Goal: Task Accomplishment & Management: Manage account settings

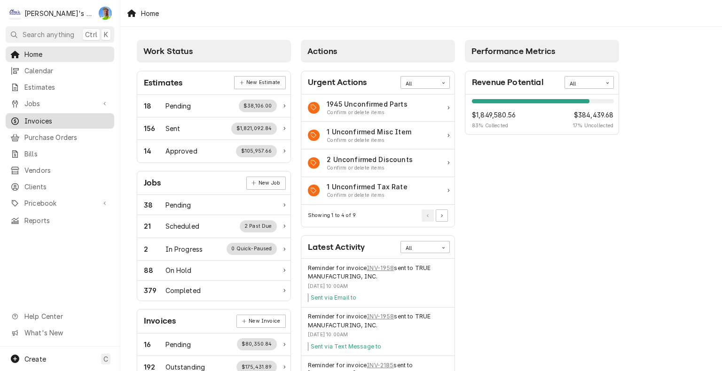
click at [55, 119] on span "Invoices" at bounding box center [66, 121] width 85 height 10
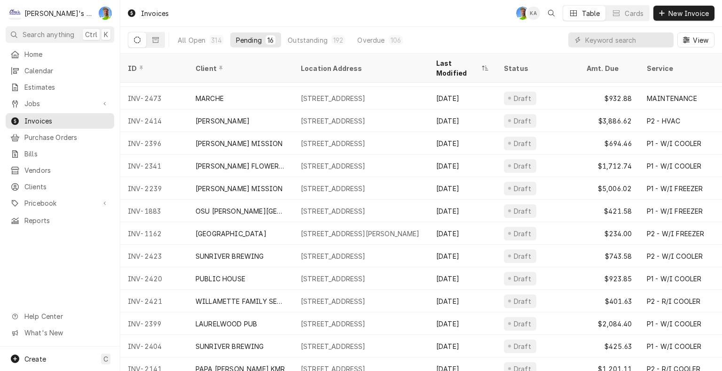
scroll to position [68, 0]
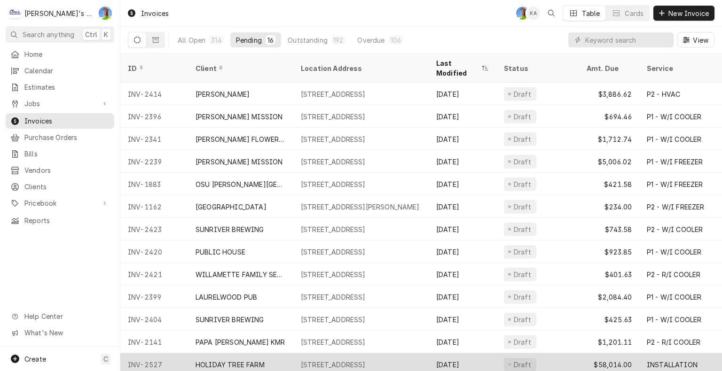
click at [674, 360] on div "INSTALLATION" at bounding box center [672, 365] width 51 height 10
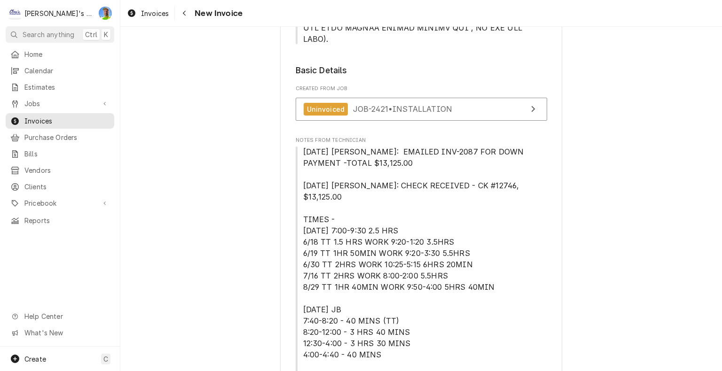
scroll to position [431, 0]
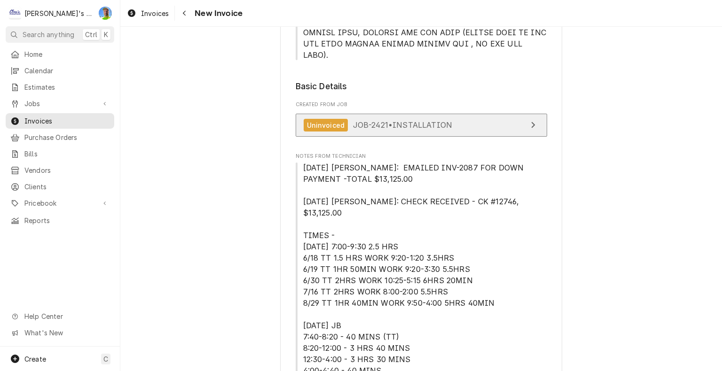
click at [447, 120] on span "JOB-2421 • INSTALLATION" at bounding box center [402, 124] width 99 height 9
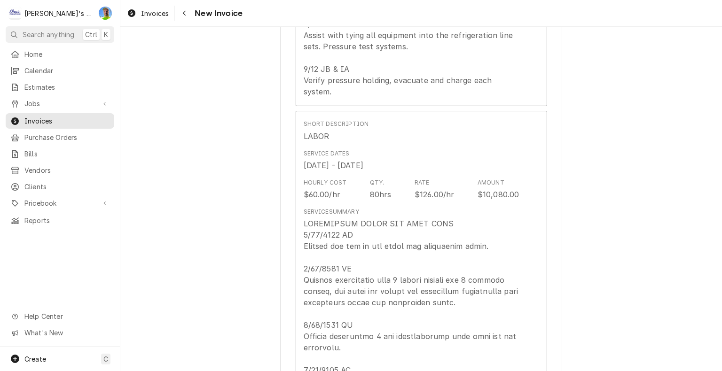
scroll to position [1897, 0]
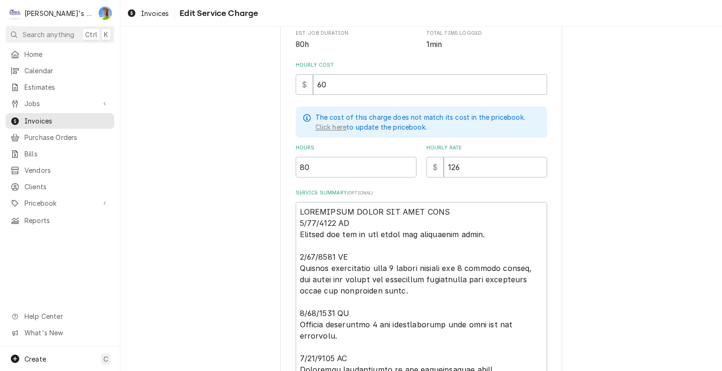
scroll to position [209, 0]
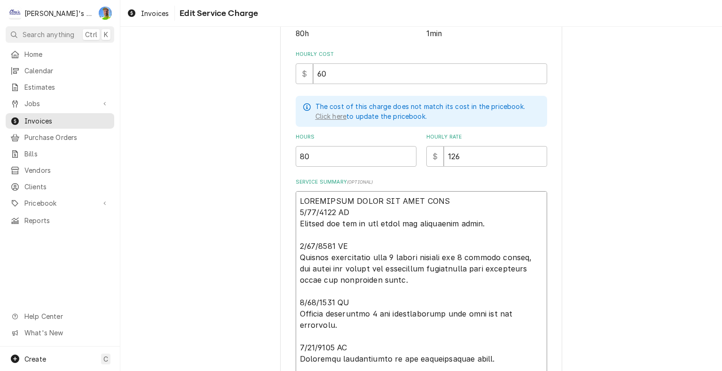
type textarea "x"
type textarea "ESTIMATING LABOR FOR LEAD TECH 5/30/2025 GA Deliver and set up new stand for co…"
type textarea "x"
type textarea "P ESTIMATING LABOR FOR LEAD TECH 5/30/2025 GA Deliver and set up new stand for …"
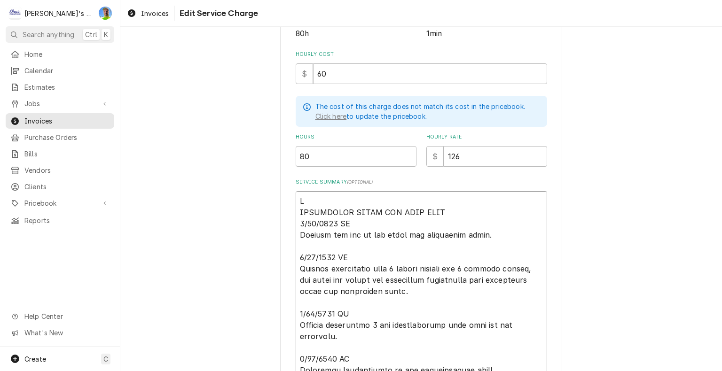
type textarea "x"
type textarea "PE ESTIMATING LABOR FOR LEAD TECH 5/30/2025 GA Deliver and set up new stand for…"
type textarea "x"
type textarea "PER ESTIMATING LABOR FOR LEAD TECH 5/30/2025 GA Deliver and set up new stand fo…"
type textarea "x"
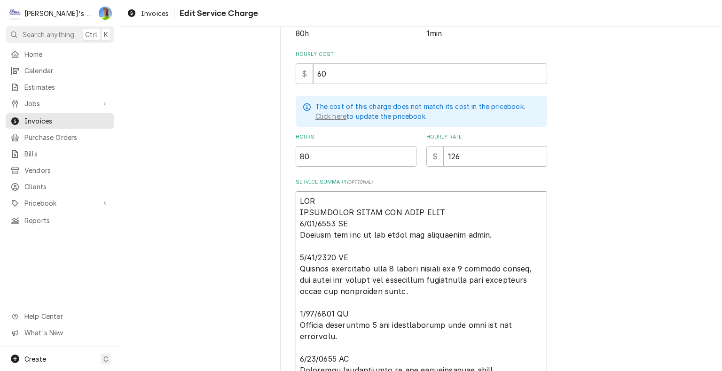
type textarea "PER ESTIMATING LABOR FOR LEAD TECH 5/30/2025 GA Deliver and set up new stand fo…"
type textarea "x"
type textarea "PER E ESTIMATING LABOR FOR LEAD TECH 5/30/2025 GA Deliver and set up new stand …"
type textarea "x"
type textarea "PER ES ESTIMATING LABOR FOR LEAD TECH 5/30/2025 GA Deliver and set up new stand…"
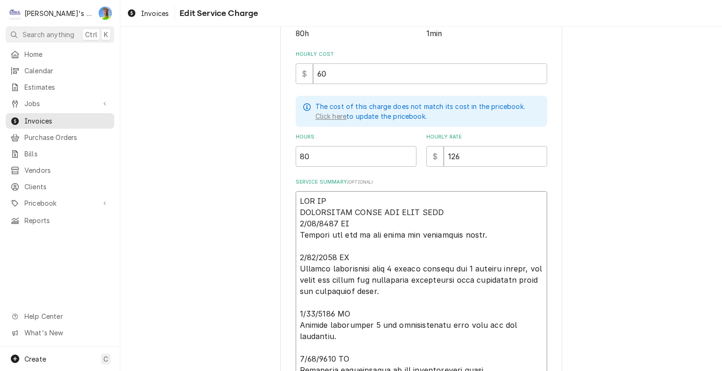
type textarea "x"
type textarea "PER EST ESTIMATING LABOR FOR LEAD TECH 5/30/2025 GA Deliver and set up new stan…"
type textarea "x"
type textarea "PER ESTI ESTIMATING LABOR FOR LEAD TECH 5/30/2025 GA Deliver and set up new sta…"
type textarea "x"
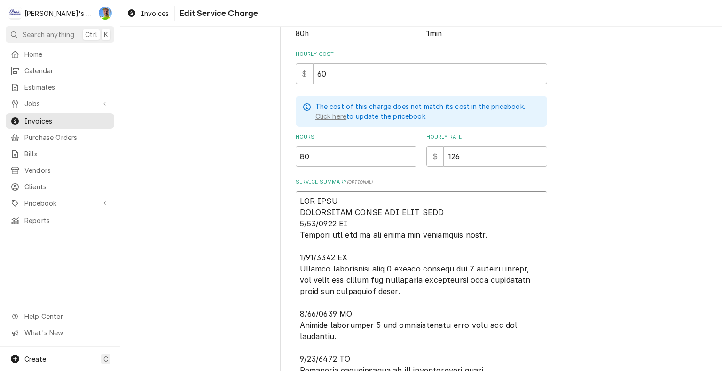
type textarea "PER ESTIM ESTIMATING LABOR FOR LEAD TECH 5/30/2025 GA Deliver and set up new st…"
type textarea "x"
type textarea "PER ESTIMA ESTIMATING LABOR FOR LEAD TECH 5/30/2025 GA Deliver and set up new s…"
type textarea "x"
type textarea "PER ESTIMAT ESTIMATING LABOR FOR LEAD TECH 5/30/2025 GA Deliver and set up new …"
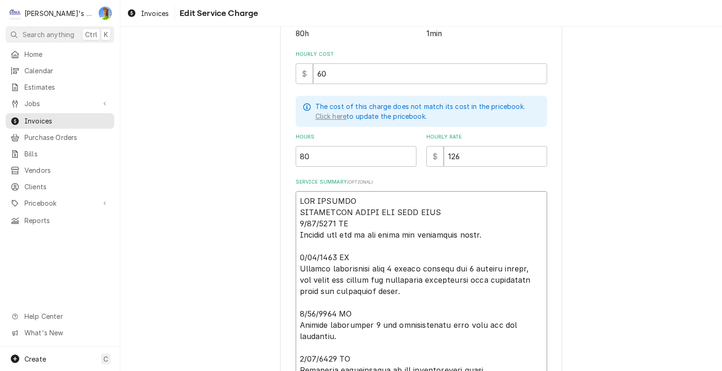
type textarea "x"
type textarea "PER ESTIMATE ESTIMATING LABOR FOR LEAD TECH 5/30/2025 GA Deliver and set up new…"
type textarea "x"
type textarea "PER ESTIMATE ESTIMATING LABOR FOR LEAD TECH 5/30/2025 GA Deliver and set up new…"
type textarea "x"
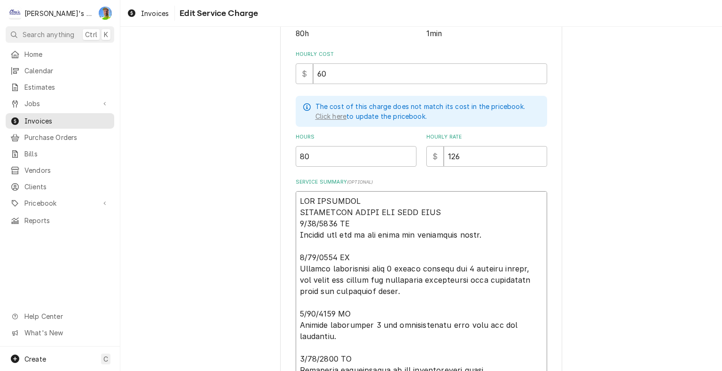
type textarea "PER ESTIMATE # ESTIMATING LABOR FOR LEAD TECH 5/30/2025 GA Deliver and set up n…"
type textarea "x"
type textarea "PER ESTIMATE #1 ESTIMATING LABOR FOR LEAD TECH 5/30/2025 GA Deliver and set up …"
type textarea "x"
type textarea "PER ESTIMATE #15 ESTIMATING LABOR FOR LEAD TECH 5/30/2025 GA Deliver and set up…"
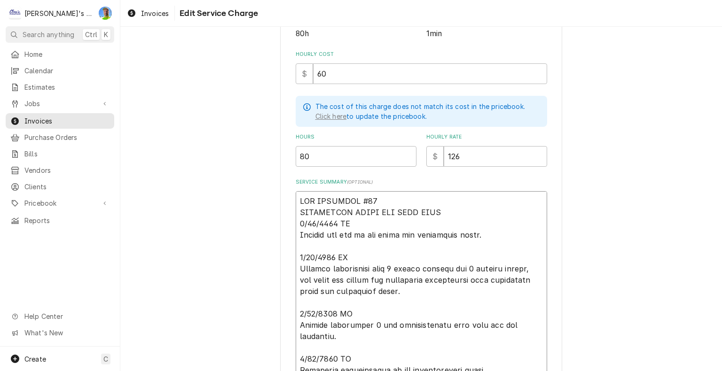
type textarea "x"
type textarea "PER ESTIMATE #157 ESTIMATING LABOR FOR LEAD TECH 5/30/2025 GA Deliver and set u…"
type textarea "x"
type textarea "PER ESTIMATE #157 ESTIMATING LABOR FOR LEAD TECH 5/30/2025 GA Deliver and set u…"
type textarea "x"
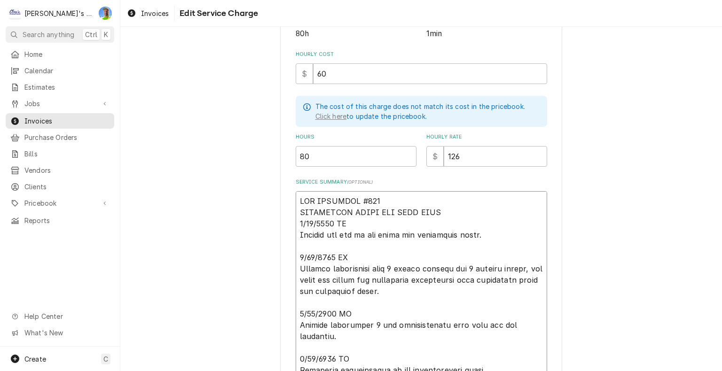
type textarea "PER ESTIMATE #157 T ESTIMATING LABOR FOR LEAD TECH 5/30/2025 GA Deliver and set…"
type textarea "x"
type textarea "PER ESTIMATE #157 TO ESTIMATING LABOR FOR LEAD TECH 5/30/2025 GA Deliver and se…"
type textarea "x"
type textarea "PER ESTIMATE #157 TOT ESTIMATING LABOR FOR LEAD TECH 5/30/2025 GA Deliver and s…"
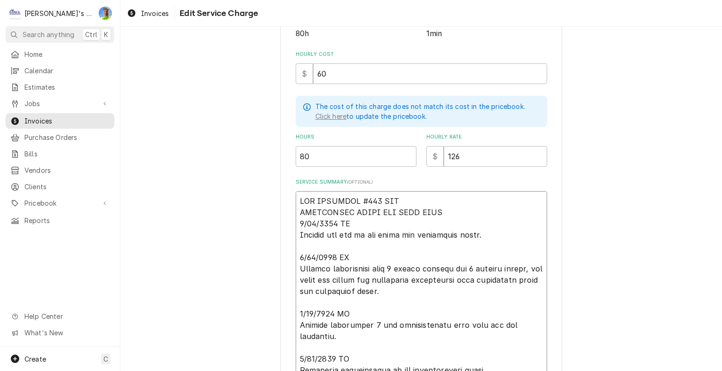
type textarea "x"
type textarea "PER ESTIMATE #157 TOTA ESTIMATING LABOR FOR LEAD TECH 5/30/2025 GA Deliver and …"
type textarea "x"
type textarea "PER ESTIMATE #157 TOTAL ESTIMATING LABOR FOR LEAD TECH 5/30/2025 GA Deliver and…"
type textarea "x"
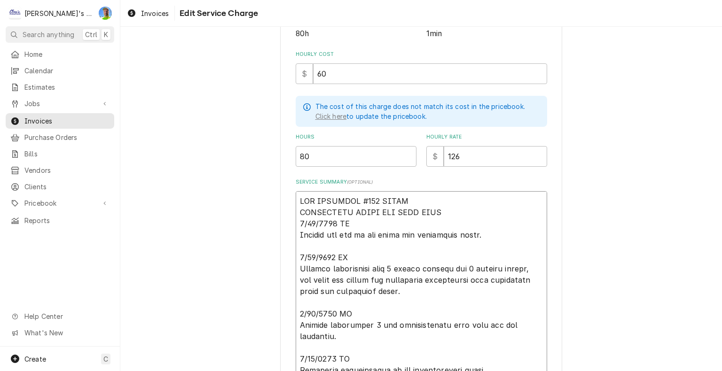
type textarea "PER ESTIMATE #157 TOTAL ESTIMATING LABOR FOR LEAD TECH 5/30/2025 GA Deliver and…"
type textarea "x"
type textarea "PER ESTIMATE #157 TOTAL $ ESTIMATING LABOR FOR LEAD TECH 5/30/2025 GA Deliver a…"
type textarea "x"
type textarea "PER ESTIMATE #157 TOTAL $6 ESTIMATING LABOR FOR LEAD TECH 5/30/2025 GA Deliver …"
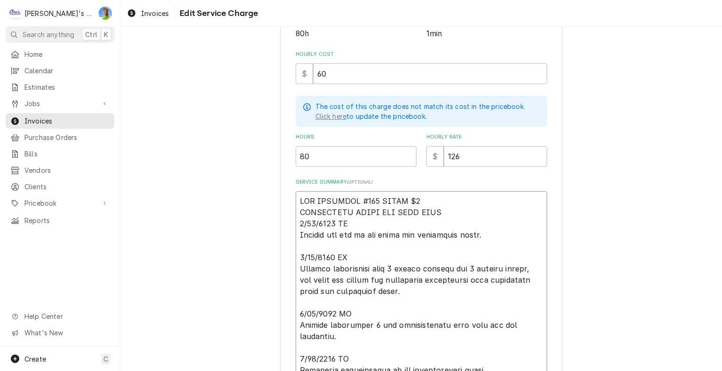
type textarea "x"
type textarea "PER ESTIMATE #157 TOTAL $65 ESTIMATING LABOR FOR LEAD TECH 5/30/2025 GA Deliver…"
type textarea "x"
type textarea "PER ESTIMATE #157 TOTAL $65, ESTIMATING LABOR FOR LEAD TECH 5/30/2025 GA Delive…"
type textarea "x"
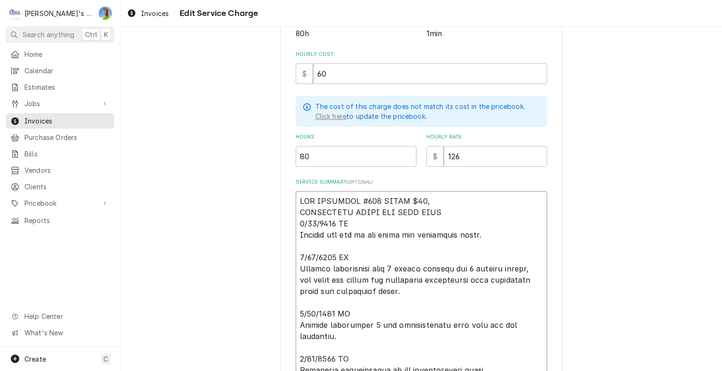
type textarea "PER ESTIMATE #157 TOTAL $65,6 ESTIMATING LABOR FOR LEAD TECH 5/30/2025 GA Deliv…"
type textarea "x"
type textarea "PER ESTIMATE #157 TOTAL $65,63 ESTIMATING LABOR FOR LEAD TECH 5/30/2025 GA Deli…"
type textarea "x"
type textarea "PER ESTIMATE #157 TOTAL $65,639 ESTIMATING LABOR FOR LEAD TECH 5/30/2025 GA Del…"
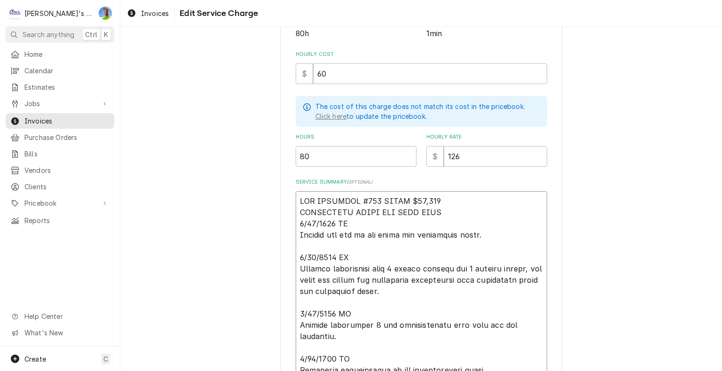
type textarea "x"
type textarea "PER ESTIMATE #157 TOTAL $65,639. ESTIMATING LABOR FOR LEAD TECH 5/30/2025 GA De…"
type textarea "x"
type textarea "PER ESTIMATE #157 TOTAL $65,639.0 ESTIMATING LABOR FOR LEAD TECH 5/30/2025 GA D…"
type textarea "x"
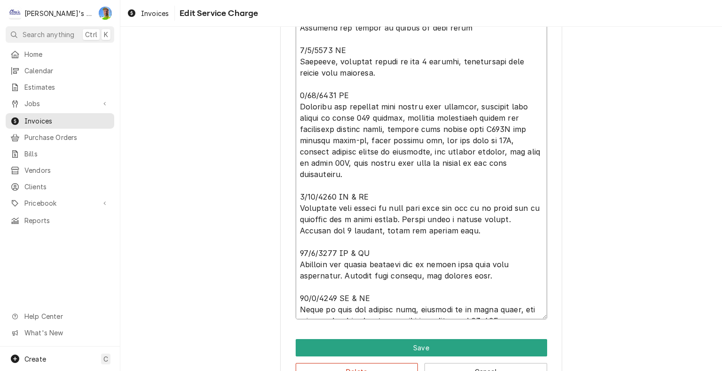
scroll to position [737, 0]
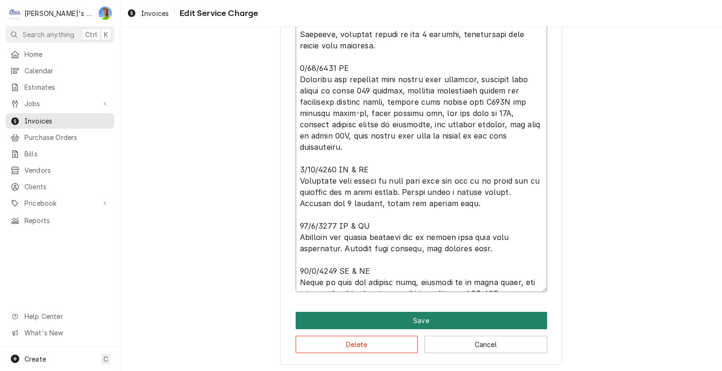
type textarea "PER ESTIMATE #157 TOTAL $65,639.00 ESTIMATING LABOR FOR LEAD TECH 5/30/2025 GA …"
click at [529, 320] on button "Save" at bounding box center [421, 320] width 251 height 17
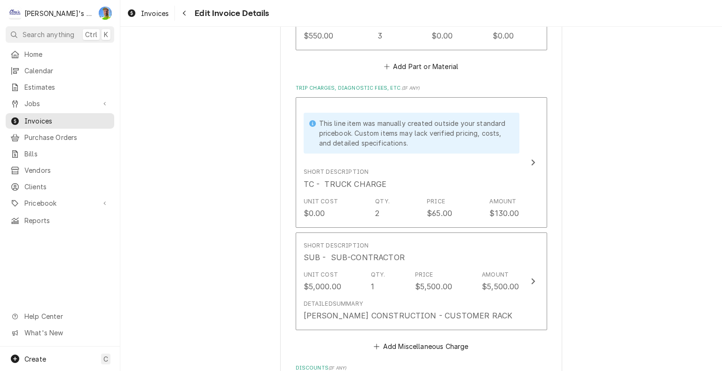
scroll to position [5977, 0]
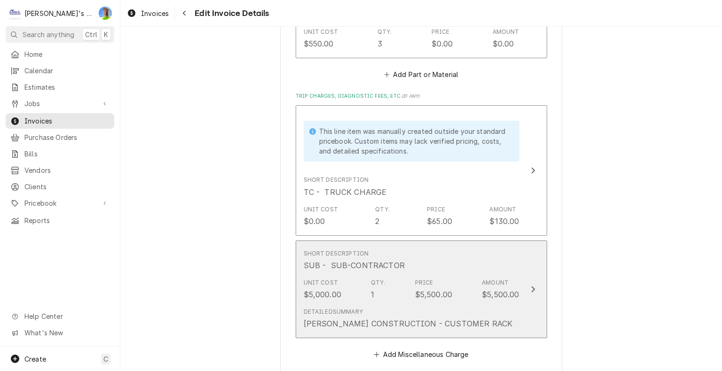
click at [531, 246] on button "Short Description SUB - SUB-CONTRACTOR Unit Cost $5,000.00 Qty. 1 Price $5,500.…" at bounding box center [421, 290] width 251 height 98
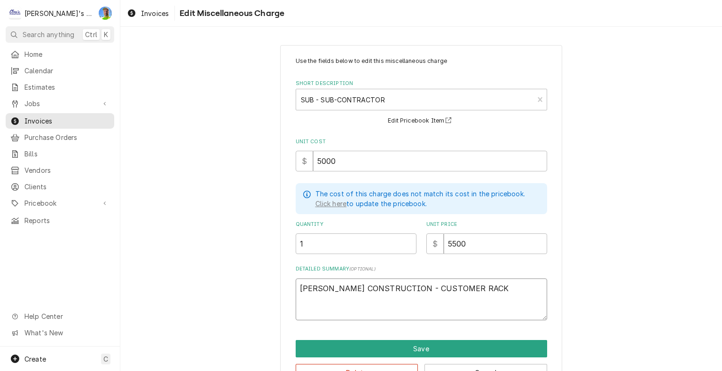
click at [486, 288] on textarea "AC ILLIG CONSTRUCTION - CUSTOMER RACK" at bounding box center [421, 300] width 251 height 42
type textarea "x"
type textarea "AC ILLIG CONSTRUCTION - CUSTOMER RACK"
type textarea "x"
type textarea "AC ILLIG CONSTRUCTION - CUSTOMER RACK *"
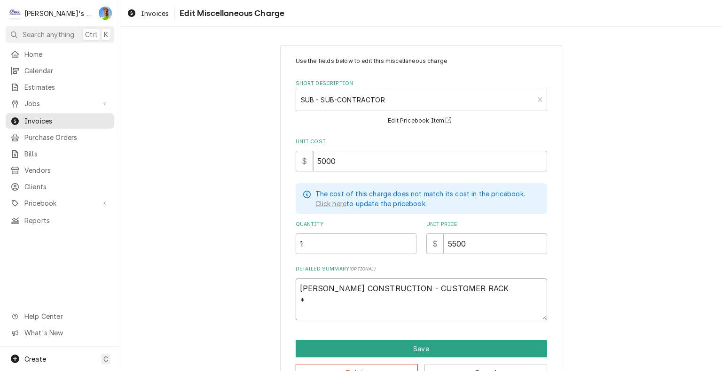
type textarea "x"
type textarea "AC ILLIG CONSTRUCTION - CUSTOMER RACK *N"
type textarea "x"
type textarea "AC ILLIG CONSTRUCTION - CUSTOMER RACK *NO"
type textarea "x"
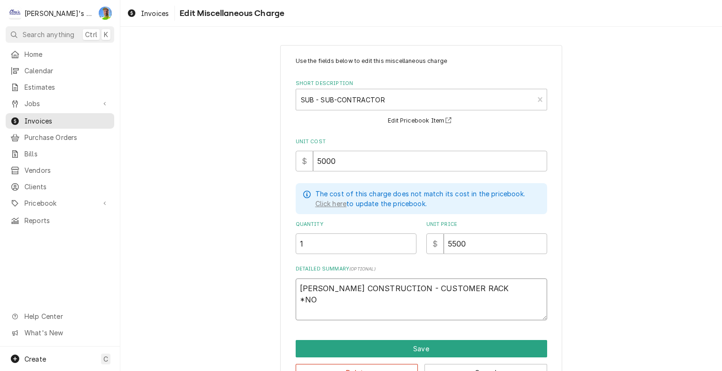
type textarea "AC ILLIG CONSTRUCTION - CUSTOMER RACK *NOT"
type textarea "x"
type textarea "AC ILLIG CONSTRUCTION - CUSTOMER RACK *NOT"
type textarea "x"
type textarea "AC ILLIG CONSTRUCTION - CUSTOMER RACK *NOT P"
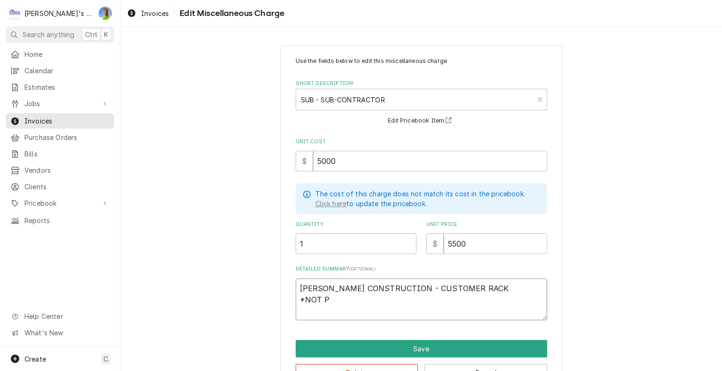
type textarea "x"
type textarea "AC ILLIG CONSTRUCTION - CUSTOMER RACK *NOT PA"
type textarea "x"
type textarea "AC ILLIG CONSTRUCTION - CUSTOMER RACK *NOT PAR"
type textarea "x"
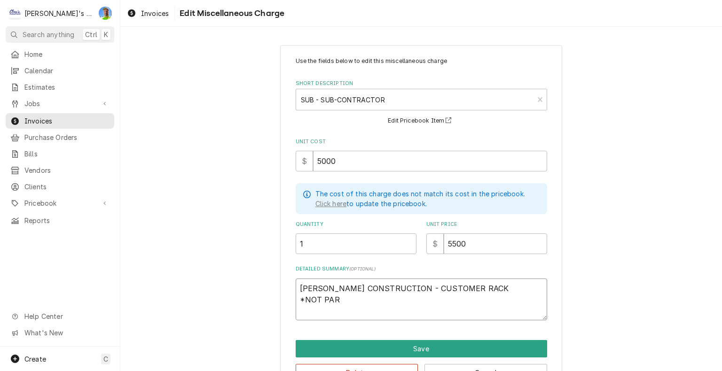
type textarea "AC ILLIG CONSTRUCTION - CUSTOMER RACK *NOT PART"
type textarea "x"
type textarea "AC ILLIG CONSTRUCTION - CUSTOMER RACK *NOT PART"
type textarea "x"
type textarea "AC ILLIG CONSTRUCTION - CUSTOMER RACK *NOT PART O"
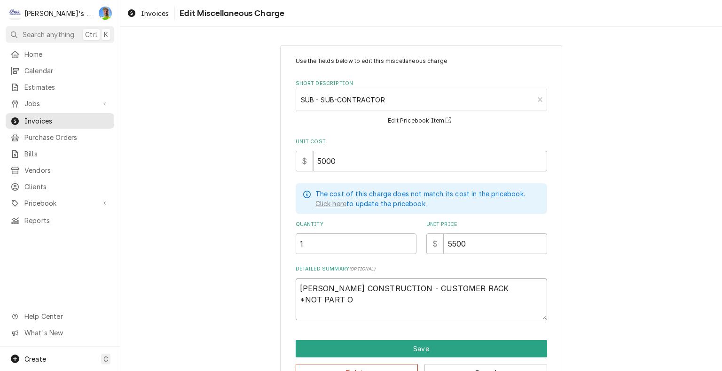
type textarea "x"
type textarea "AC ILLIG CONSTRUCTION - CUSTOMER RACK *NOT PART OF"
type textarea "x"
type textarea "AC ILLIG CONSTRUCTION - CUSTOMER RACK *NOT PART OF"
type textarea "x"
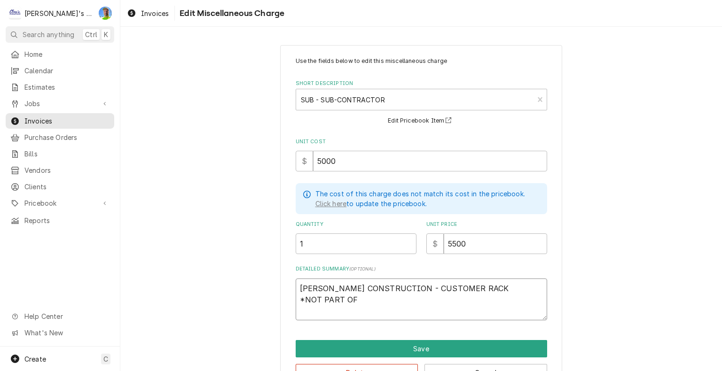
type textarea "AC ILLIG CONSTRUCTION - CUSTOMER RACK *NOT PART OF O"
type textarea "x"
type textarea "AC ILLIG CONSTRUCTION - CUSTOMER RACK *NOT PART OF OR"
type textarea "x"
type textarea "AC ILLIG CONSTRUCTION - CUSTOMER RACK *NOT PART OF ORG"
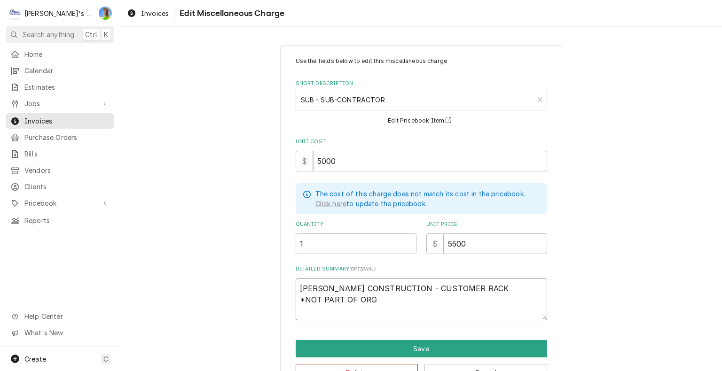
type textarea "x"
type textarea "AC ILLIG CONSTRUCTION - CUSTOMER RACK *NOT PART OF ORGI"
type textarea "x"
type textarea "AC ILLIG CONSTRUCTION - CUSTOMER RACK *NOT PART OF ORGIO"
type textarea "x"
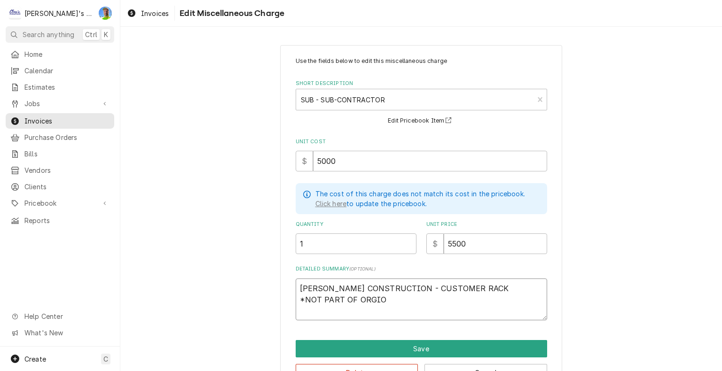
type textarea "AC ILLIG CONSTRUCTION - CUSTOMER RACK *NOT PART OF ORGION"
type textarea "x"
type textarea "AC ILLIG CONSTRUCTION - CUSTOMER RACK *NOT PART OF ORGIONA"
type textarea "x"
type textarea "AC ILLIG CONSTRUCTION - CUSTOMER RACK *NOT PART OF ORGIONAL"
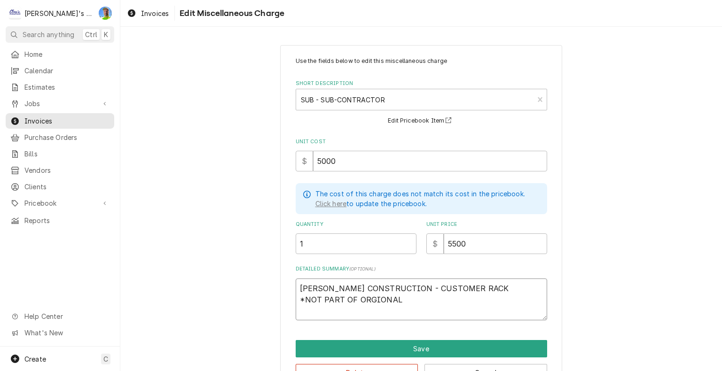
type textarea "x"
type textarea "AC ILLIG CONSTRUCTION - CUSTOMER RACK *NOT PART OF ORGIONAL"
type textarea "x"
type textarea "AC ILLIG CONSTRUCTION - CUSTOMER RACK *NOT PART OF ORGIONAL E"
type textarea "x"
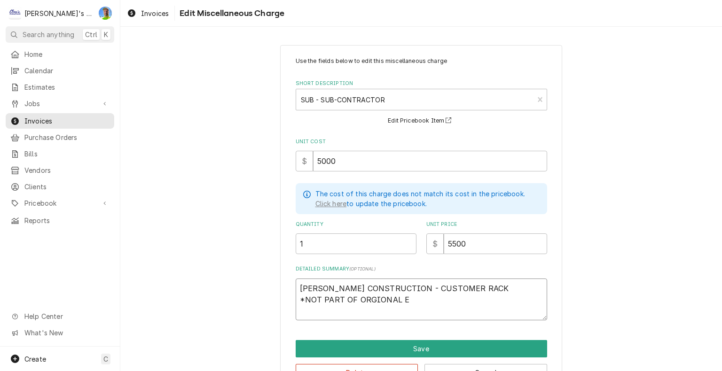
type textarea "AC ILLIG CONSTRUCTION - CUSTOMER RACK *NOT PART OF ORGIONAL ES"
type textarea "x"
type textarea "AC ILLIG CONSTRUCTION - CUSTOMER RACK *NOT PART OF ORGIONAL EST"
type textarea "x"
type textarea "AC ILLIG CONSTRUCTION - CUSTOMER RACK *NOT PART OF ORGIONAL ESTI"
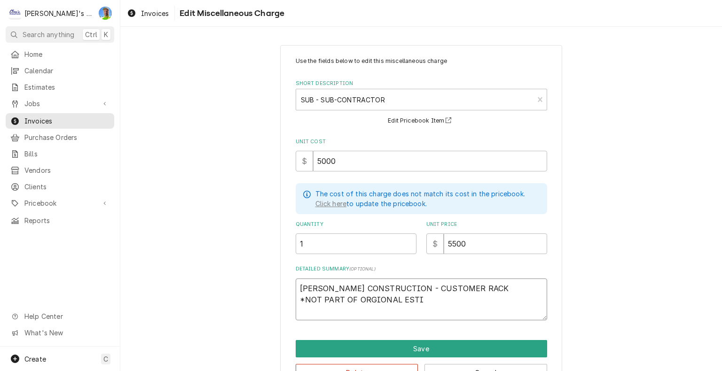
type textarea "x"
type textarea "AC ILLIG CONSTRUCTION - CUSTOMER RACK *NOT PART OF ORGIONAL ESTIM"
type textarea "x"
type textarea "AC ILLIG CONSTRUCTION - CUSTOMER RACK *NOT PART OF ORGIONAL ESTIMA"
type textarea "x"
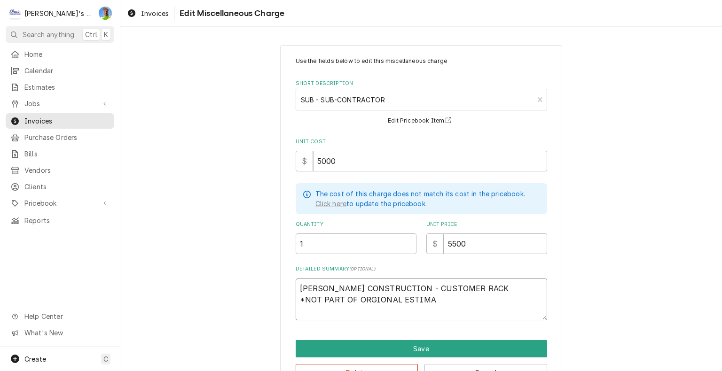
type textarea "AC ILLIG CONSTRUCTION - CUSTOMER RACK *NOT PART OF ORGIONAL ESTIMAT"
type textarea "x"
type textarea "AC ILLIG CONSTRUCTION - CUSTOMER RACK *NOT PART OF ORGIONAL ESTIMATE"
click at [455, 345] on button "Save" at bounding box center [421, 348] width 251 height 17
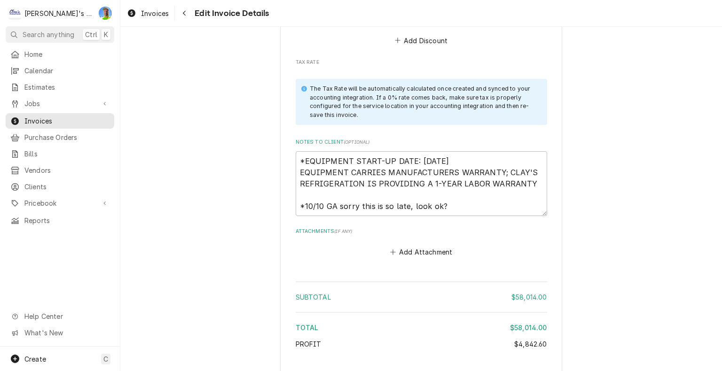
scroll to position [6623, 0]
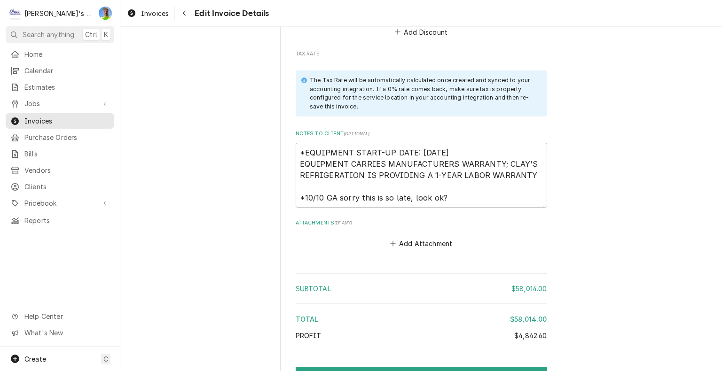
type textarea "x"
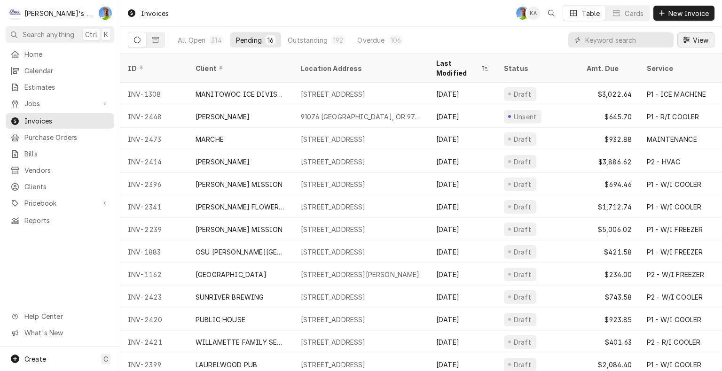
click at [705, 35] on span "View" at bounding box center [700, 40] width 19 height 10
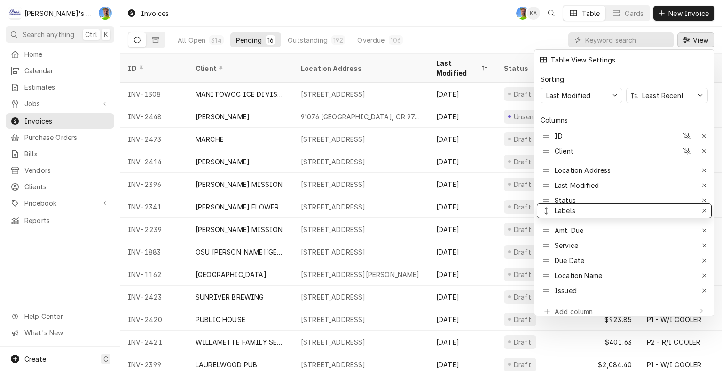
drag, startPoint x: 565, startPoint y: 272, endPoint x: 563, endPoint y: 207, distance: 64.9
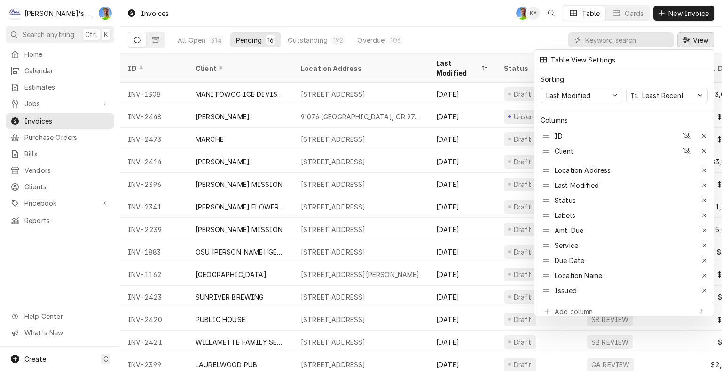
click at [498, 28] on div at bounding box center [361, 185] width 722 height 371
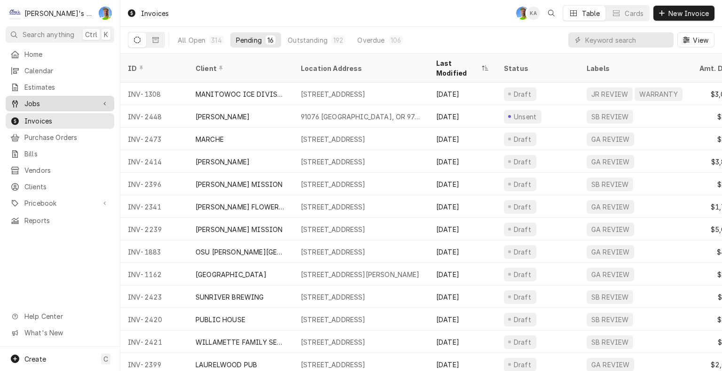
click at [38, 102] on span "Jobs" at bounding box center [59, 104] width 71 height 10
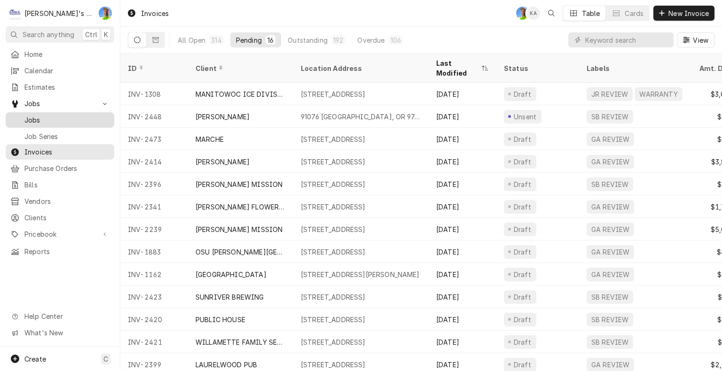
click at [39, 115] on span "Jobs" at bounding box center [66, 120] width 85 height 10
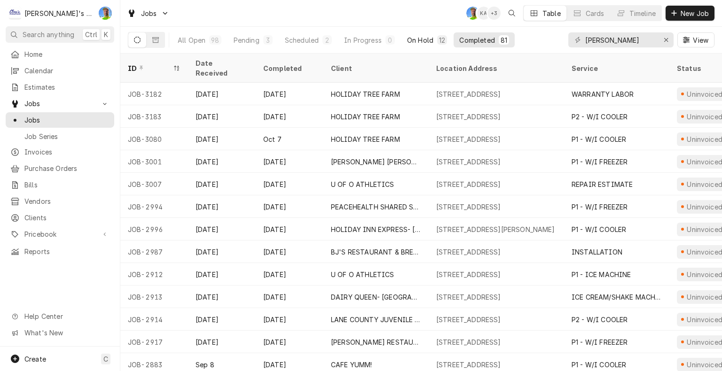
click at [422, 43] on div "On Hold" at bounding box center [420, 40] width 26 height 10
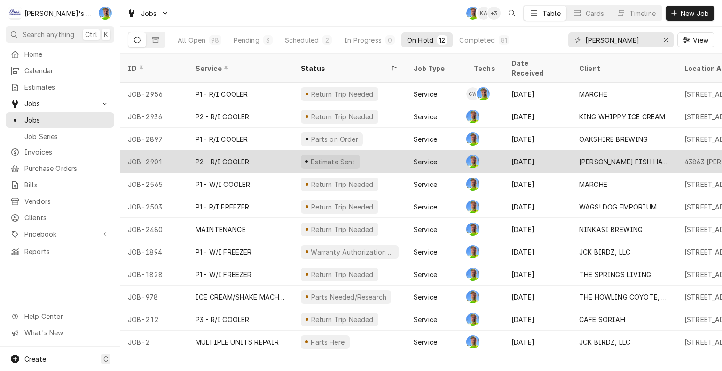
click at [398, 152] on div "Estimate Sent" at bounding box center [349, 161] width 113 height 23
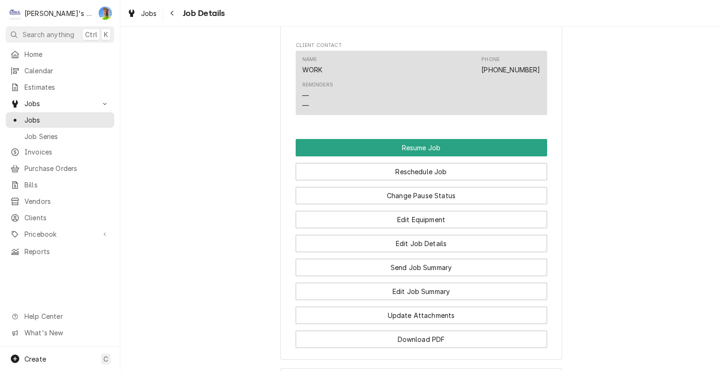
scroll to position [1030, 0]
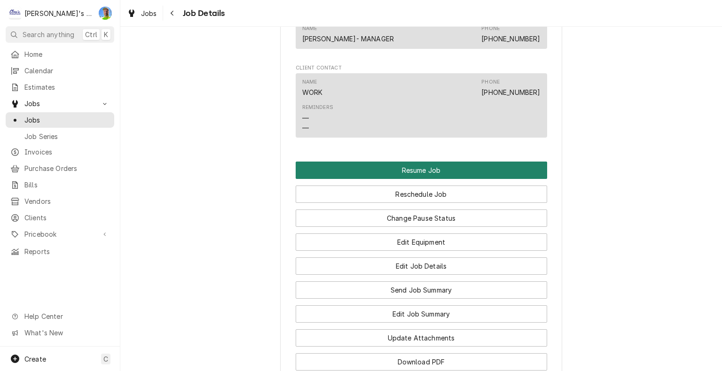
click at [447, 162] on button "Resume Job" at bounding box center [421, 170] width 251 height 17
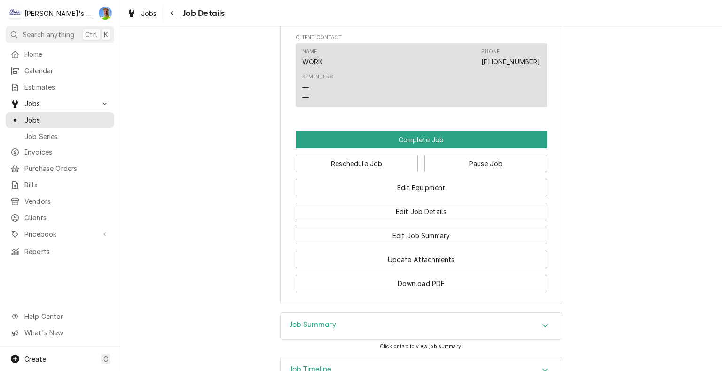
scroll to position [987, 0]
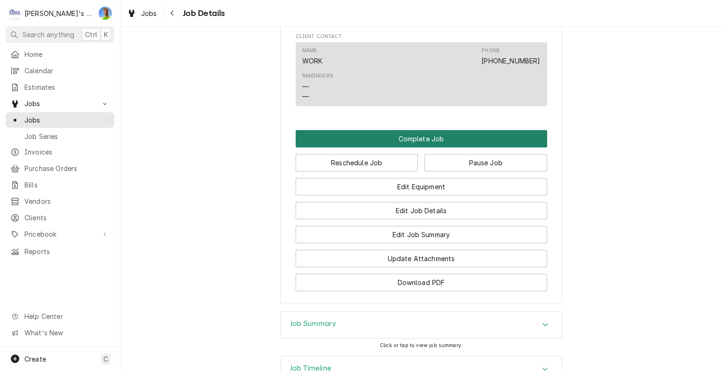
click at [418, 130] on button "Complete Job" at bounding box center [421, 138] width 251 height 17
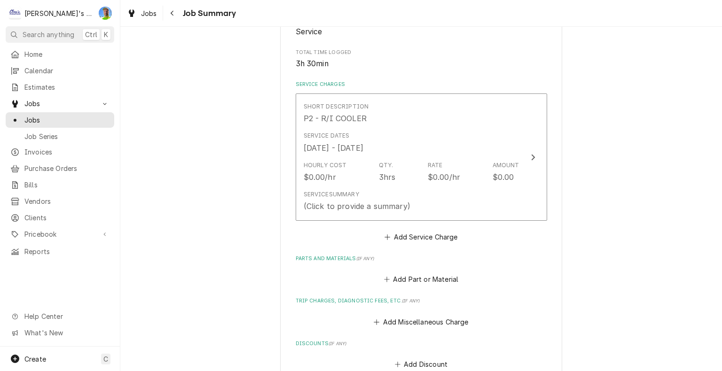
scroll to position [188, 0]
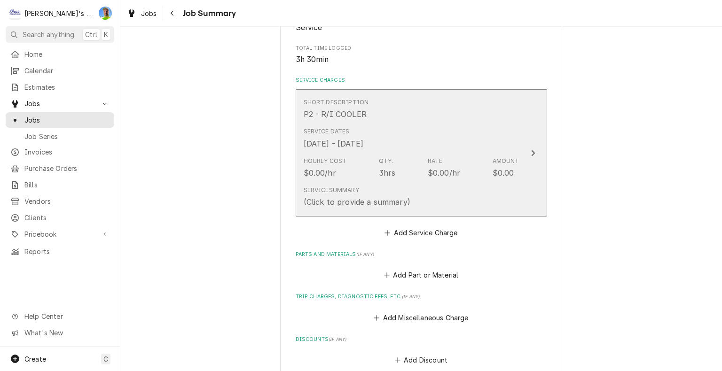
click at [527, 179] on button "Short Description P2 - R/I COOLER Service Dates [DATE] - [DATE] Hourly Cost $0.…" at bounding box center [421, 152] width 251 height 127
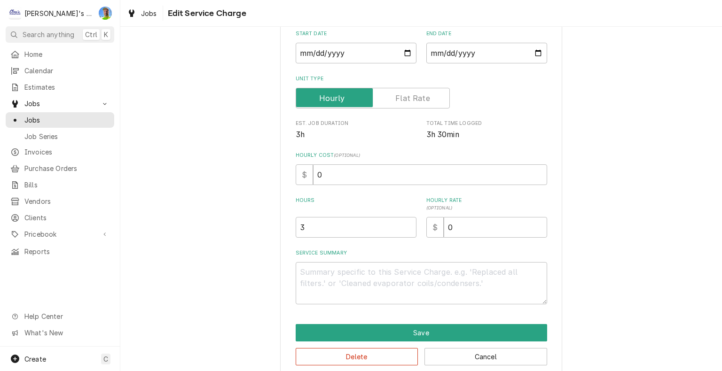
scroll to position [121, 0]
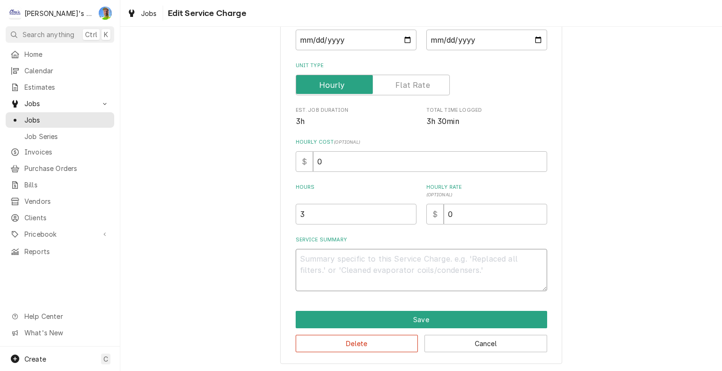
click at [471, 259] on textarea "Service Summary" at bounding box center [421, 270] width 251 height 42
type textarea "x"
type textarea "9"
type textarea "x"
type textarea "9/"
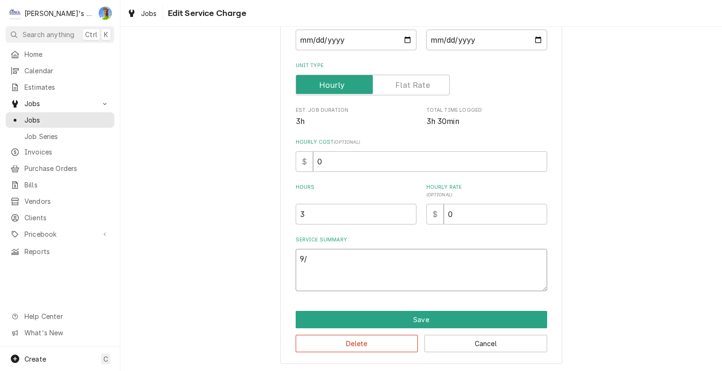
type textarea "x"
type textarea "9/1"
type textarea "x"
type textarea "9/19"
type textarea "x"
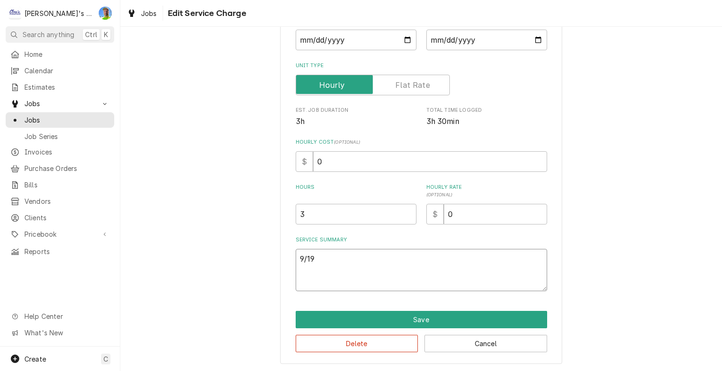
type textarea "9/19/"
type textarea "x"
type textarea "9/19/2"
type textarea "x"
type textarea "9/19/20"
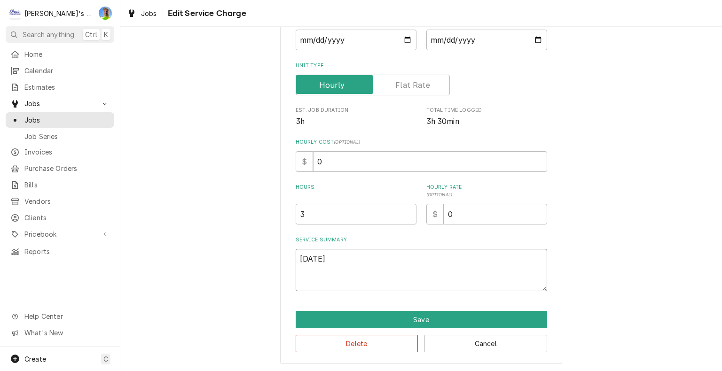
type textarea "x"
type textarea "9/19/202"
type textarea "x"
type textarea "9/19/2025"
type textarea "x"
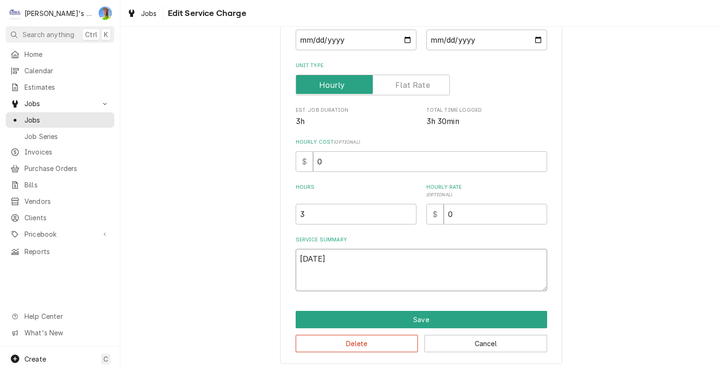
type textarea "9/19/2025"
type textarea "x"
type textarea "9/19/2025 g"
type textarea "x"
type textarea "9/19/2025"
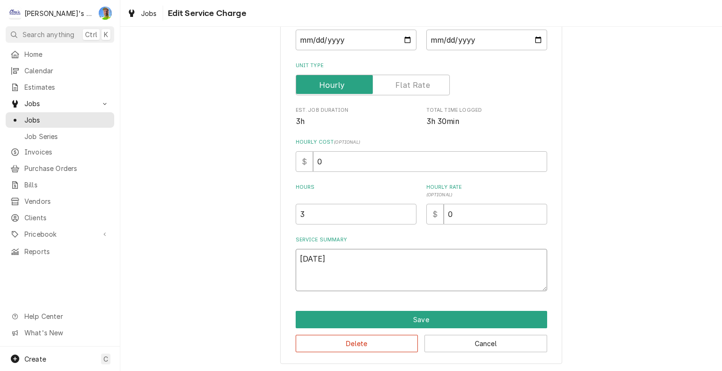
type textarea "x"
type textarea "9/19/2025 G"
type textarea "x"
type textarea "9/19/2025 GA"
type textarea "x"
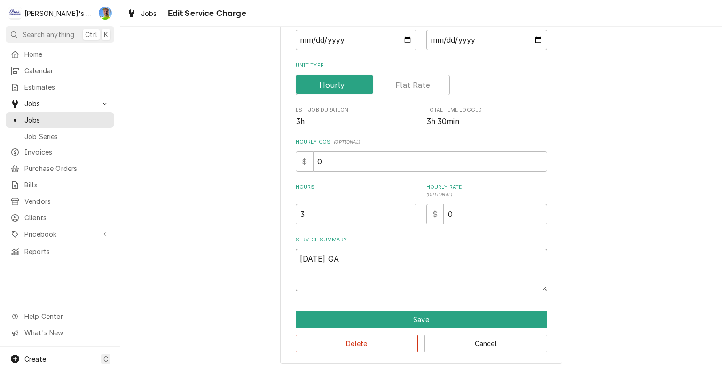
type textarea "9/19/2025 GA"
type textarea "x"
type textarea "9/19/2025 GA &"
type textarea "x"
type textarea "9/19/2025 GA &"
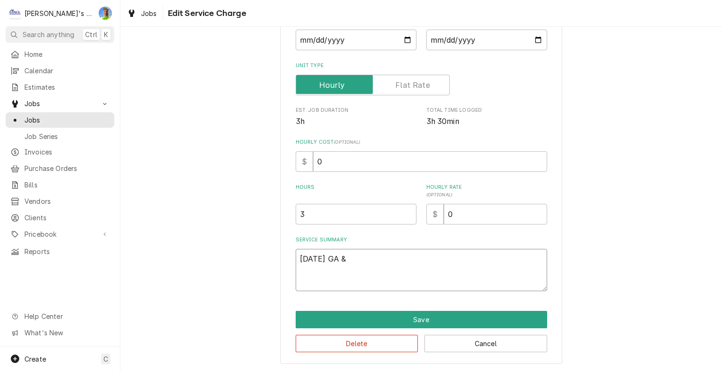
type textarea "x"
type textarea "9/19/2025 GA & I"
type textarea "x"
type textarea "9/19/2025 GA & IA"
type textarea "x"
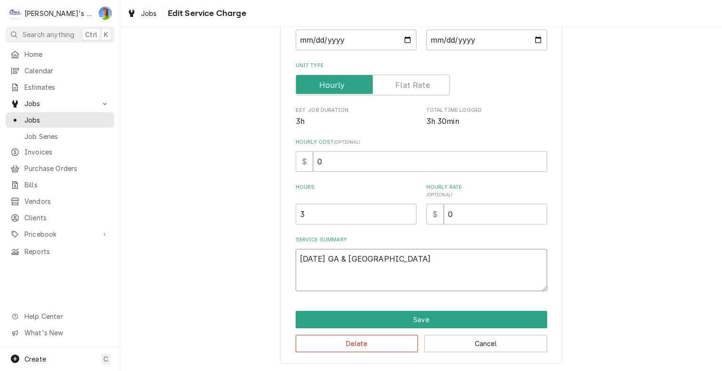
type textarea "9/19/2025 GA & IA"
type textarea "x"
type textarea "9/19/2025 GA & IA A"
type textarea "x"
type textarea "9/19/2025 GA & IA Ar"
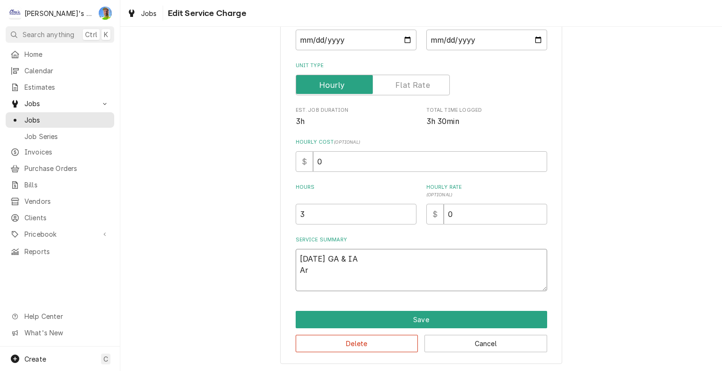
type textarea "x"
type textarea "9/19/2025 GA & IA Arr"
type textarea "x"
type textarea "9/19/2025 GA & IA Arri"
type textarea "x"
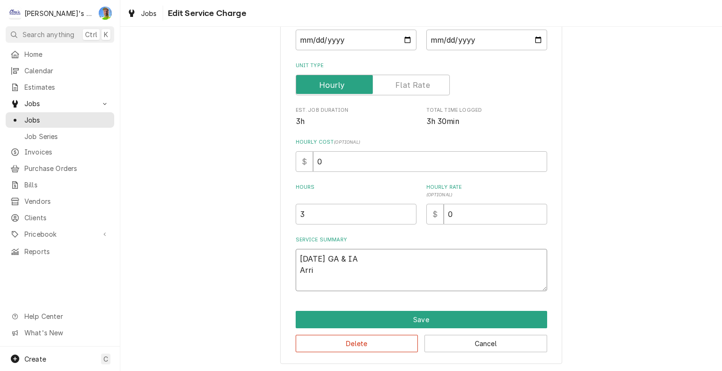
type textarea "9/19/2025 GA & IA Arriv"
type textarea "x"
type textarea "9/19/2025 GA & IA Arrive"
type textarea "x"
type textarea "9/19/2025 GA & IA Arrived"
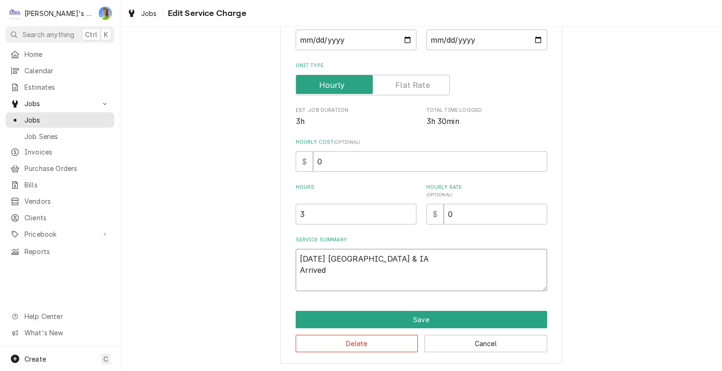
type textarea "x"
type textarea "9/19/2025 GA & IA Arrived"
type textarea "x"
type textarea "9/19/2025 GA & IA Arrived a"
type textarea "x"
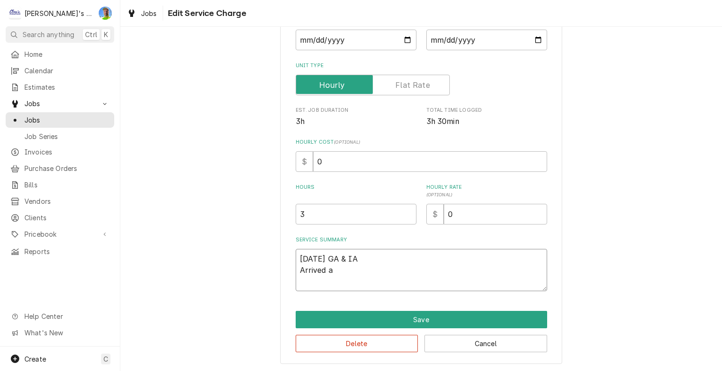
type textarea "9/19/2025 GA & IA Arrived an"
type textarea "x"
type textarea "9/19/2025 GA & IA Arrived and"
type textarea "x"
type textarea "9/19/2025 GA & IA Arrived and"
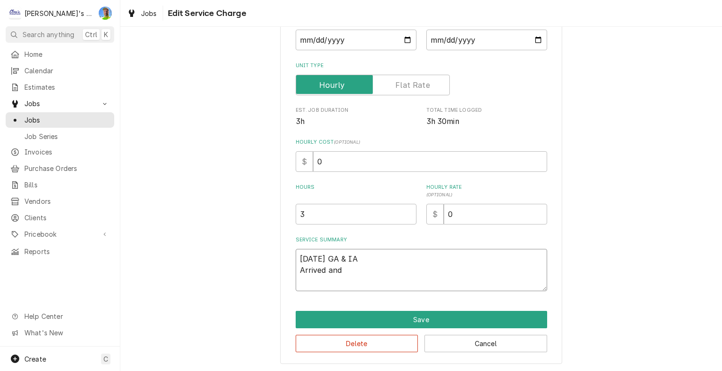
type textarea "x"
type textarea "9/19/2025 GA & IA Arrived and m"
type textarea "x"
type textarea "9/19/2025 GA & IA Arrived and me"
type textarea "x"
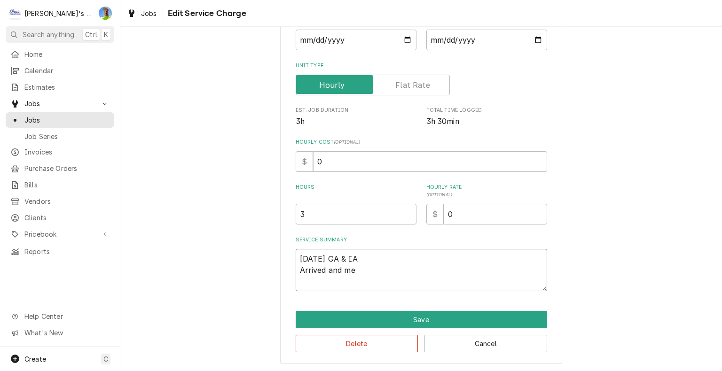
type textarea "9/19/2025 GA & IA Arrived and met"
type textarea "x"
type textarea "9/19/2025 GA & IA Arrived and met"
type textarea "x"
type textarea "9/19/2025 GA & IA Arrived and met w"
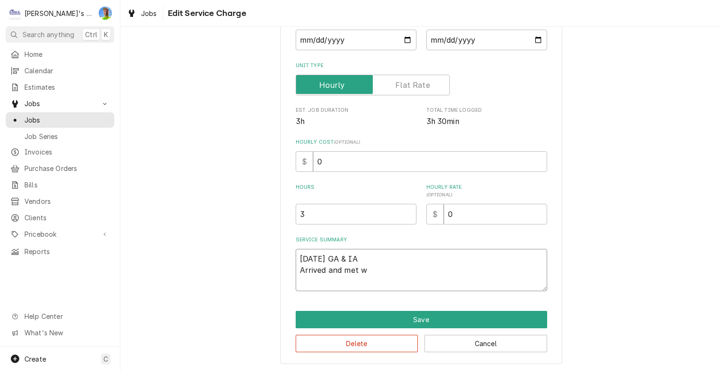
type textarea "x"
type textarea "9/19/2025 GA & IA Arrived and met wi"
type textarea "x"
type textarea "9/19/2025 GA & IA Arrived and met wit"
type textarea "x"
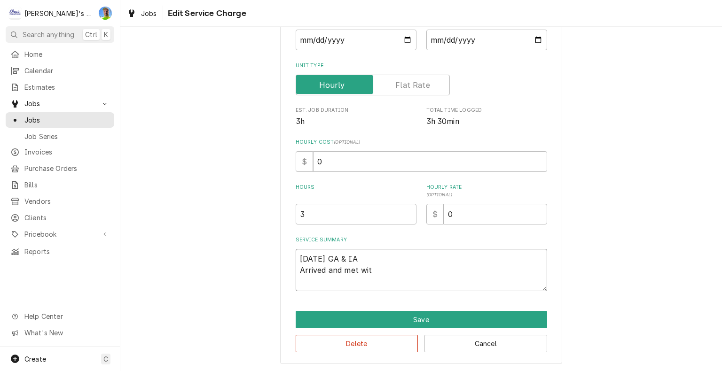
type textarea "9/19/2025 GA & IA Arrived and met with"
type textarea "x"
type textarea "9/19/2025 GA & IA Arrived and met with"
type textarea "x"
type textarea "9/19/2025 GA & IA Arrived and met with c"
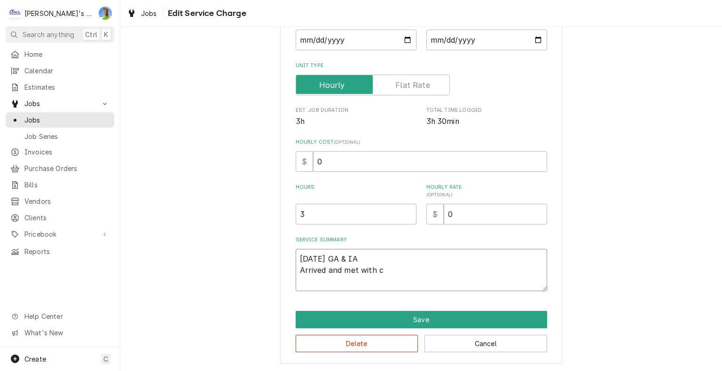
type textarea "x"
type textarea "9/19/2025 GA & IA Arrived and met with cu"
type textarea "x"
type textarea "9/19/2025 GA & IA Arrived and met with cus"
type textarea "x"
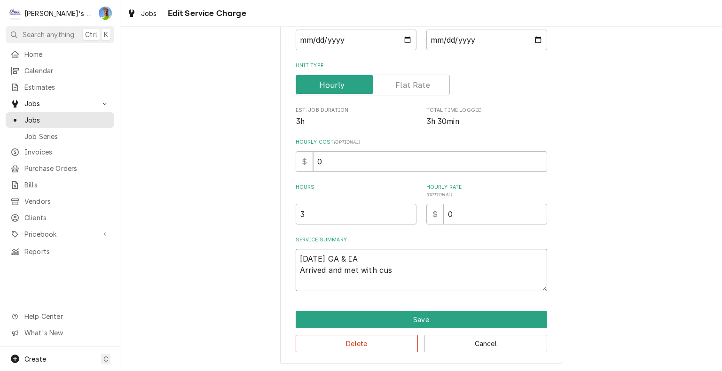
type textarea "9/19/2025 GA & IA Arrived and met with cust"
type textarea "x"
type textarea "9/19/2025 GA & IA Arrived and met with custo"
type textarea "x"
type textarea "9/19/2025 GA & IA Arrived and met with custom"
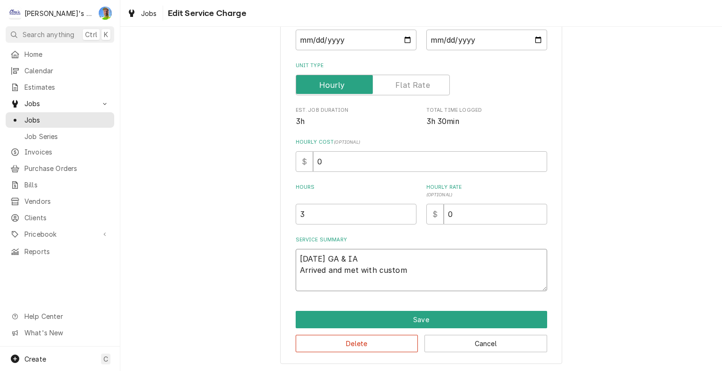
type textarea "x"
type textarea "9/19/2025 GA & IA Arrived and met with custome"
type textarea "x"
type textarea "9/19/2025 GA & IA Arrived and met with customer"
type textarea "x"
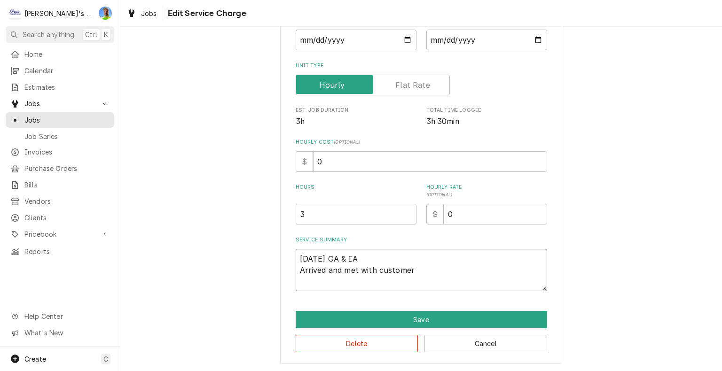
type textarea "9/19/2025 GA & IA Arrived and met with customer,"
type textarea "x"
type textarea "9/19/2025 GA & IA Arrived and met with customer,"
type textarea "x"
type textarea "9/19/2025 GA & IA Arrived and met with customer, h"
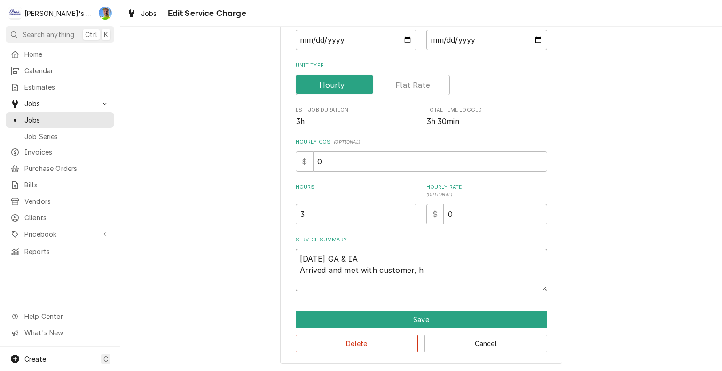
type textarea "x"
type textarea "9/19/2025 GA & IA Arrived and met with customer, he"
type textarea "x"
type textarea "9/19/2025 GA & IA Arrived and met with customer, he"
type textarea "x"
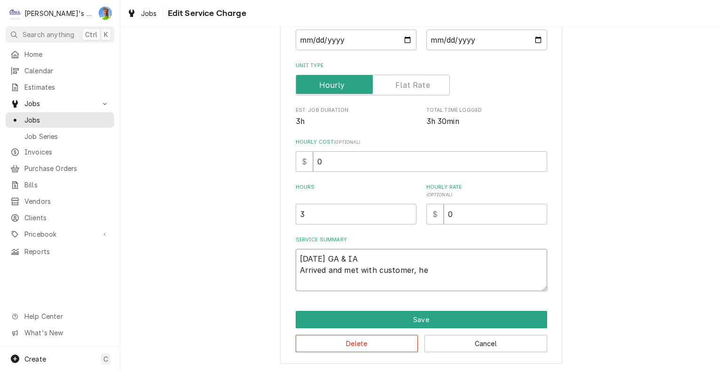
type textarea "9/19/2025 GA & IA Arrived and met with customer, he s"
type textarea "x"
type textarea "9/19/2025 GA & IA Arrived and met with customer, he sh"
type textarea "x"
type textarea "9/19/2025 GA & IA Arrived and met with customer, he sho"
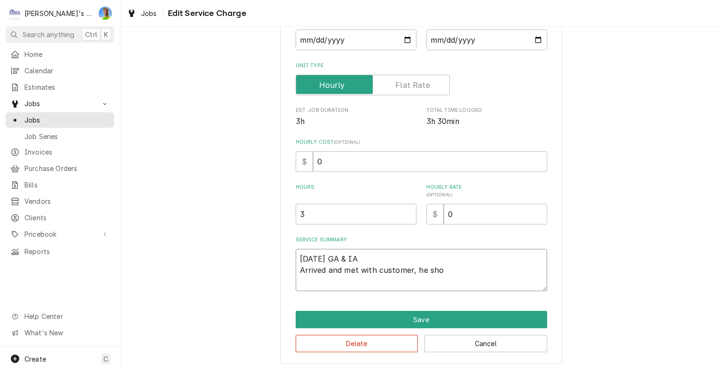
type textarea "x"
type textarea "9/19/2025 GA & IA Arrived and met with customer, he show"
type textarea "x"
type textarea "9/19/2025 GA & IA Arrived and met with customer, he showe"
type textarea "x"
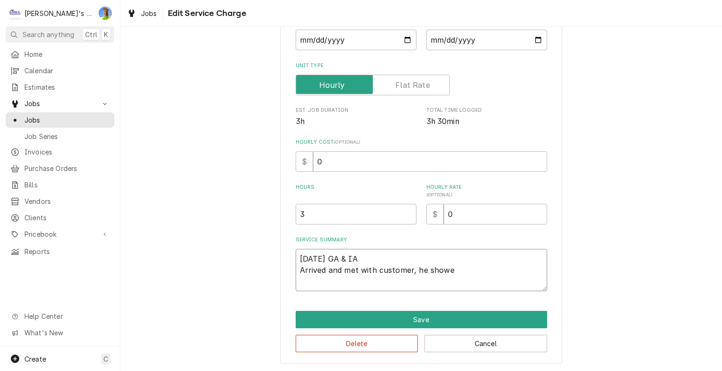
type textarea "9/19/2025 GA & IA Arrived and met with customer, he showed"
type textarea "x"
type textarea "9/19/2025 GA & IA Arrived and met with customer, he showed"
type textarea "x"
type textarea "9/19/2025 GA & IA Arrived and met with customer, he showed m"
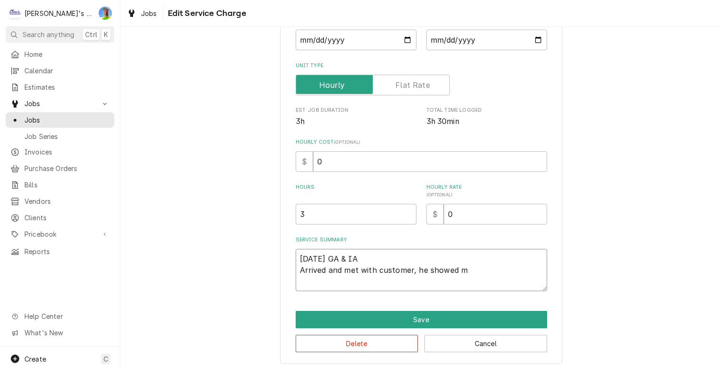
type textarea "x"
type textarea "9/19/2025 GA & IA Arrived and met with customer, he showed me"
type textarea "x"
type textarea "9/19/2025 GA & IA Arrived and met with customer, he showed me"
type textarea "x"
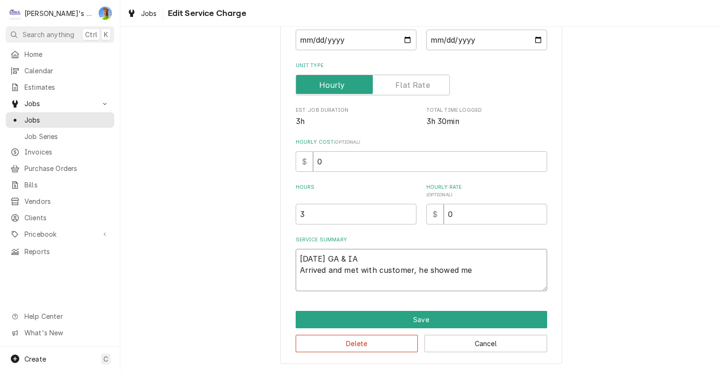
type textarea "9/19/2025 GA & IA Arrived and met with customer, he showed me t"
type textarea "x"
type textarea "9/19/2025 GA & IA Arrived and met with customer, he showed me th"
type textarea "x"
type textarea "9/19/2025 GA & IA Arrived and met with customer, he showed me the"
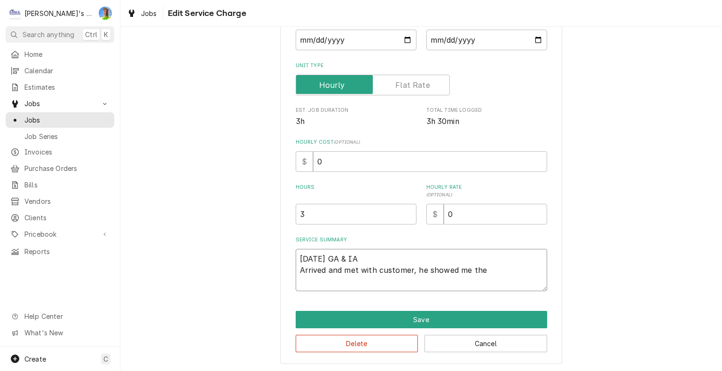
type textarea "x"
type textarea "9/19/2025 GA & IA Arrived and met with customer, he showed me the"
type textarea "x"
type textarea "9/19/2025 GA & IA Arrived and met with customer, he showed me the c"
type textarea "x"
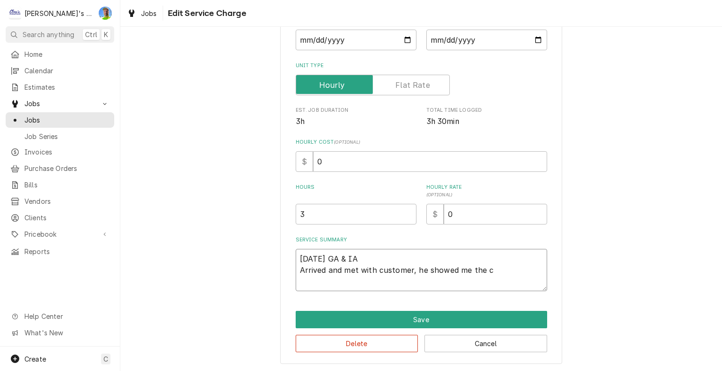
type textarea "9/19/2025 GA & IA Arrived and met with customer, he showed me the ch"
type textarea "x"
type textarea "9/19/2025 GA & IA Arrived and met with customer, he showed me the chi"
type textarea "x"
type textarea "9/19/2025 GA & IA Arrived and met with customer, he showed me the chil"
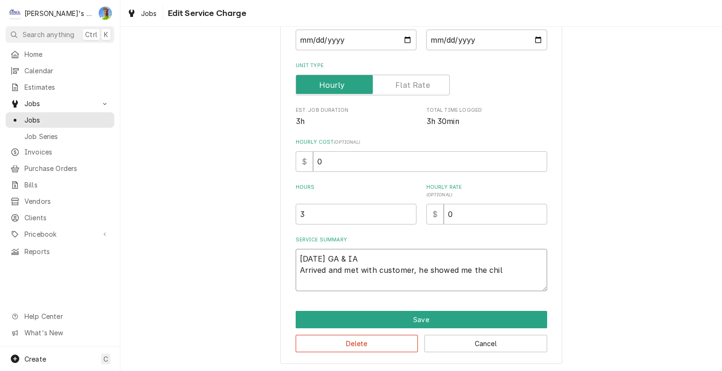
type textarea "x"
type textarea "9/19/2025 GA & IA Arrived and met with customer, he showed me the chill"
type textarea "x"
type textarea "9/19/2025 GA & IA Arrived and met with customer, he showed me the chille"
type textarea "x"
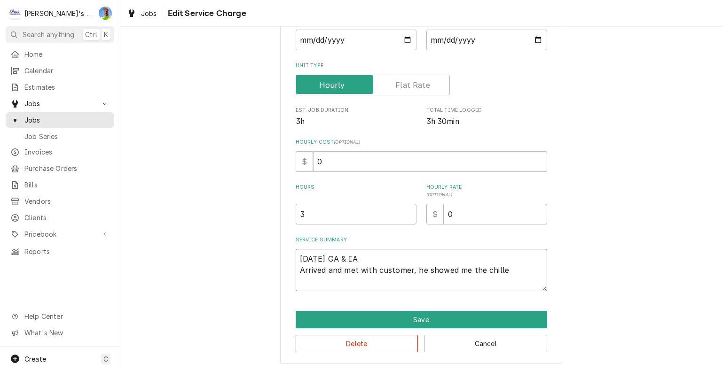
type textarea "9/19/2025 GA & IA Arrived and met with customer, he showed me the chiller"
type textarea "x"
type textarea "9/19/2025 GA & IA Arrived and met with customer, he showed me the chiller"
type textarea "x"
type textarea "9/19/2025 GA & IA Arrived and met with customer, he showed me the chiller a"
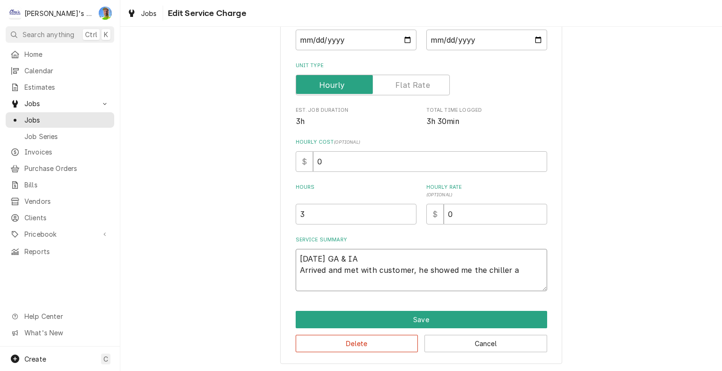
type textarea "x"
type textarea "9/19/2025 GA & IA Arrived and met with customer, he showed me the chiller an"
type textarea "x"
type textarea "9/19/2025 GA & IA Arrived and met with customer, he showed me the chiller and"
type textarea "x"
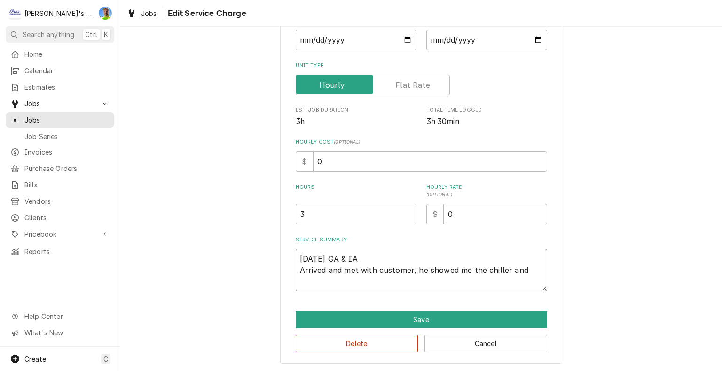
type textarea "9/19/2025 GA & IA Arrived and met with customer, he showed me the chiller and"
type textarea "x"
type textarea "9/19/2025 GA & IA Arrived and met with customer, he showed me the chiller and i"
type textarea "x"
type textarea "9/19/2025 GA & IA Arrived and met with customer, he showed me the chiller and is"
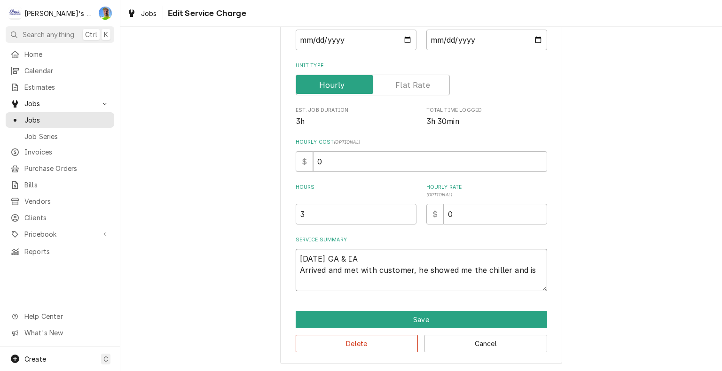
type textarea "x"
type textarea "9/19/2025 GA & IA Arrived and met with customer, he showed me the chiller and i…"
type textarea "x"
type textarea "9/19/2025 GA & IA Arrived and met with customer, he showed me the chiller and i…"
type textarea "x"
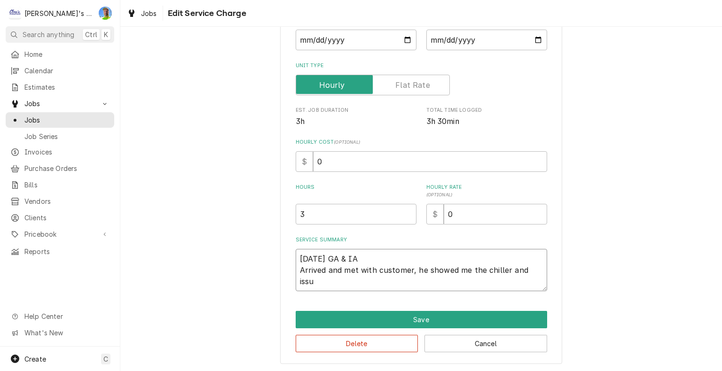
type textarea "9/19/2025 GA & IA Arrived and met with customer, he showed me the chiller and i…"
type textarea "x"
type textarea "9/19/2025 GA & IA Arrived and met with customer, he showed me the chiller and i…"
type textarea "x"
type textarea "9/19/2025 GA & IA Arrived and met with customer, he showed me the chiller and i…"
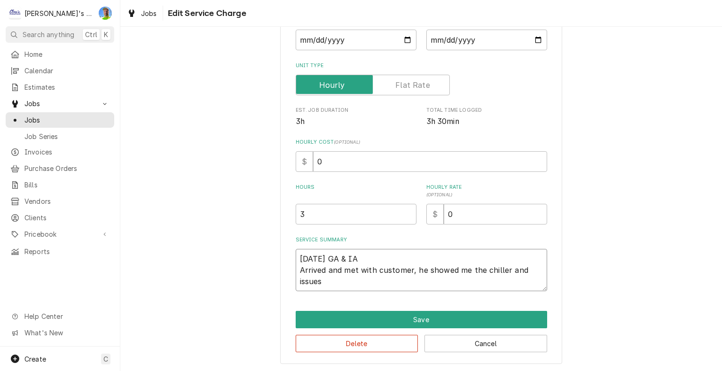
type textarea "x"
type textarea "9/19/2025 GA & IA Arrived and met with customer, he showed me the chiller and i…"
type textarea "x"
type textarea "9/19/2025 GA & IA Arrived and met with customer, he showed me the chiller and i…"
type textarea "x"
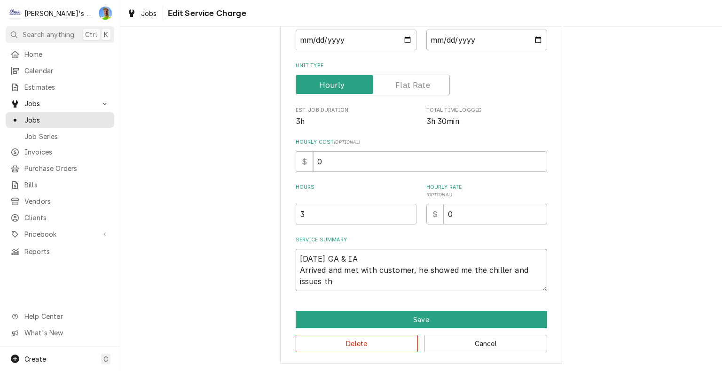
type textarea "9/19/2025 GA & IA Arrived and met with customer, he showed me the chiller and i…"
type textarea "x"
type textarea "9/19/2025 GA & IA Arrived and met with customer, he showed me the chiller and i…"
type textarea "x"
type textarea "9/19/2025 GA & IA Arrived and met with customer, he showed me the chiller and i…"
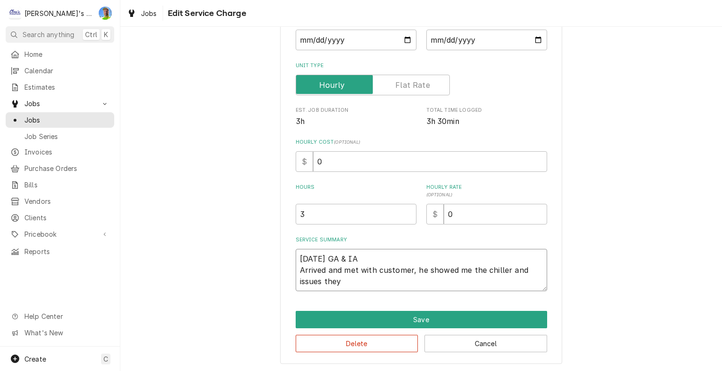
type textarea "x"
type textarea "9/19/2025 GA & IA Arrived and met with customer, he showed me the chiller and i…"
type textarea "x"
type textarea "9/19/2025 GA & IA Arrived and met with customer, he showed me the chiller and i…"
type textarea "x"
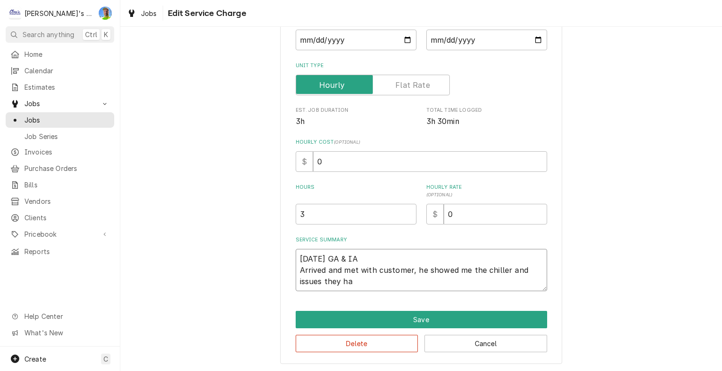
type textarea "9/19/2025 GA & IA Arrived and met with customer, he showed me the chiller and i…"
type textarea "x"
type textarea "9/19/2025 GA & IA Arrived and met with customer, he showed me the chiller and i…"
type textarea "x"
type textarea "9/19/2025 GA & IA Arrived and met with customer, he showed me the chiller and i…"
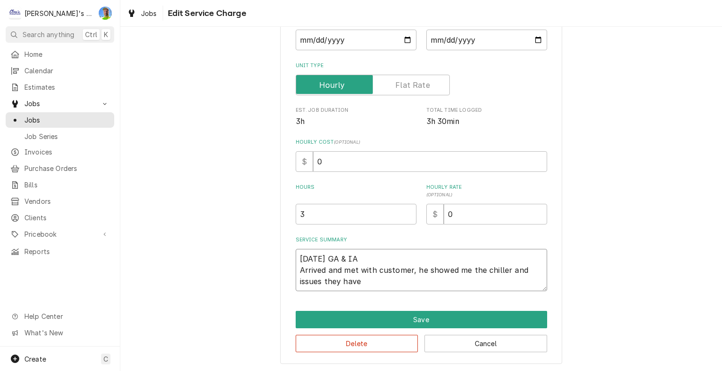
type textarea "x"
type textarea "9/19/2025 GA & IA Arrived and met with customer, he showed me the chiller and i…"
type textarea "x"
type textarea "9/19/2025 GA & IA Arrived and met with customer, he showed me the chiller and i…"
type textarea "x"
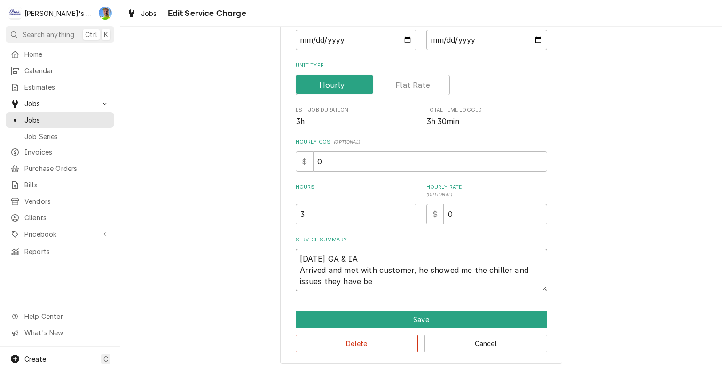
type textarea "9/19/2025 GA & IA Arrived and met with customer, he showed me the chiller and i…"
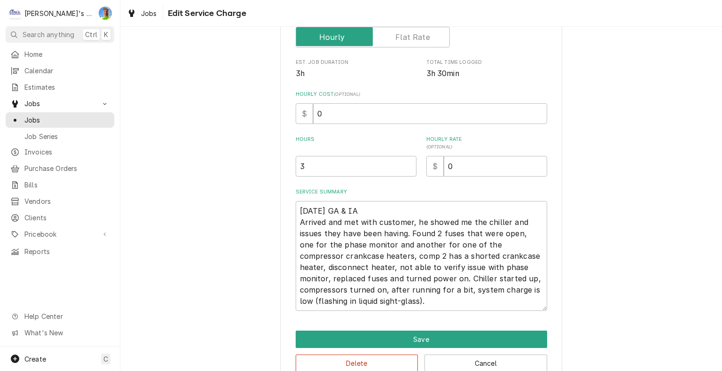
scroll to position [189, 0]
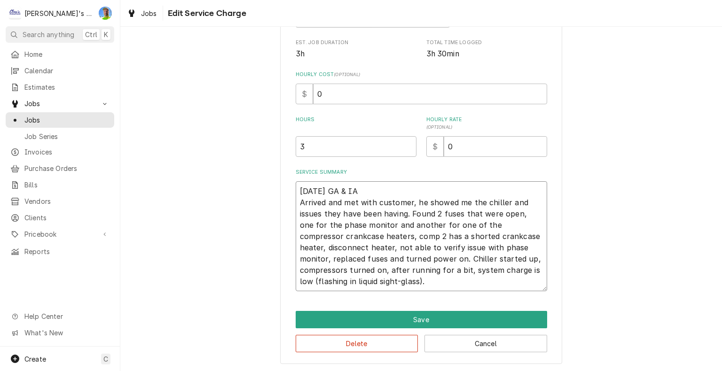
click at [433, 284] on textarea "9/19/2025 GA & IA Arrived and met with customer, he showed me the chiller and i…" at bounding box center [421, 236] width 251 height 110
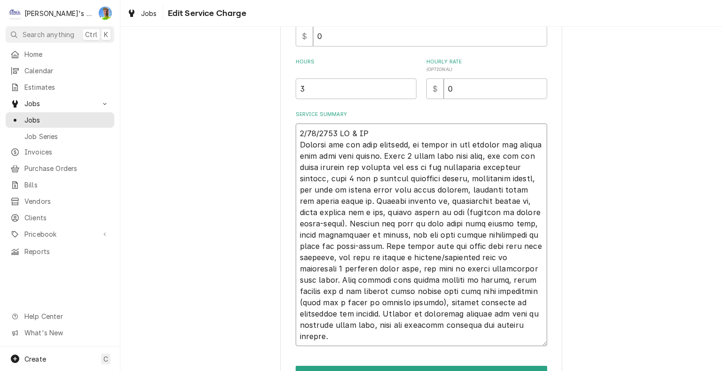
scroll to position [263, 0]
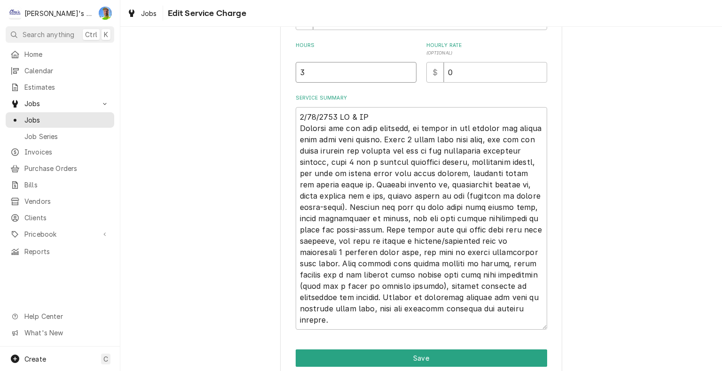
click at [308, 71] on input "3" at bounding box center [356, 72] width 121 height 21
click at [450, 67] on input "0" at bounding box center [495, 72] width 103 height 21
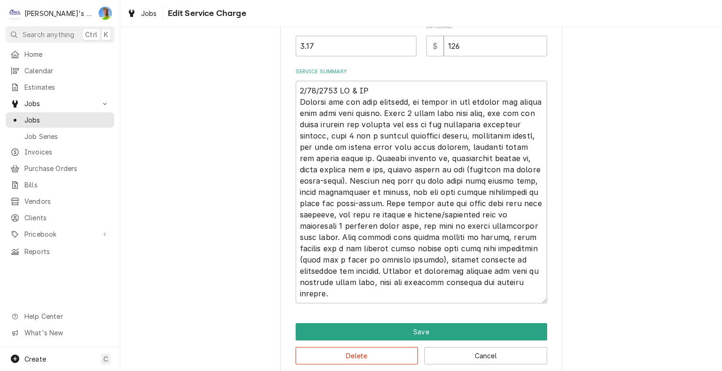
scroll to position [302, 0]
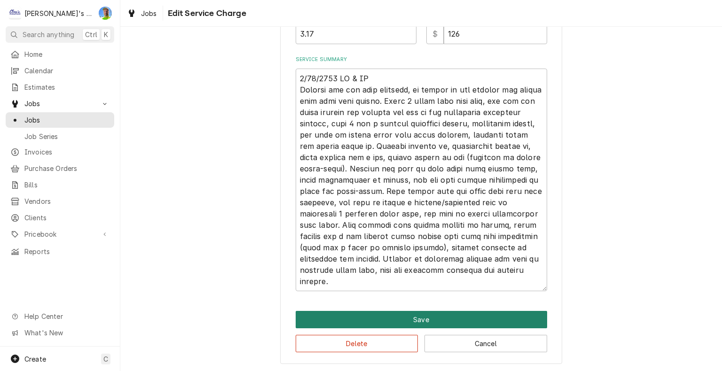
click at [391, 319] on button "Save" at bounding box center [421, 319] width 251 height 17
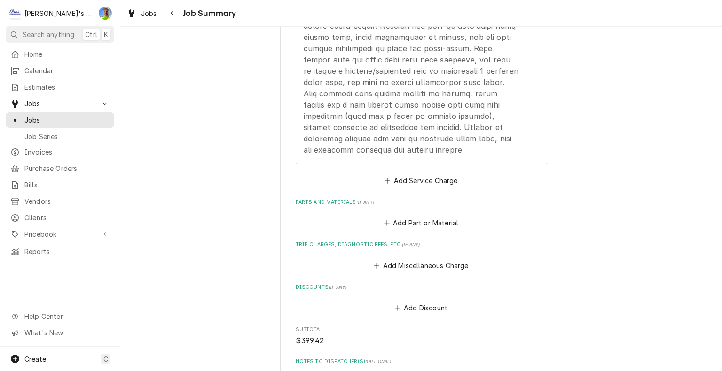
scroll to position [470, 0]
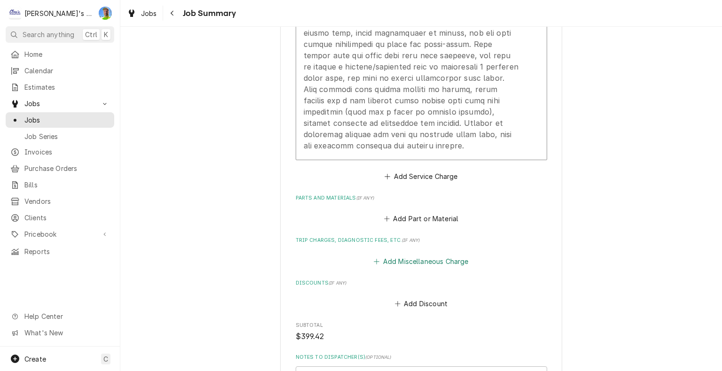
click at [397, 255] on button "Add Miscellaneous Charge" at bounding box center [421, 261] width 98 height 13
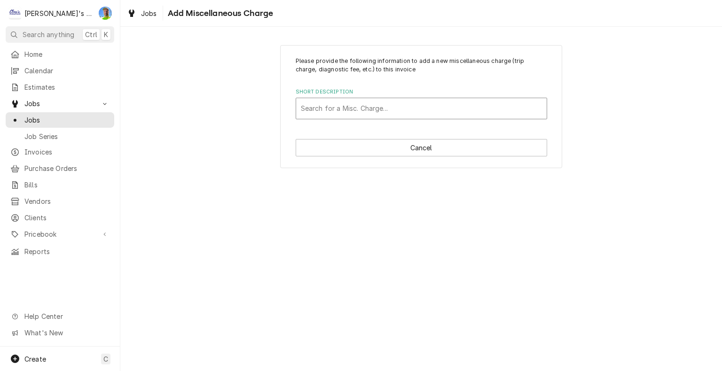
click at [357, 110] on div "Short Description" at bounding box center [421, 108] width 241 height 17
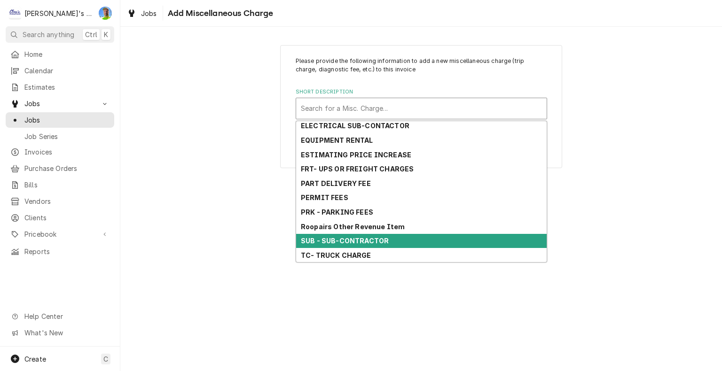
scroll to position [190, 0]
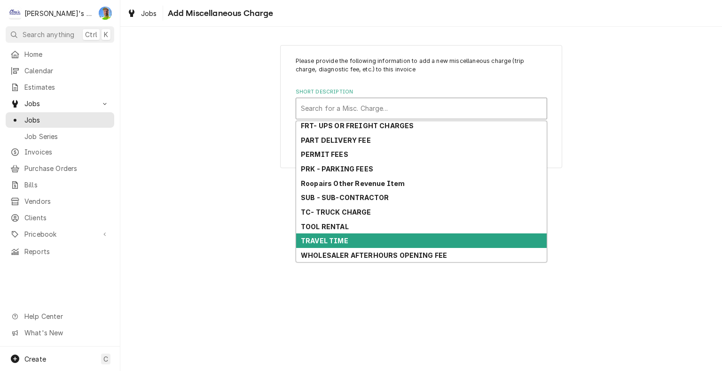
click at [363, 240] on div "TRAVEL TIME" at bounding box center [421, 241] width 251 height 15
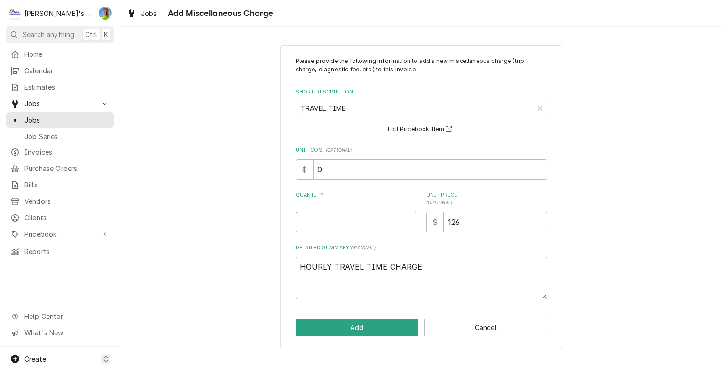
click at [333, 223] on input "Quantity" at bounding box center [356, 222] width 121 height 21
click at [337, 330] on button "Add" at bounding box center [357, 327] width 123 height 17
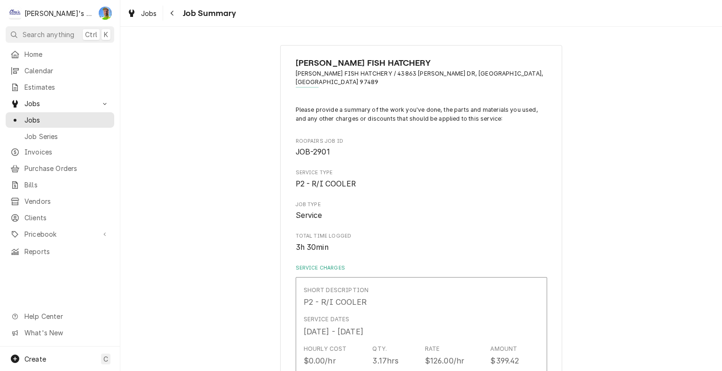
scroll to position [470, 0]
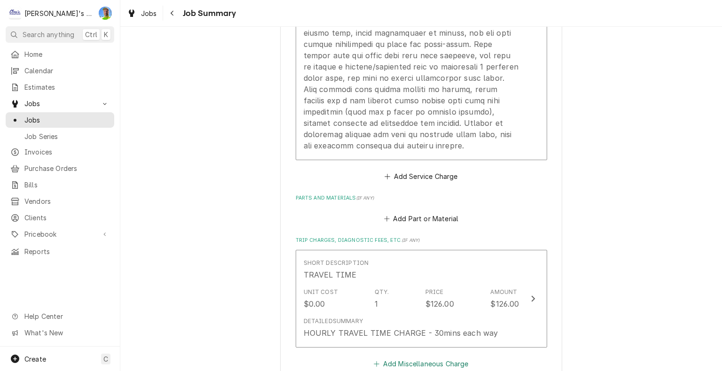
click at [397, 358] on button "Add Miscellaneous Charge" at bounding box center [421, 364] width 98 height 13
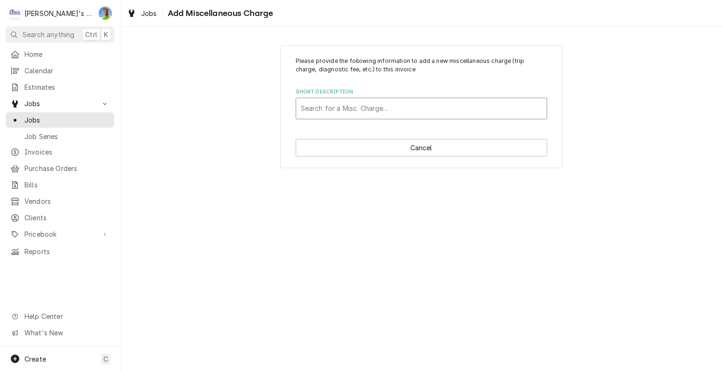
click at [370, 101] on div "Short Description" at bounding box center [421, 108] width 241 height 17
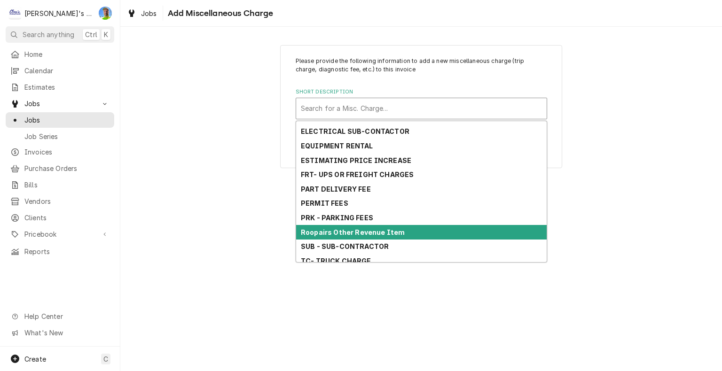
scroll to position [147, 0]
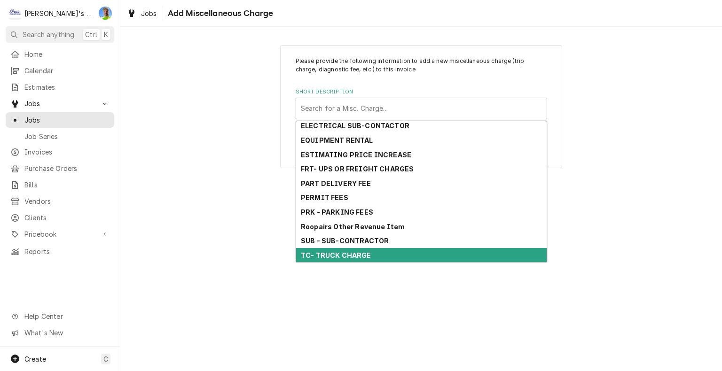
click at [368, 256] on strong "TC- TRUCK CHARGE" at bounding box center [336, 255] width 71 height 8
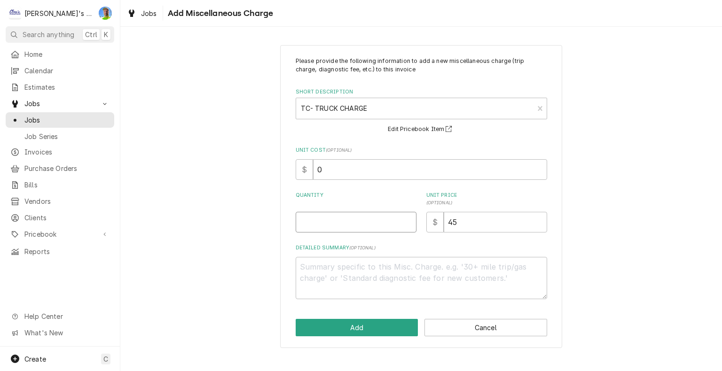
click at [335, 223] on input "Quantity" at bounding box center [356, 222] width 121 height 21
click at [372, 324] on button "Add" at bounding box center [357, 327] width 123 height 17
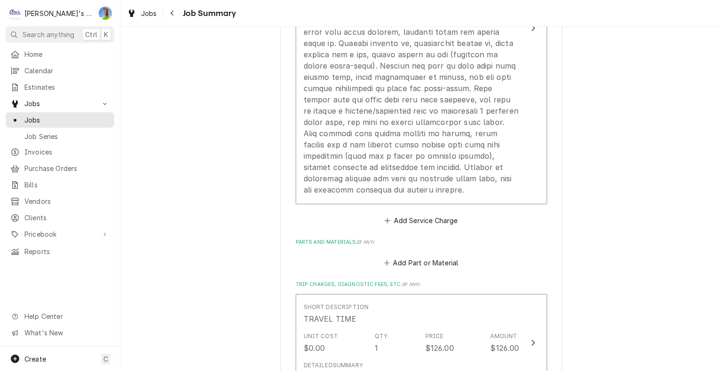
scroll to position [423, 0]
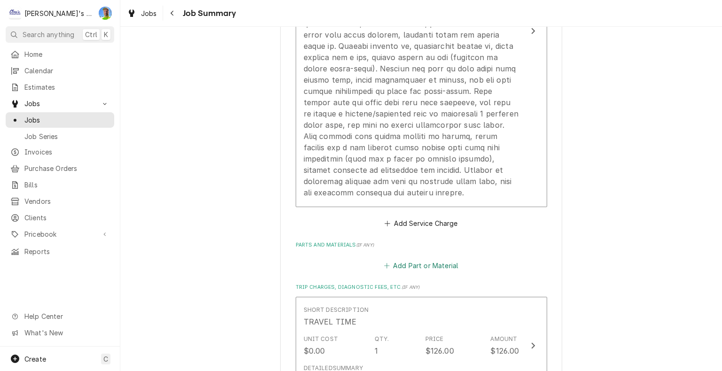
click at [403, 259] on button "Add Part or Material" at bounding box center [421, 265] width 78 height 13
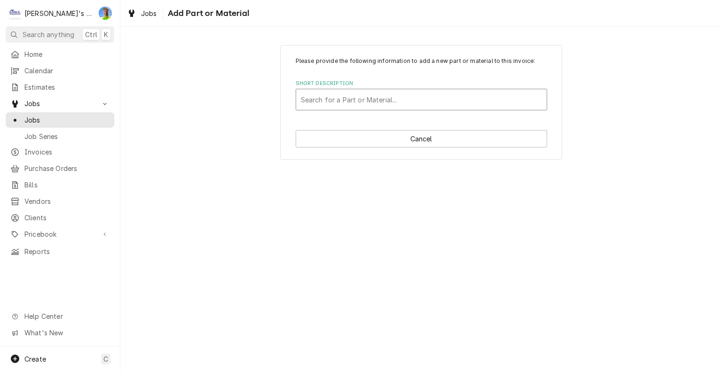
click at [358, 99] on div "Short Description" at bounding box center [421, 99] width 241 height 17
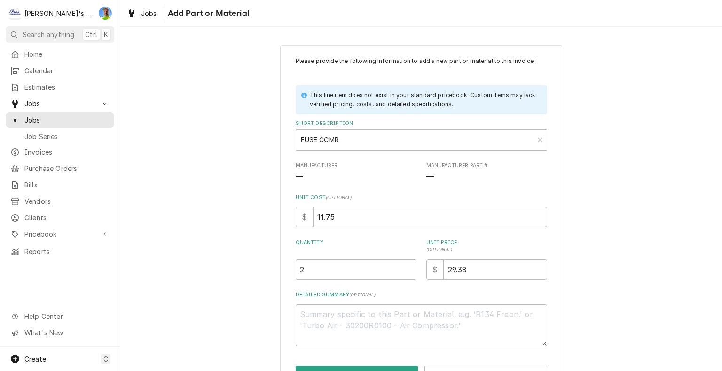
scroll to position [31, 0]
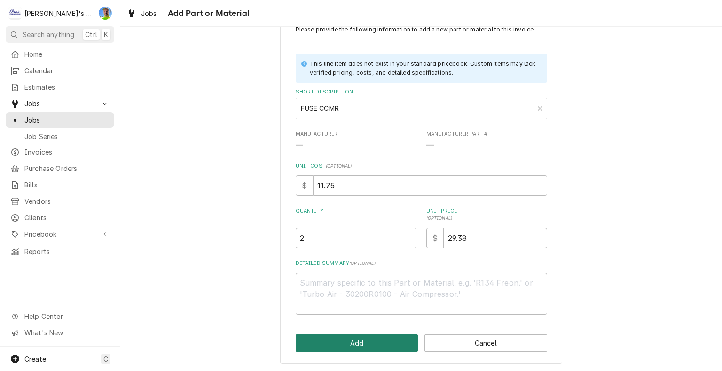
click at [376, 340] on button "Add" at bounding box center [357, 343] width 123 height 17
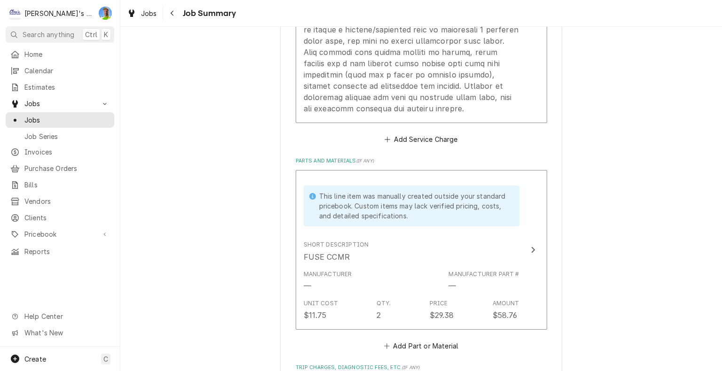
scroll to position [564, 0]
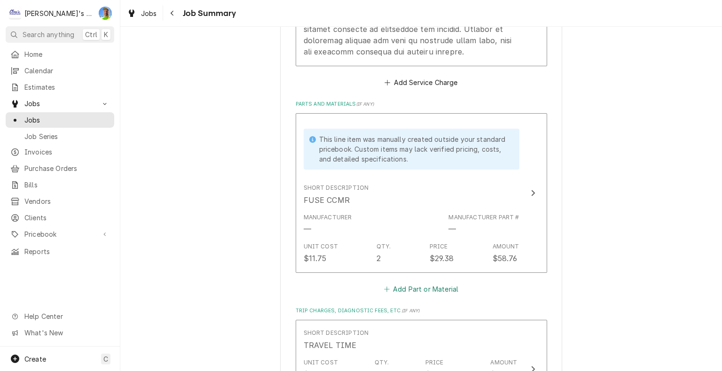
click at [415, 282] on button "Add Part or Material" at bounding box center [421, 288] width 78 height 13
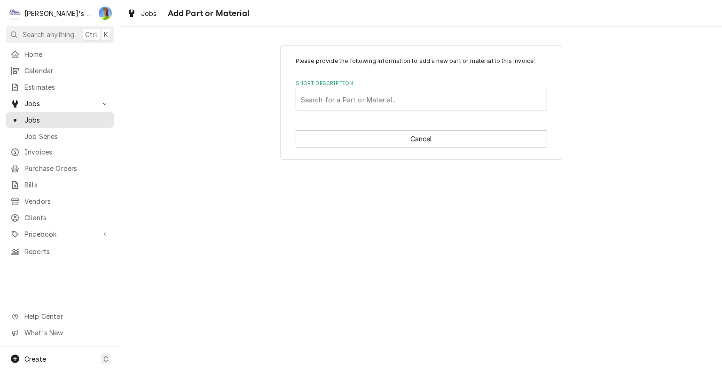
click at [338, 104] on div "Short Description" at bounding box center [421, 99] width 241 height 17
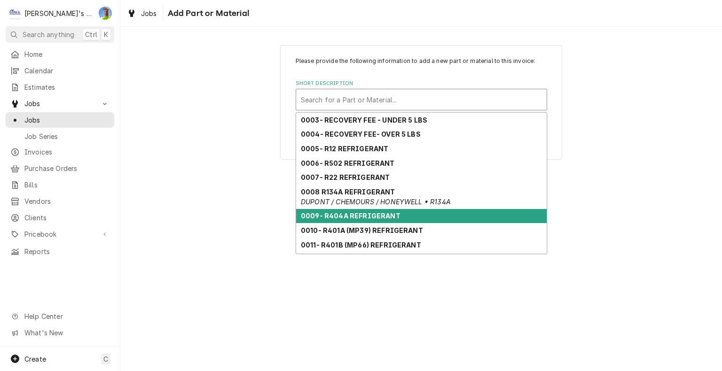
click at [344, 218] on strong "0009- R404A REFRIGERANT" at bounding box center [351, 216] width 100 height 8
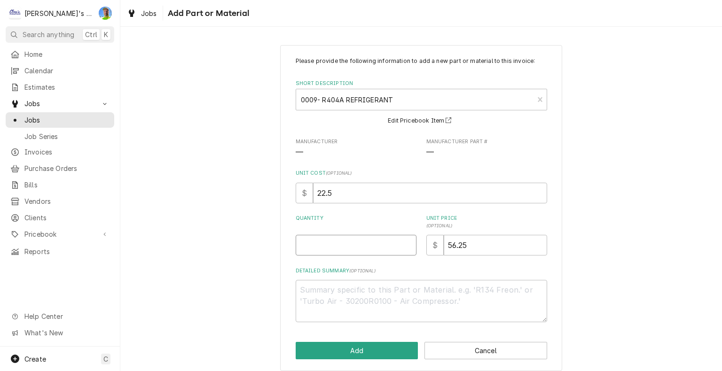
click at [336, 244] on input "Quantity" at bounding box center [356, 245] width 121 height 21
click at [352, 351] on button "Add" at bounding box center [357, 350] width 123 height 17
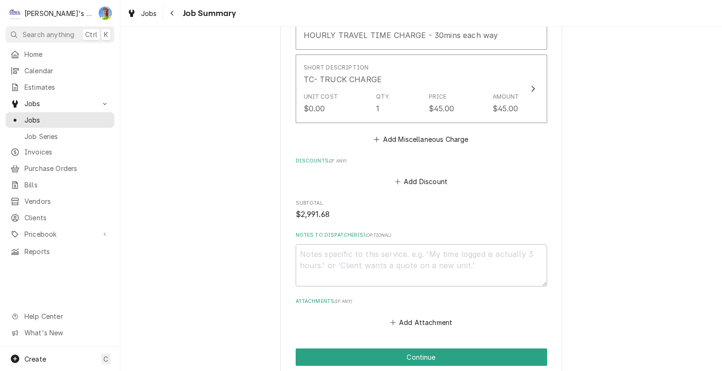
scroll to position [1073, 0]
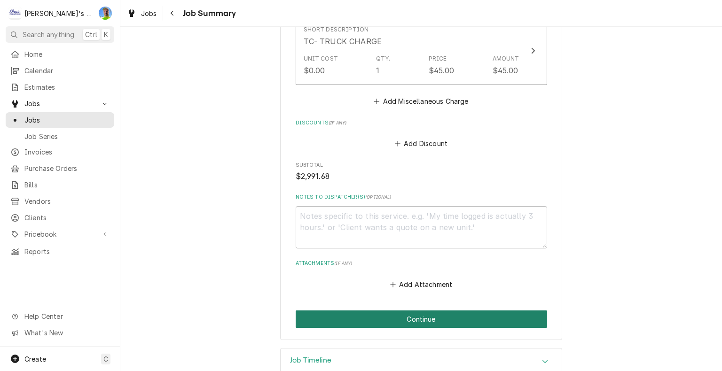
click at [519, 311] on button "Continue" at bounding box center [421, 319] width 251 height 17
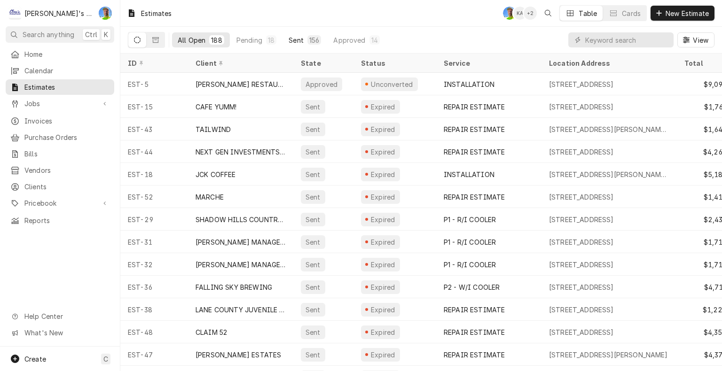
click at [292, 37] on div "Sent" at bounding box center [296, 40] width 15 height 10
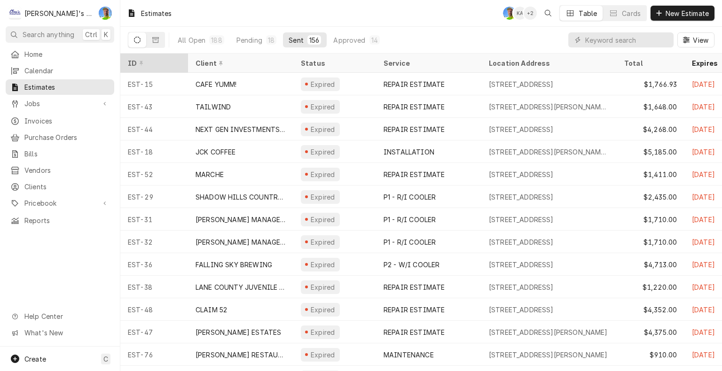
click at [145, 62] on div "ID" at bounding box center [153, 63] width 51 height 10
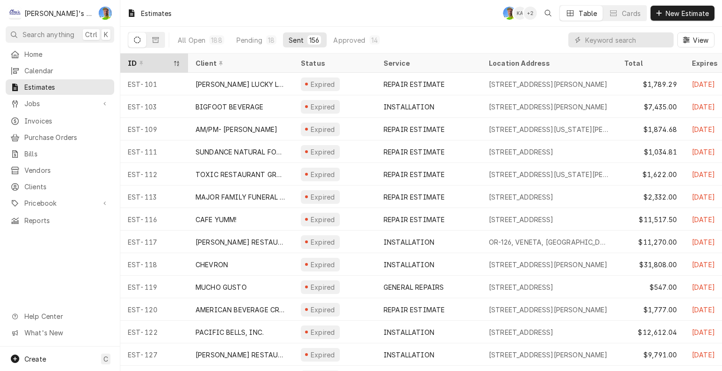
click at [150, 59] on div "ID" at bounding box center [149, 63] width 43 height 10
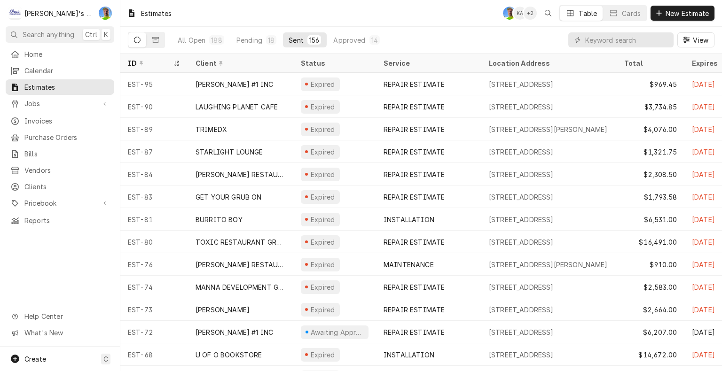
click at [150, 59] on div "ID" at bounding box center [149, 63] width 43 height 10
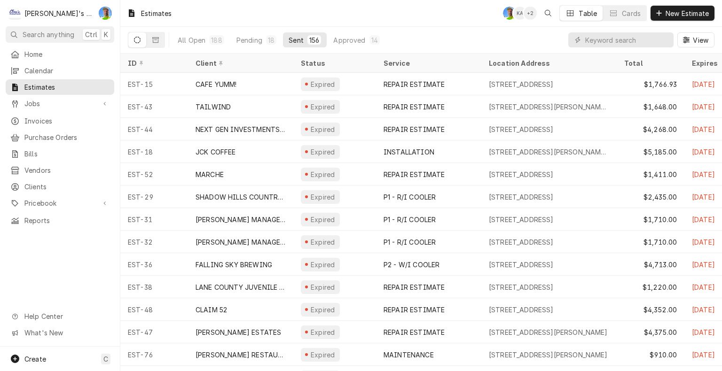
click at [150, 59] on div "ID" at bounding box center [153, 63] width 51 height 10
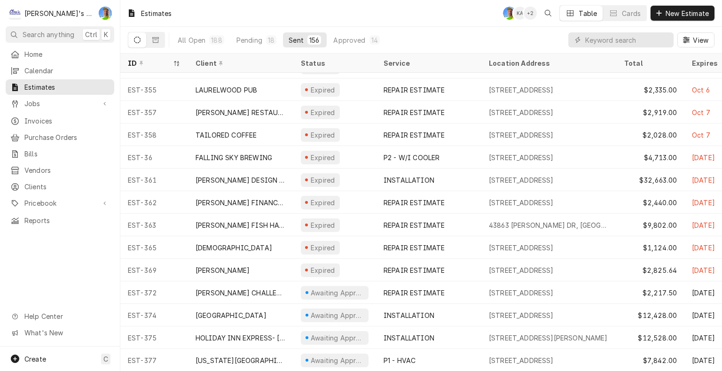
scroll to position [2459, 0]
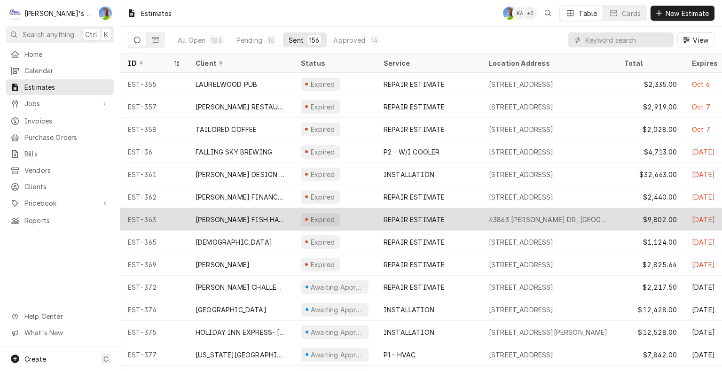
click at [532, 219] on div "43863 GREER DR, LEABURG, OR 97489" at bounding box center [549, 220] width 120 height 10
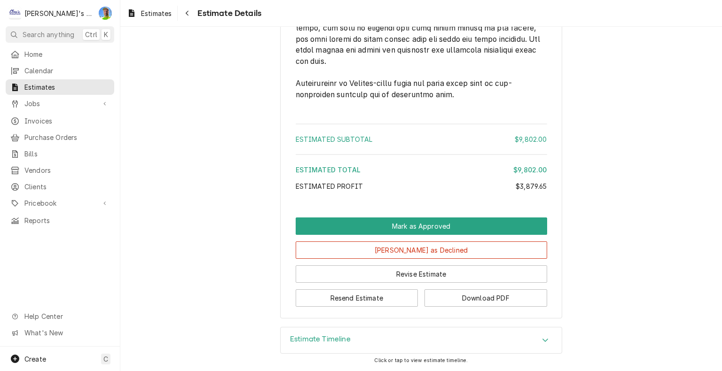
scroll to position [2215, 0]
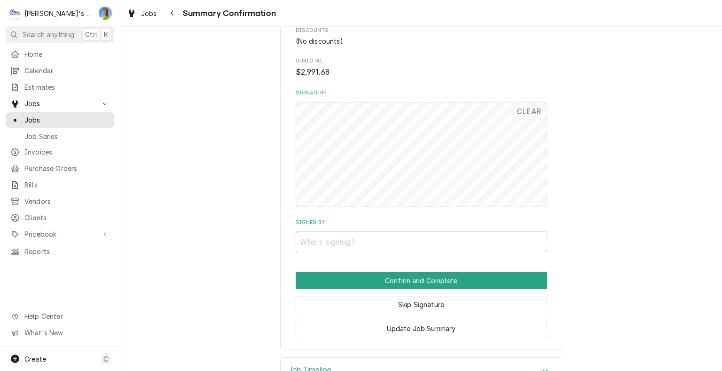
scroll to position [954, 0]
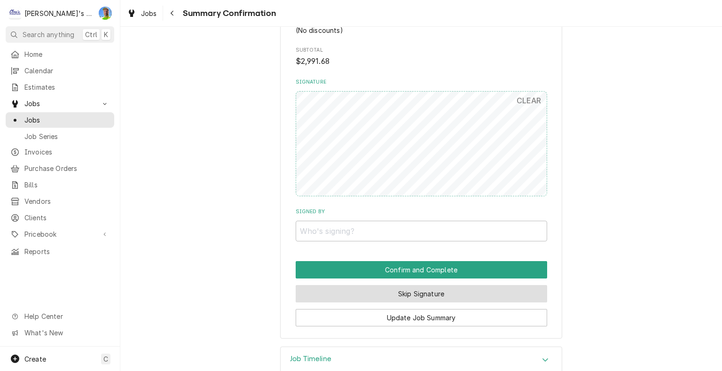
click at [521, 285] on button "Skip Signature" at bounding box center [421, 293] width 251 height 17
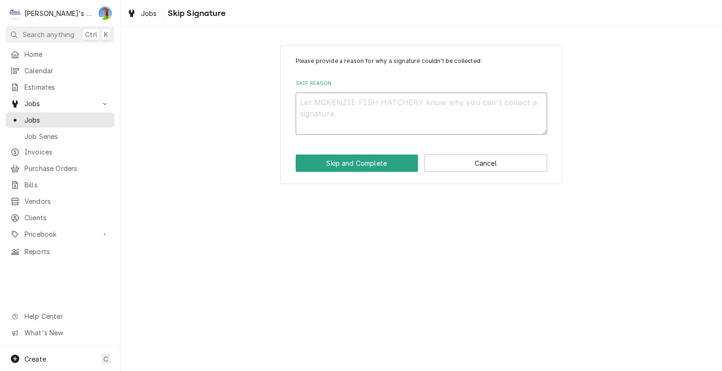
click at [355, 111] on textarea "Skip Reason" at bounding box center [421, 114] width 251 height 42
type textarea "x"
type textarea "N"
type textarea "x"
type textarea "N/"
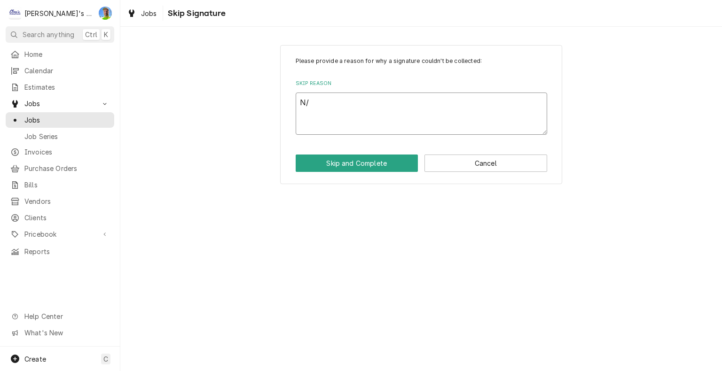
type textarea "x"
type textarea "N/A"
click at [368, 164] on button "Skip and Complete" at bounding box center [357, 163] width 123 height 17
type textarea "x"
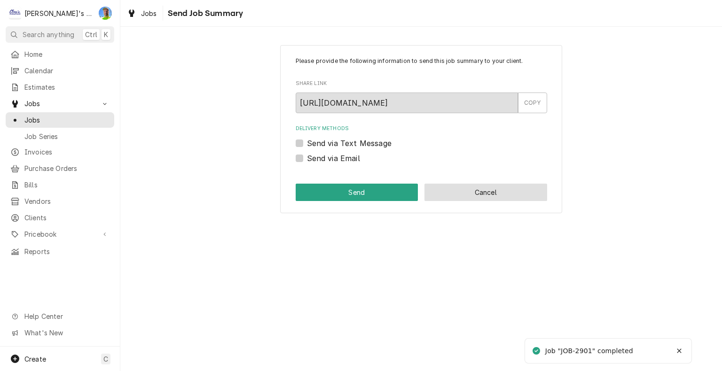
click at [519, 190] on button "Cancel" at bounding box center [485, 192] width 123 height 17
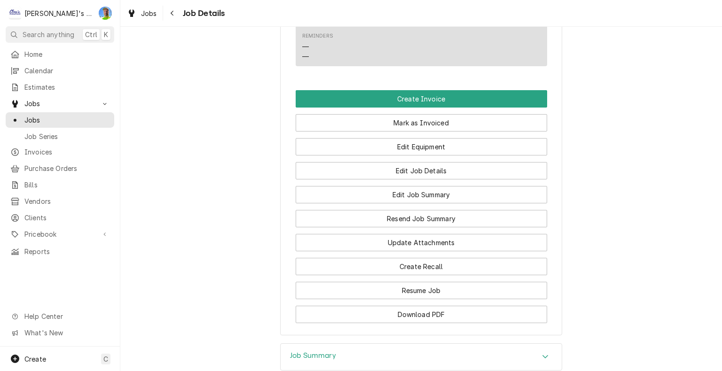
scroll to position [1026, 0]
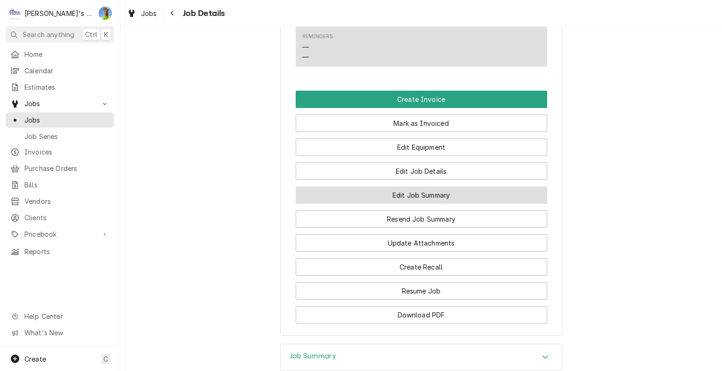
click at [498, 188] on button "Edit Job Summary" at bounding box center [421, 195] width 251 height 17
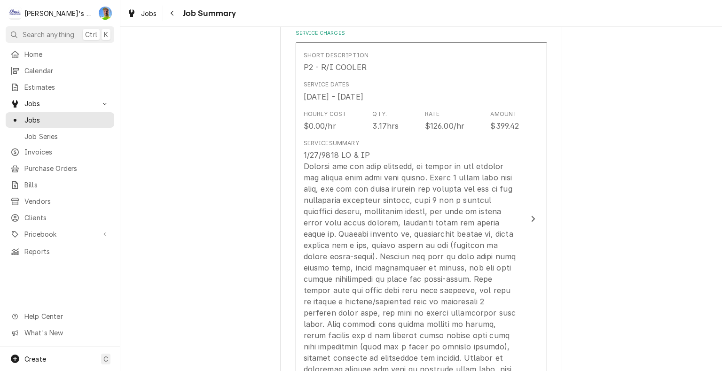
scroll to position [376, 0]
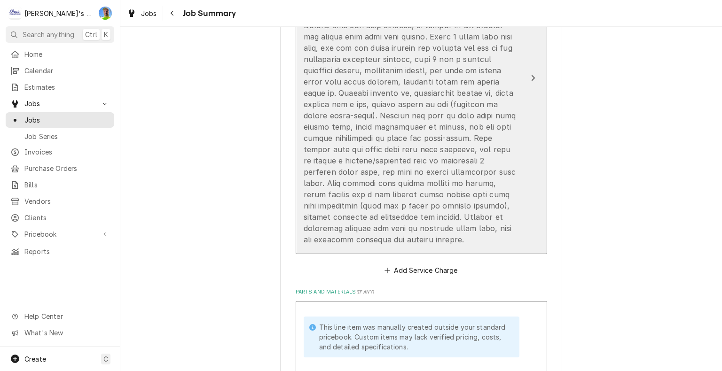
click at [536, 223] on button "Short Description P2 - R/I COOLER Service Dates Sep 19, 2025 - Oct 11, 2025 Hou…" at bounding box center [421, 77] width 251 height 353
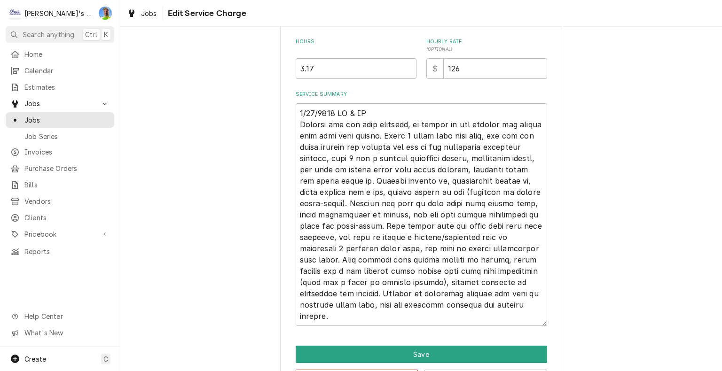
scroll to position [302, 0]
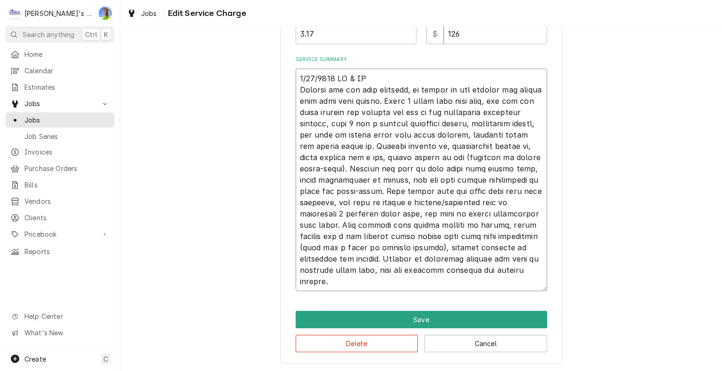
click at [478, 288] on textarea "Service Summary" at bounding box center [421, 180] width 251 height 223
type textarea "x"
type textarea "9/19/2025 GA & IA Arrived and met with customer, he showed me the chiller and i…"
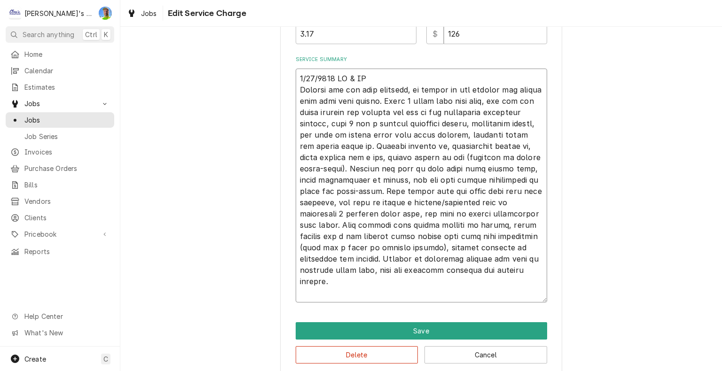
type textarea "x"
type textarea "9/19/2025 GA & IA Arrived and met with customer, he showed me the chiller and i…"
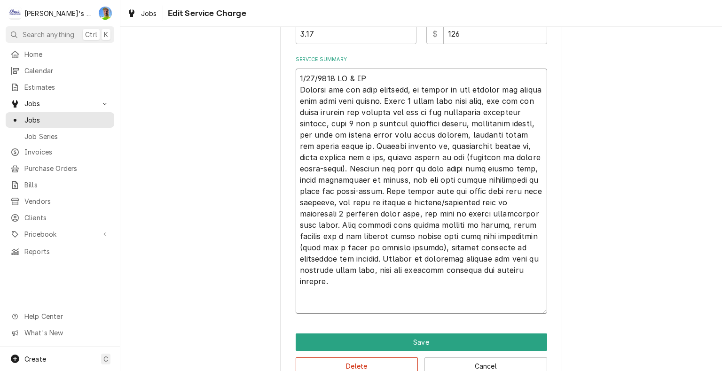
type textarea "x"
type textarea "9/19/2025 GA & IA Arrived and met with customer, he showed me the chiller and i…"
type textarea "x"
type textarea "9/19/2025 GA & IA Arrived and met with customer, he showed me the chiller and i…"
type textarea "x"
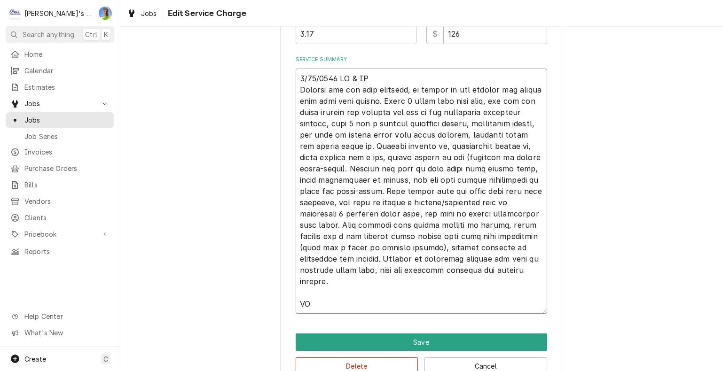
type textarea "9/19/2025 GA & IA Arrived and met with customer, he showed me the chiller and i…"
type textarea "x"
type textarea "9/19/2025 GA & IA Arrived and met with customer, he showed me the chiller and i…"
type textarea "x"
type textarea "9/19/2025 GA & IA Arrived and met with customer, he showed me the chiller and i…"
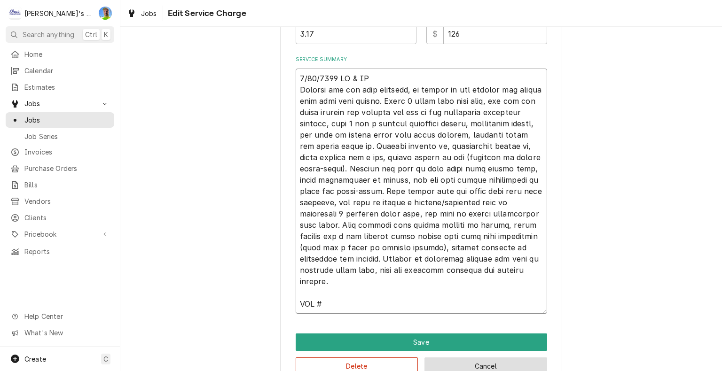
type textarea "x"
type textarea "9/19/2025 GA & IA Arrived and met with customer, he showed me the chiller and i…"
type textarea "x"
type textarea "9/19/2025 GA & IA Arrived and met with customer, he showed me the chiller and i…"
type textarea "x"
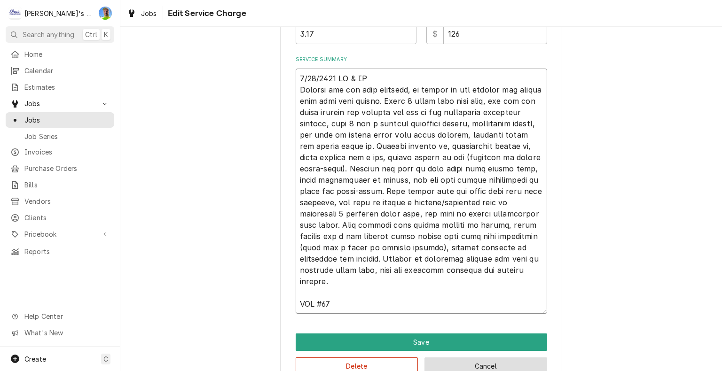
type textarea "9/19/2025 GA & IA Arrived and met with customer, he showed me the chiller and i…"
type textarea "x"
type textarea "9/19/2025 GA & IA Arrived and met with customer, he showed me the chiller and i…"
type textarea "x"
type textarea "9/19/2025 GA & IA Arrived and met with customer, he showed me the chiller and i…"
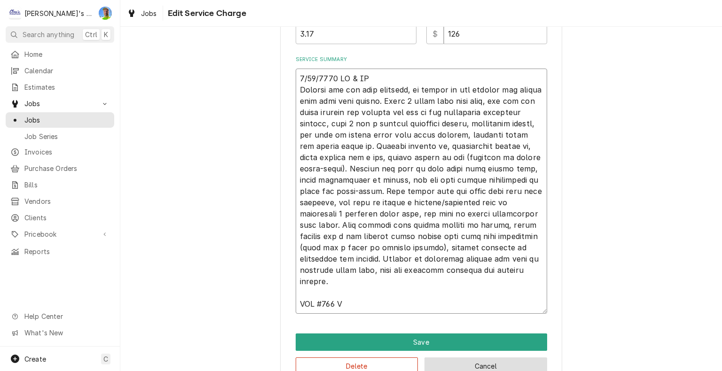
type textarea "x"
type textarea "9/19/2025 GA & IA Arrived and met with customer, he showed me the chiller and i…"
type textarea "x"
type textarea "9/19/2025 GA & IA Arrived and met with customer, he showed me the chiller and i…"
type textarea "x"
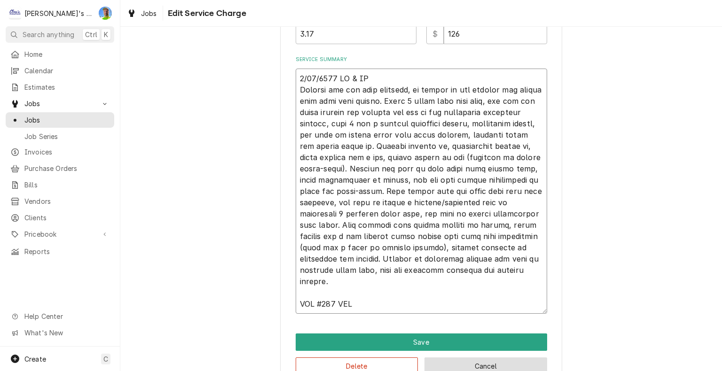
type textarea "9/19/2025 GA & IA Arrived and met with customer, he showed me the chiller and i…"
type textarea "x"
type textarea "9/19/2025 GA & IA Arrived and met with customer, he showed me the chiller and i…"
type textarea "x"
type textarea "9/19/2025 GA & IA Arrived and met with customer, he showed me the chiller and i…"
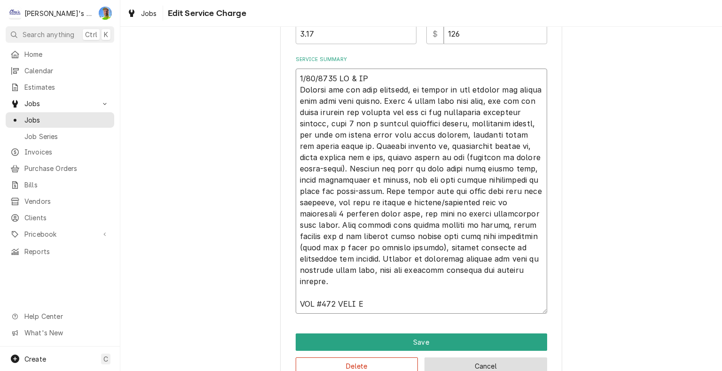
type textarea "x"
type textarea "9/19/2025 GA & IA Arrived and met with customer, he showed me the chiller and i…"
type textarea "x"
type textarea "9/19/2025 GA & IA Arrived and met with customer, he showed me the chiller and i…"
type textarea "x"
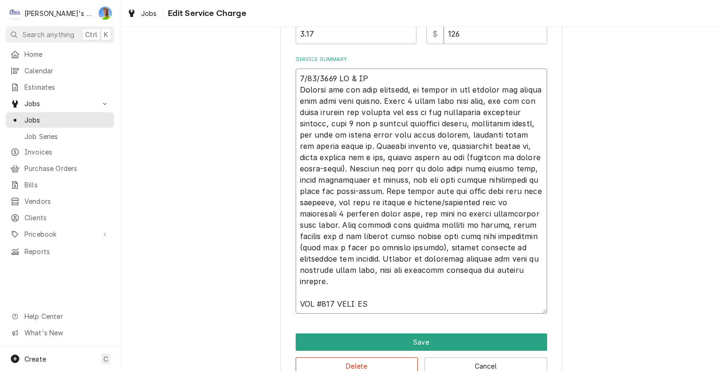
type textarea "9/19/2025 GA & IA Arrived and met with customer, he showed me the chiller and i…"
type textarea "x"
type textarea "9/19/2025 GA & IA Arrived and met with customer, he showed me the chiller and i…"
type textarea "x"
type textarea "9/19/2025 GA & IA Arrived and met with customer, he showed me the chiller and i…"
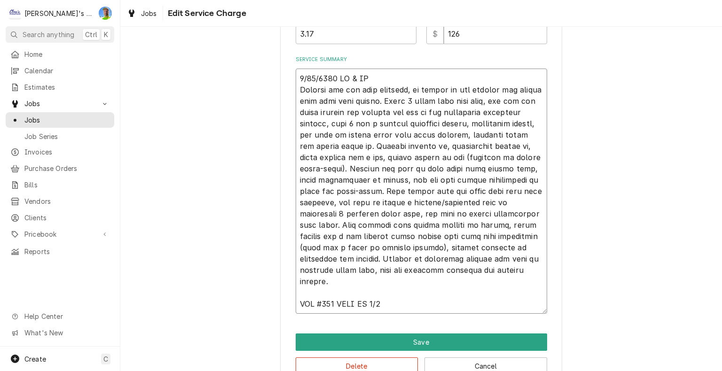
type textarea "x"
type textarea "9/19/2025 GA & IA Arrived and met with customer, he showed me the chiller and i…"
type textarea "x"
type textarea "9/19/2025 GA & IA Arrived and met with customer, he showed me the chiller and i…"
type textarea "x"
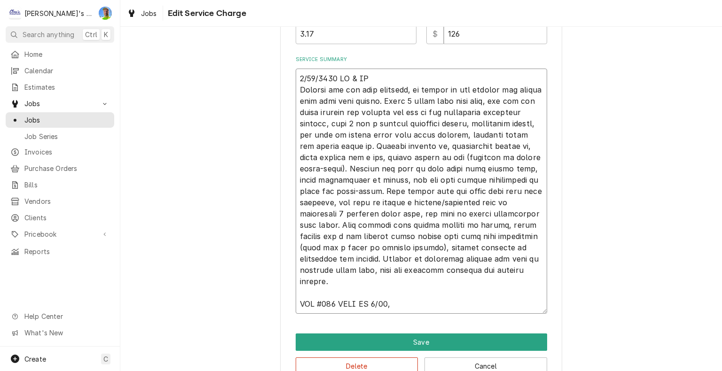
type textarea "9/19/2025 GA & IA Arrived and met with customer, he showed me the chiller and i…"
type textarea "x"
type textarea "9/19/2025 GA & IA Arrived and met with customer, he showed me the chiller and i…"
type textarea "x"
type textarea "9/19/2025 GA & IA Arrived and met with customer, he showed me the chiller and i…"
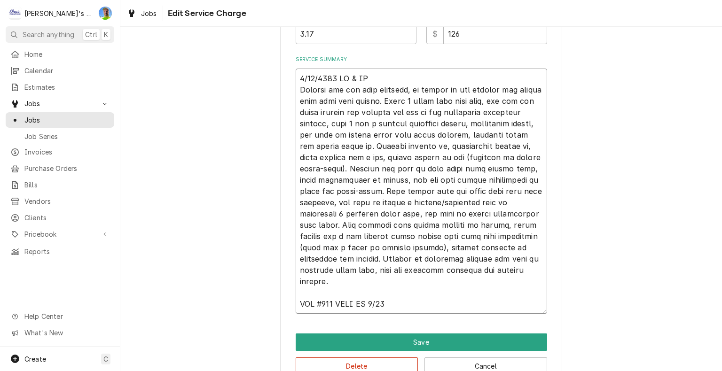
type textarea "x"
type textarea "9/19/2025 GA & IA Arrived and met with customer, he showed me the chiller and i…"
type textarea "x"
type textarea "9/19/2025 GA & IA Arrived and met with customer, he showed me the chiller and i…"
type textarea "x"
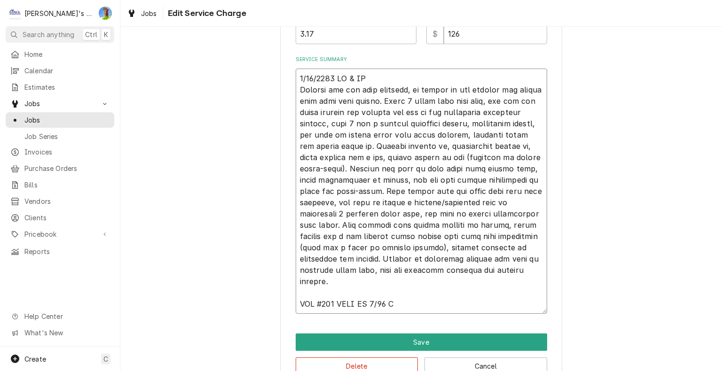
type textarea "9/19/2025 GA & IA Arrived and met with customer, he showed me the chiller and i…"
type textarea "x"
type textarea "9/19/2025 GA & IA Arrived and met with customer, he showed me the chiller and i…"
type textarea "x"
type textarea "9/19/2025 GA & IA Arrived and met with customer, he showed me the chiller and i…"
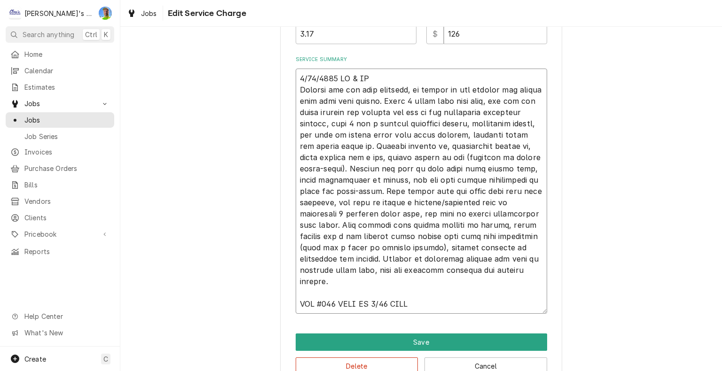
type textarea "x"
type textarea "9/19/2025 GA & IA Arrived and met with customer, he showed me the chiller and i…"
type textarea "x"
type textarea "9/19/2025 GA & IA Arrived and met with customer, he showed me the chiller and i…"
type textarea "x"
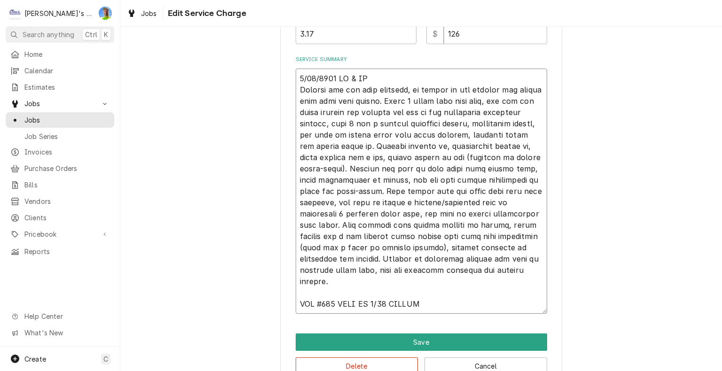
type textarea "9/19/2025 GA & IA Arrived and met with customer, he showed me the chiller and i…"
type textarea "x"
type textarea "9/19/2025 GA & IA Arrived and met with customer, he showed me the chiller and i…"
type textarea "x"
type textarea "9/19/2025 GA & IA Arrived and met with customer, he showed me the chiller and i…"
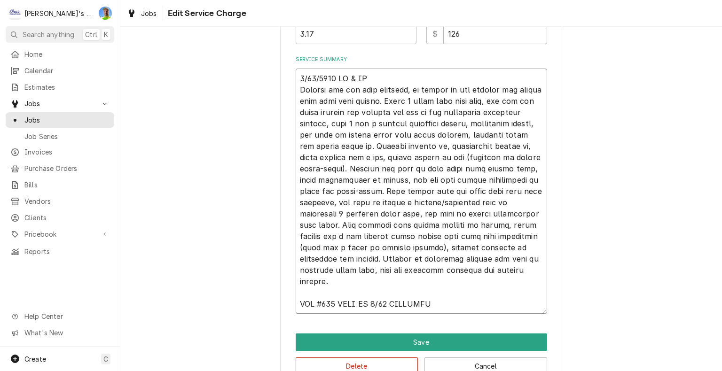
type textarea "x"
type textarea "9/19/2025 GA & IA Arrived and met with customer, he showed me the chiller and i…"
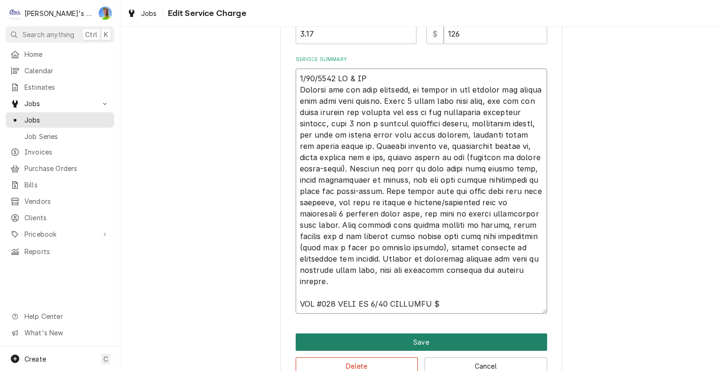
type textarea "x"
type textarea "9/19/2025 GA & IA Arrived and met with customer, he showed me the chiller and i…"
type textarea "x"
type textarea "9/19/2025 GA & IA Arrived and met with customer, he showed me the chiller and i…"
type textarea "x"
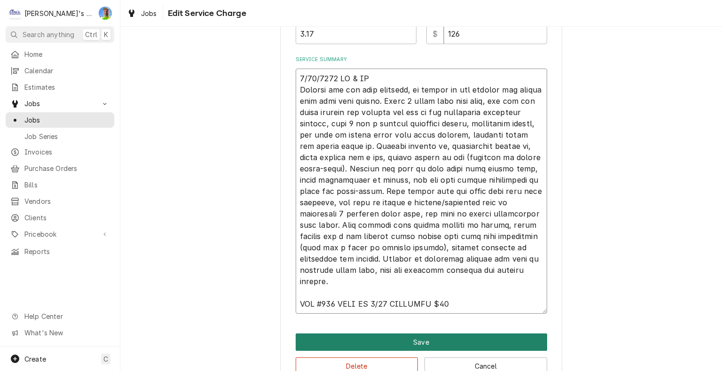
type textarea "9/19/2025 GA & IA Arrived and met with customer, he showed me the chiller and i…"
type textarea "x"
type textarea "9/19/2025 GA & IA Arrived and met with customer, he showed me the chiller and i…"
type textarea "x"
type textarea "9/19/2025 GA & IA Arrived and met with customer, he showed me the chiller and i…"
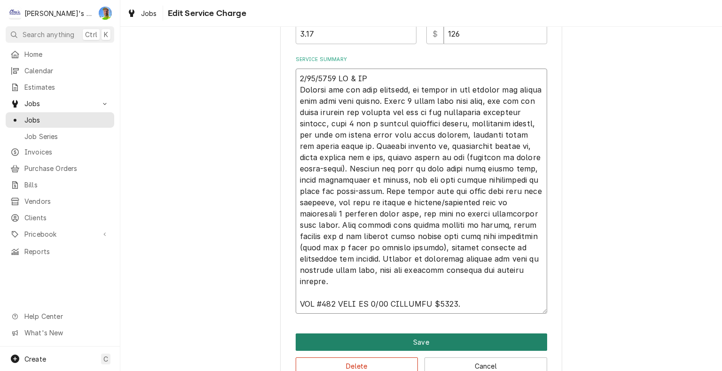
type textarea "x"
type textarea "9/19/2025 GA & IA Arrived and met with customer, he showed me the chiller and i…"
type textarea "x"
type textarea "9/19/2025 GA & IA Arrived and met with customer, he showed me the chiller and i…"
type textarea "x"
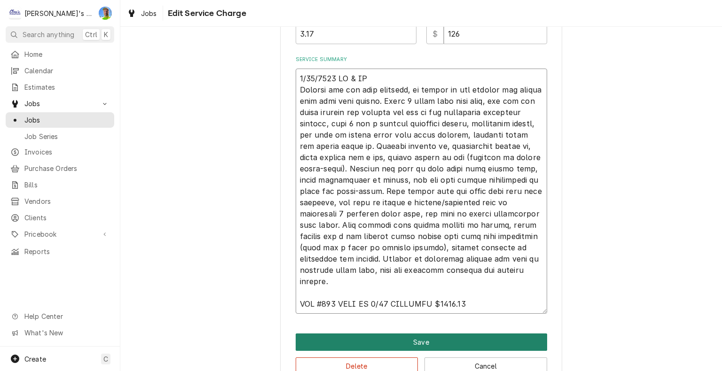
type textarea "9/19/2025 GA & IA Arrived and met with customer, he showed me the chiller and i…"
type textarea "x"
type textarea "9/19/2025 GA & IA Arrived and met with customer, he showed me the chiller and i…"
type textarea "x"
type textarea "9/19/2025 GA & IA Arrived and met with customer, he showed me the chiller and i…"
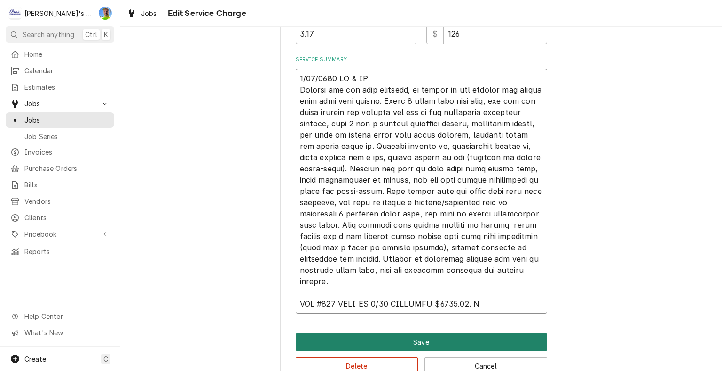
type textarea "x"
type textarea "9/19/2025 GA & IA Arrived and met with customer, he showed me the chiller and i…"
type textarea "x"
type textarea "9/19/2025 GA & IA Arrived and met with customer, he showed me the chiller and i…"
type textarea "x"
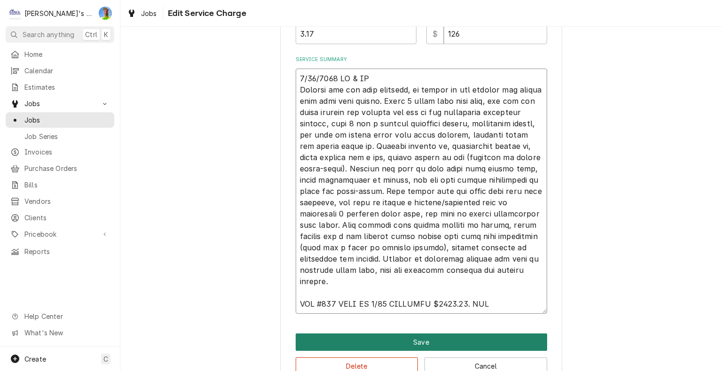
type textarea "9/19/2025 GA & IA Arrived and met with customer, he showed me the chiller and i…"
type textarea "x"
type textarea "9/19/2025 GA & IA Arrived and met with customer, he showed me the chiller and i…"
type textarea "x"
type textarea "9/19/2025 GA & IA Arrived and met with customer, he showed me the chiller and i…"
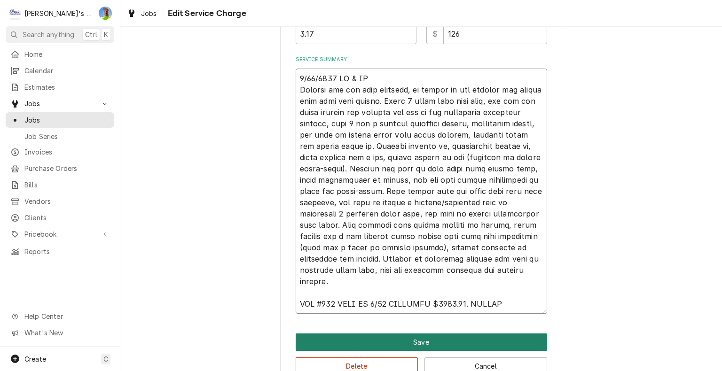
type textarea "x"
type textarea "9/19/2025 GA & IA Arrived and met with customer, he showed me the chiller and i…"
type textarea "x"
type textarea "9/19/2025 GA & IA Arrived and met with customer, he showed me the chiller and i…"
type textarea "x"
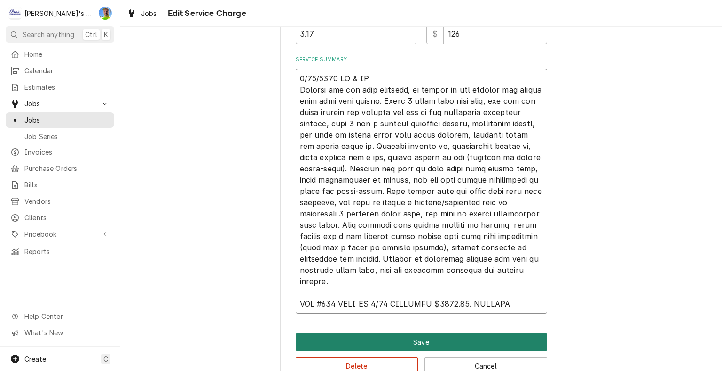
type textarea "9/19/2025 GA & IA Arrived and met with customer, he showed me the chiller and i…"
type textarea "x"
type textarea "9/19/2025 GA & IA Arrived and met with customer, he showed me the chiller and i…"
type textarea "x"
type textarea "9/19/2025 GA & IA Arrived and met with customer, he showed me the chiller and i…"
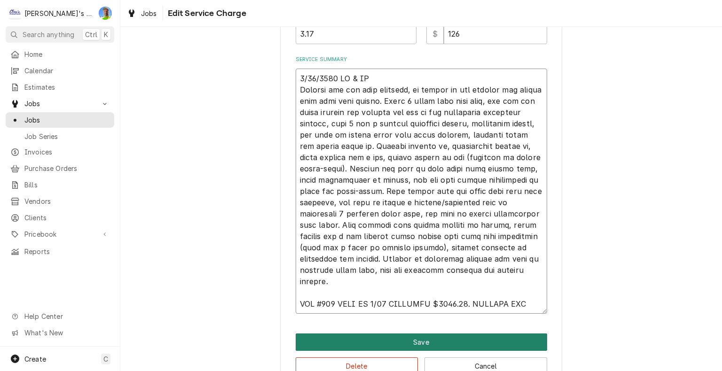
type textarea "x"
type textarea "9/19/2025 GA & IA Arrived and met with customer, he showed me the chiller and i…"
type textarea "x"
type textarea "9/19/2025 GA & IA Arrived and met with customer, he showed me the chiller and i…"
type textarea "x"
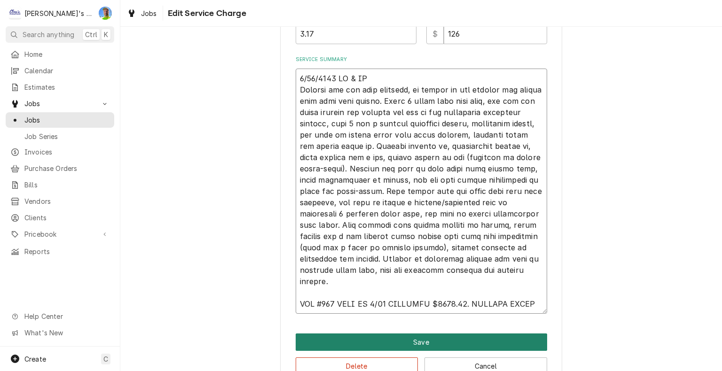
type textarea "9/19/2025 GA & IA Arrived and met with customer, he showed me the chiller and i…"
type textarea "x"
type textarea "9/19/2025 GA & IA Arrived and met with customer, he showed me the chiller and i…"
type textarea "x"
type textarea "9/19/2025 GA & IA Arrived and met with customer, he showed me the chiller and i…"
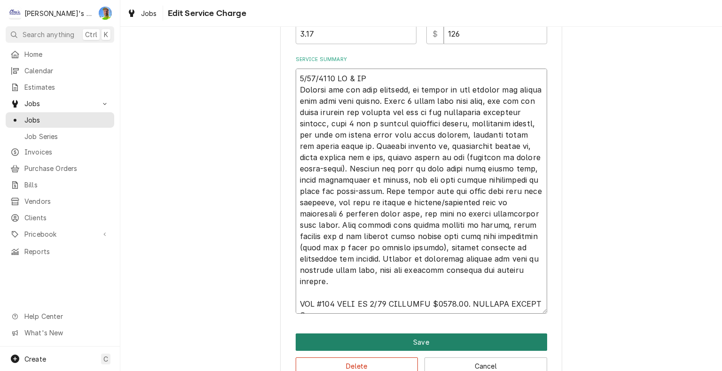
type textarea "x"
type textarea "9/19/2025 GA & IA Arrived and met with customer, he showed me the chiller and i…"
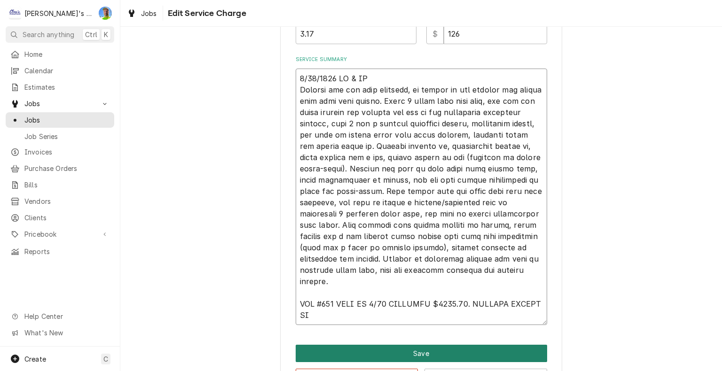
type textarea "x"
type textarea "9/19/2025 GA & IA Arrived and met with customer, he showed me the chiller and i…"
type textarea "x"
type textarea "9/19/2025 GA & IA Arrived and met with customer, he showed me the chiller and i…"
type textarea "x"
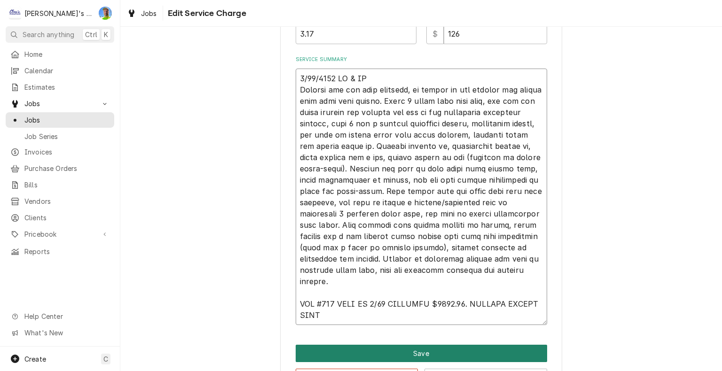
type textarea "9/19/2025 GA & IA Arrived and met with customer, he showed me the chiller and i…"
type textarea "x"
type textarea "9/19/2025 GA & IA Arrived and met with customer, he showed me the chiller and i…"
type textarea "x"
type textarea "9/19/2025 GA & IA Arrived and met with customer, he showed me the chiller and i…"
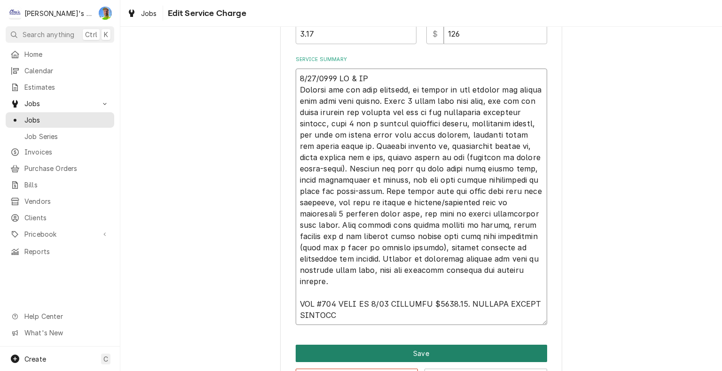
type textarea "x"
type textarea "9/19/2025 GA & IA Arrived and met with customer, he showed me the chiller and i…"
type textarea "x"
type textarea "9/19/2025 GA & IA Arrived and met with customer, he showed me the chiller and i…"
type textarea "x"
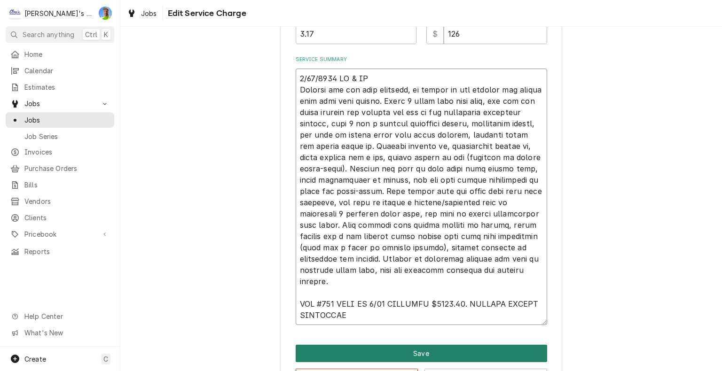
type textarea "9/19/2025 GA & IA Arrived and met with customer, he showed me the chiller and i…"
type textarea "x"
type textarea "9/19/2025 GA & IA Arrived and met with customer, he showed me the chiller and i…"
type textarea "x"
type textarea "9/19/2025 GA & IA Arrived and met with customer, he showed me the chiller and i…"
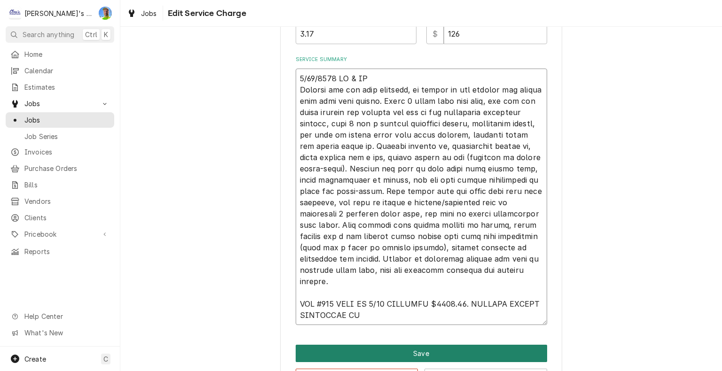
type textarea "x"
type textarea "9/19/2025 GA & IA Arrived and met with customer, he showed me the chiller and i…"
type textarea "x"
type textarea "9/19/2025 GA & IA Arrived and met with customer, he showed me the chiller and i…"
type textarea "x"
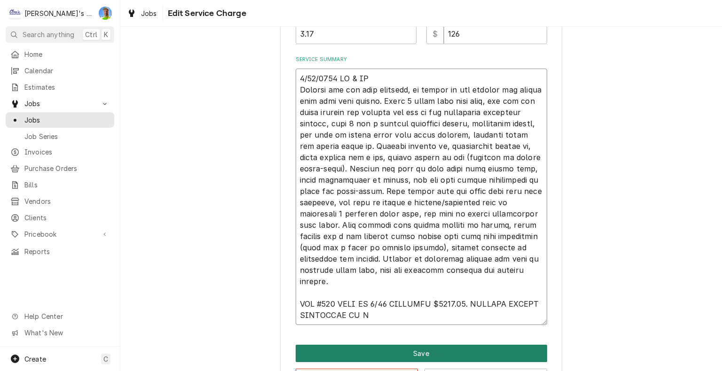
type textarea "9/19/2025 GA & IA Arrived and met with customer, he showed me the chiller and i…"
type textarea "x"
type textarea "9/19/2025 GA & IA Arrived and met with customer, he showed me the chiller and i…"
type textarea "x"
type textarea "9/19/2025 GA & IA Arrived and met with customer, he showed me the chiller and i…"
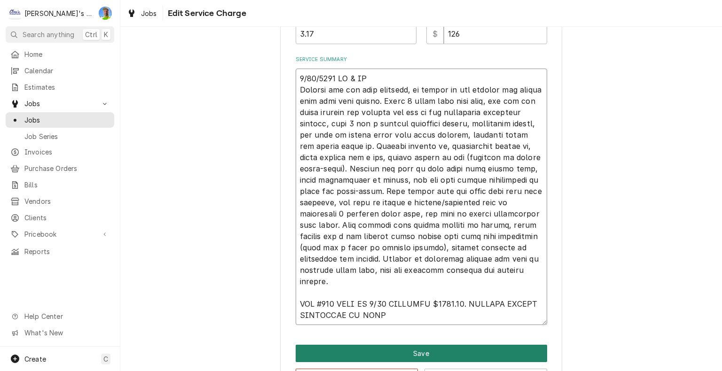
type textarea "x"
type textarea "9/19/2025 GA & IA Arrived and met with customer, he showed me the chiller and i…"
type textarea "x"
type textarea "9/19/2025 GA & IA Arrived and met with customer, he showed me the chiller and i…"
type textarea "x"
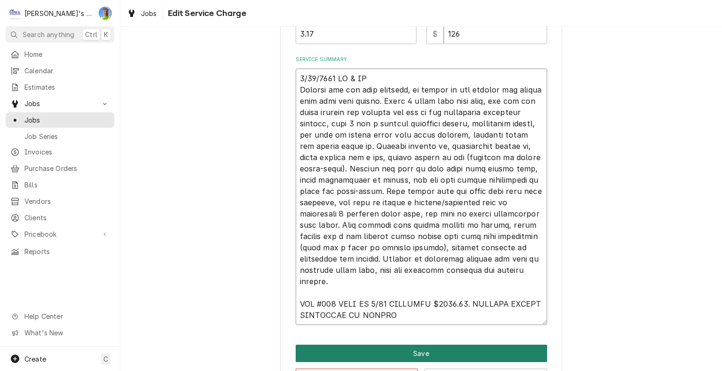
type textarea "9/19/2025 GA & IA Arrived and met with customer, he showed me the chiller and i…"
type textarea "x"
type textarea "9/19/2025 GA & IA Arrived and met with customer, he showed me the chiller and i…"
type textarea "x"
type textarea "9/19/2025 GA & IA Arrived and met with customer, he showed me the chiller and i…"
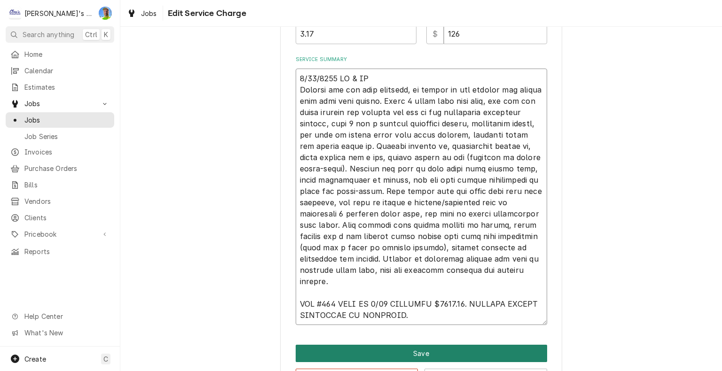
type textarea "x"
type textarea "9/19/2025 GA & IA Arrived and met with customer, he showed me the chiller and i…"
click at [470, 351] on button "Save" at bounding box center [421, 353] width 251 height 17
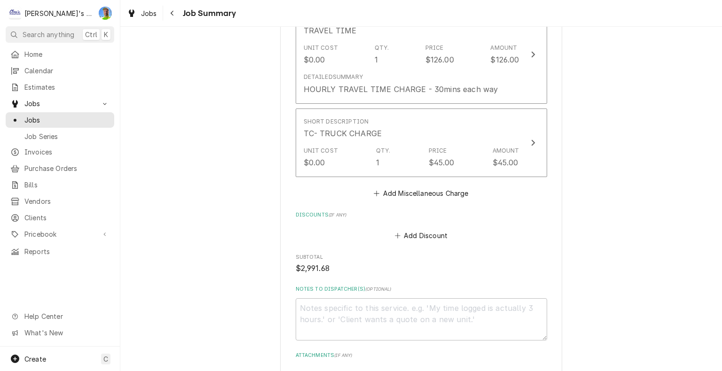
scroll to position [1107, 0]
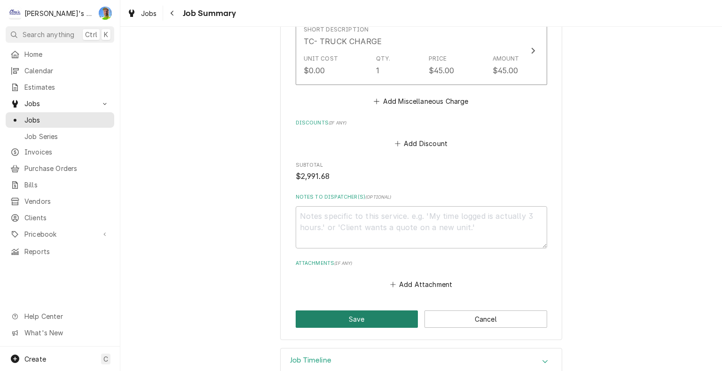
click at [347, 311] on button "Save" at bounding box center [357, 319] width 123 height 17
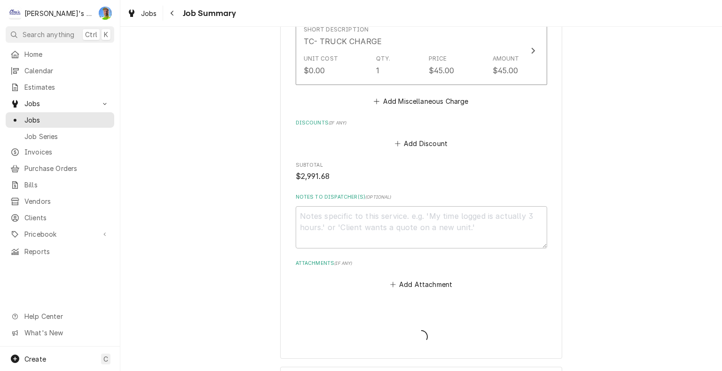
type textarea "x"
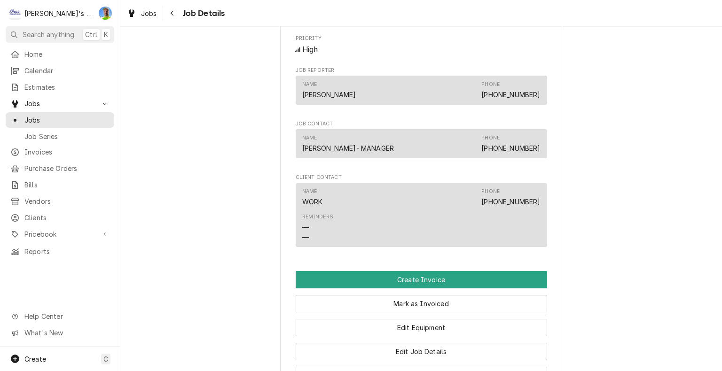
scroll to position [987, 0]
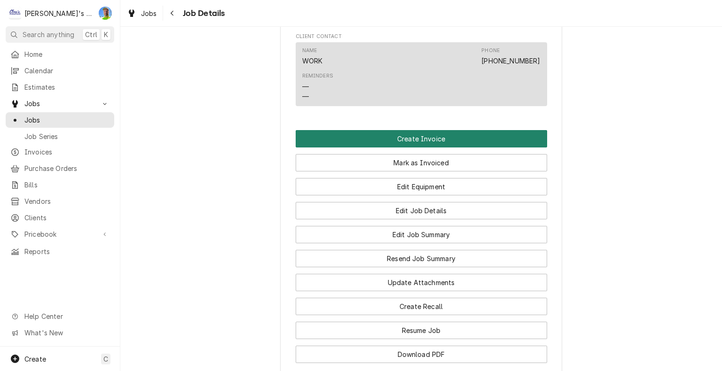
click at [509, 130] on button "Create Invoice" at bounding box center [421, 138] width 251 height 17
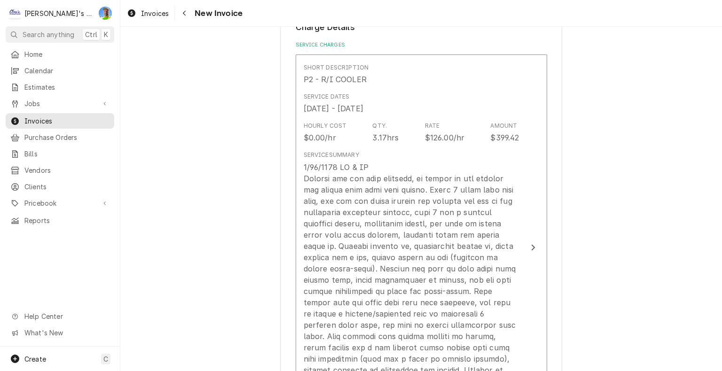
scroll to position [752, 0]
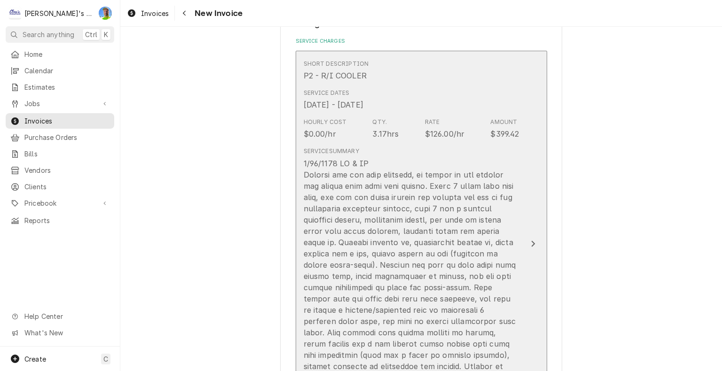
click at [536, 185] on button "Short Description P2 - R/I COOLER Service Dates Sep 19, 2025 - Oct 11, 2025 Hou…" at bounding box center [421, 244] width 251 height 387
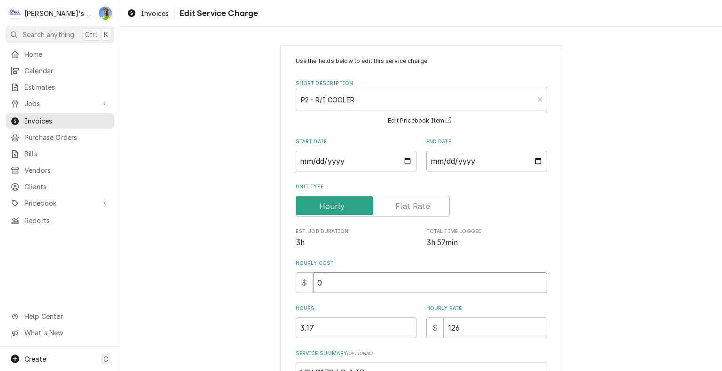
click at [323, 286] on input "0" at bounding box center [430, 283] width 234 height 21
type textarea "x"
type input "6"
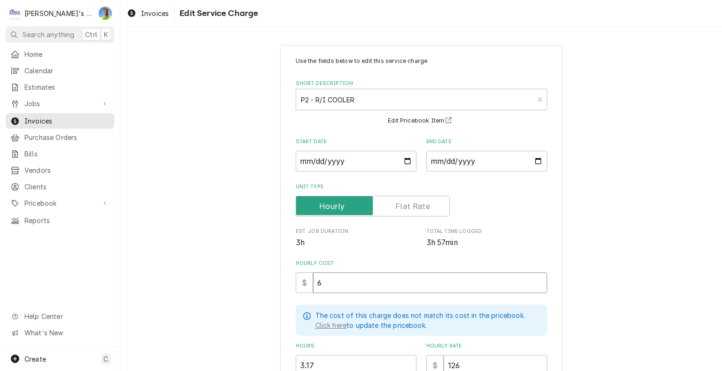
type textarea "x"
type input "60"
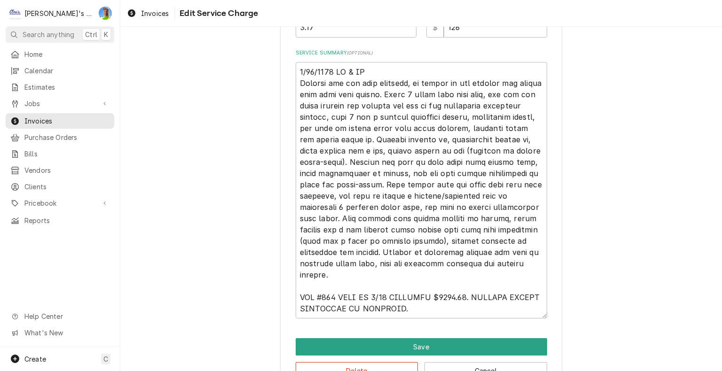
scroll to position [365, 0]
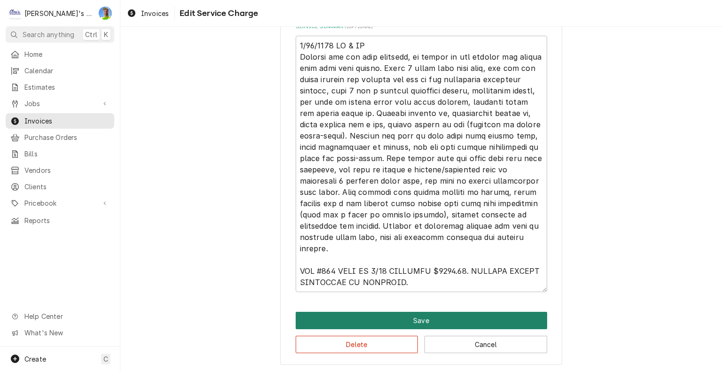
click at [496, 315] on button "Save" at bounding box center [421, 320] width 251 height 17
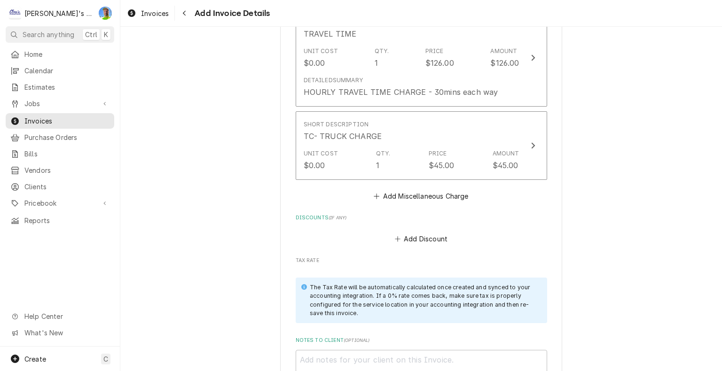
scroll to position [1540, 0]
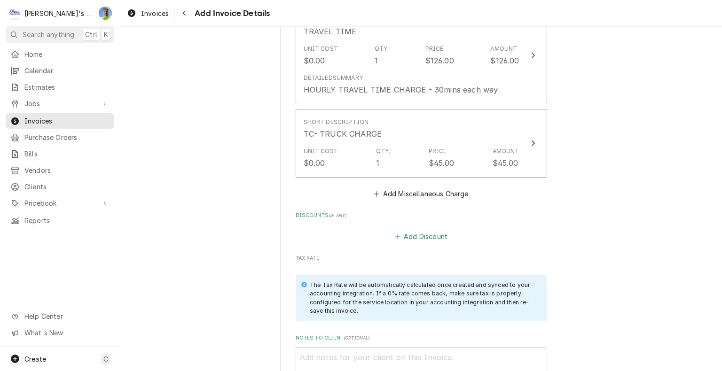
click at [419, 230] on button "Add Discount" at bounding box center [421, 236] width 56 height 13
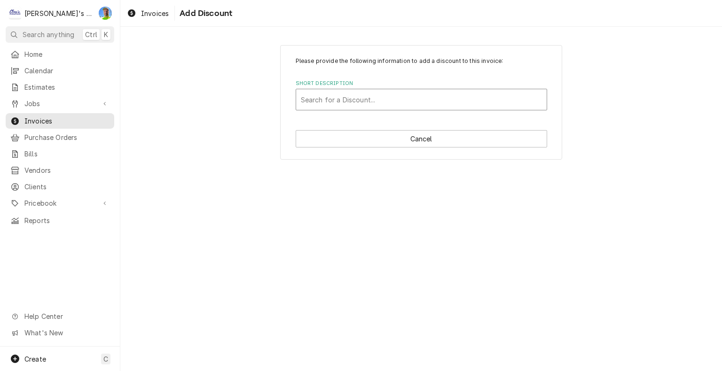
click at [367, 101] on div "Short Description" at bounding box center [421, 99] width 241 height 17
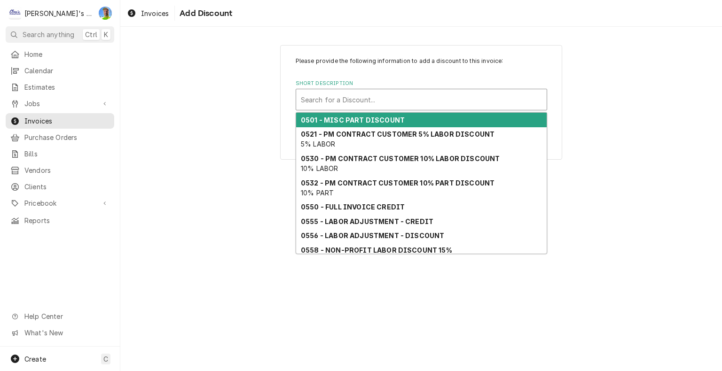
click at [370, 121] on strong "0501 - MISC PART DISCOUNT" at bounding box center [353, 120] width 104 height 8
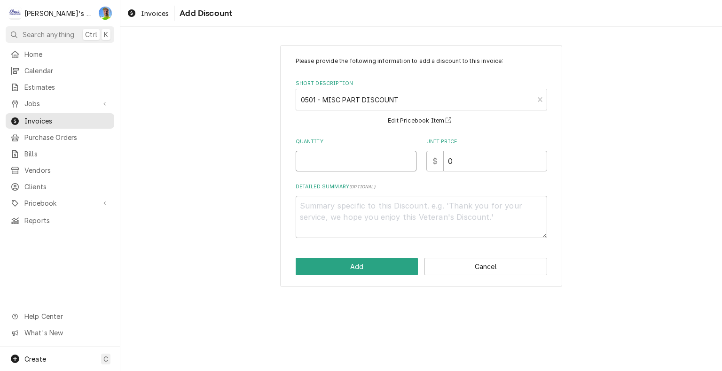
click at [339, 157] on input "Quantity" at bounding box center [356, 161] width 121 height 21
type textarea "x"
type input "1"
click at [368, 272] on button "Add" at bounding box center [357, 266] width 123 height 17
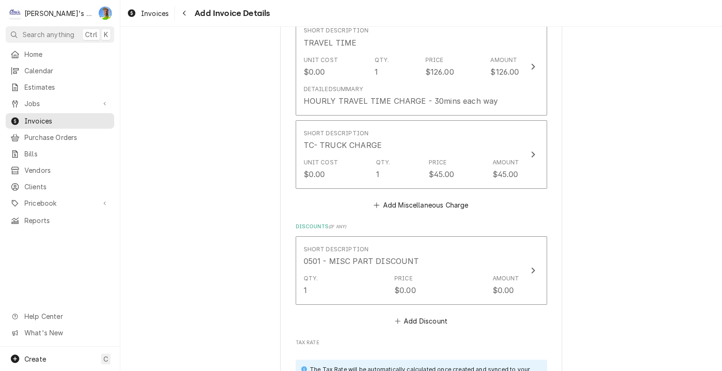
scroll to position [1528, 0]
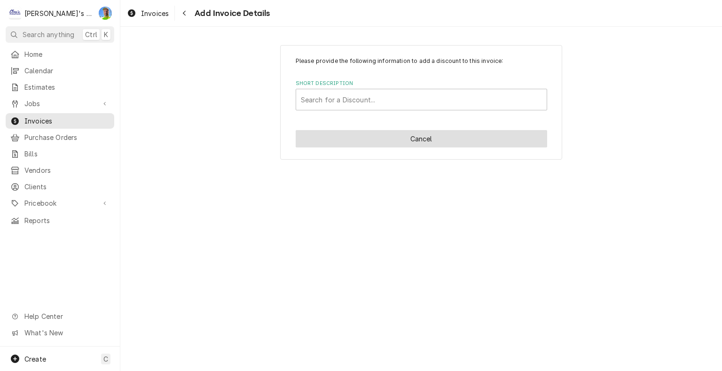
click at [420, 140] on button "Cancel" at bounding box center [421, 138] width 251 height 17
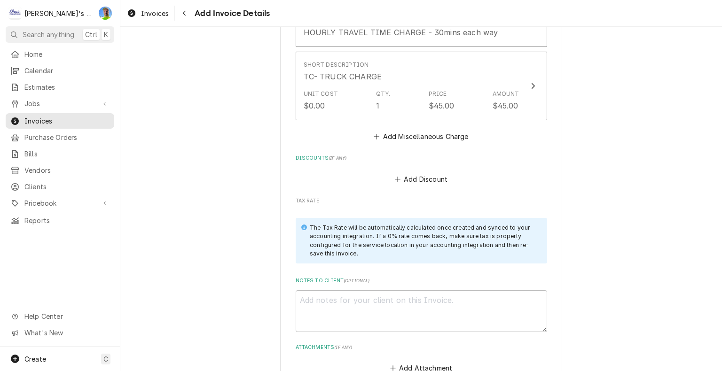
scroll to position [1528, 0]
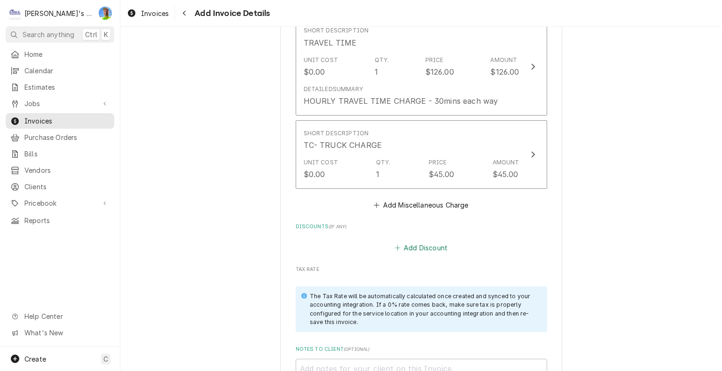
click at [413, 241] on button "Add Discount" at bounding box center [421, 247] width 56 height 13
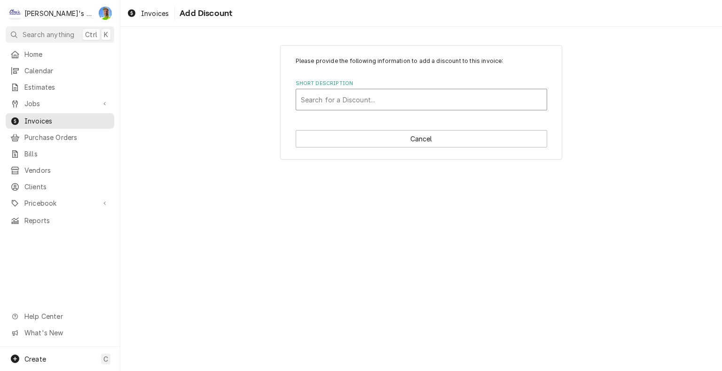
click at [353, 91] on div "Short Description" at bounding box center [421, 99] width 241 height 17
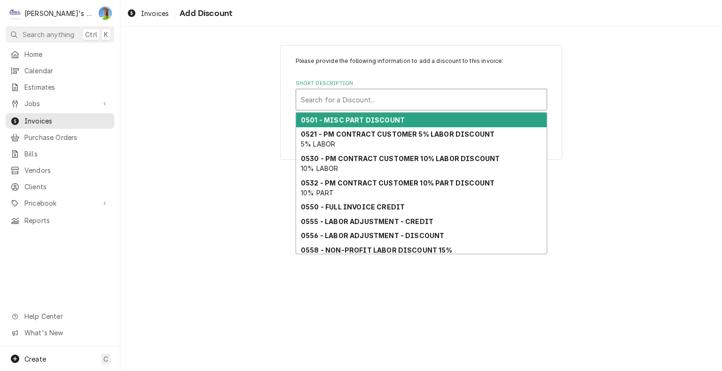
click at [361, 119] on strong "0501 - MISC PART DISCOUNT" at bounding box center [353, 120] width 104 height 8
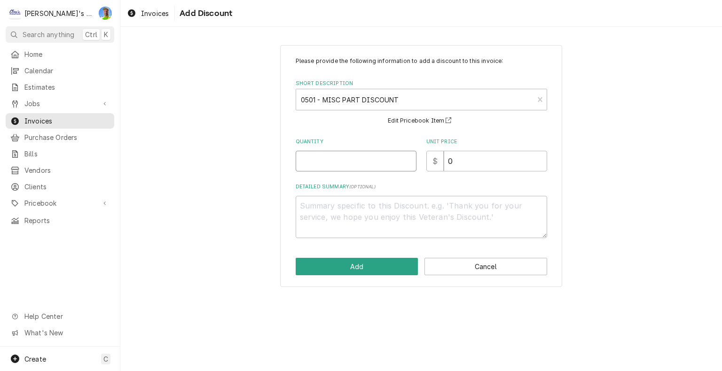
click at [345, 156] on input "Quantity" at bounding box center [356, 161] width 121 height 21
type textarea "x"
type input "1"
type textarea "x"
type input "2"
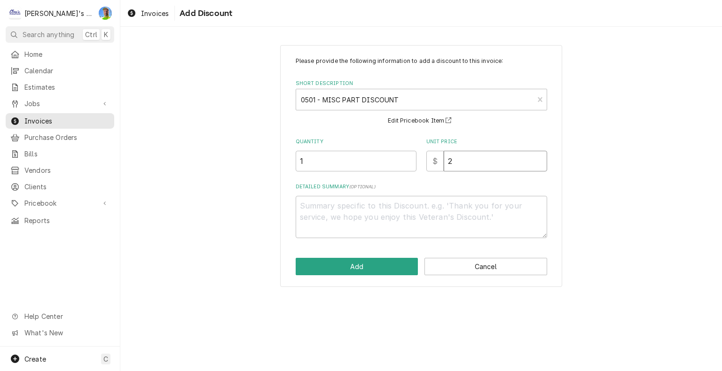
type textarea "x"
type input "29"
type textarea "x"
type input "295"
type textarea "x"
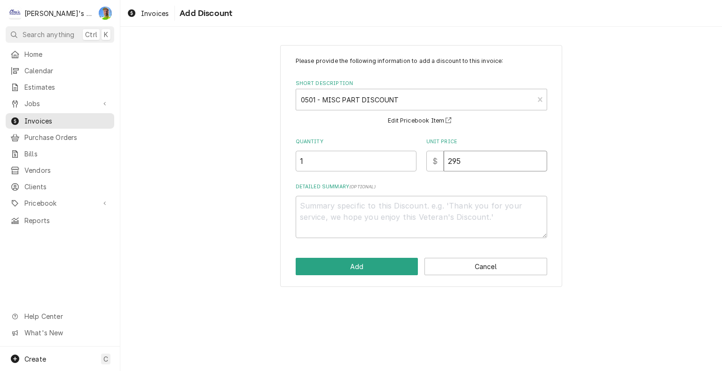
type input "295.0"
type textarea "x"
type input "295.01"
click at [321, 204] on textarea "Detailed Summary ( optional )" at bounding box center [421, 217] width 251 height 42
type textarea "x"
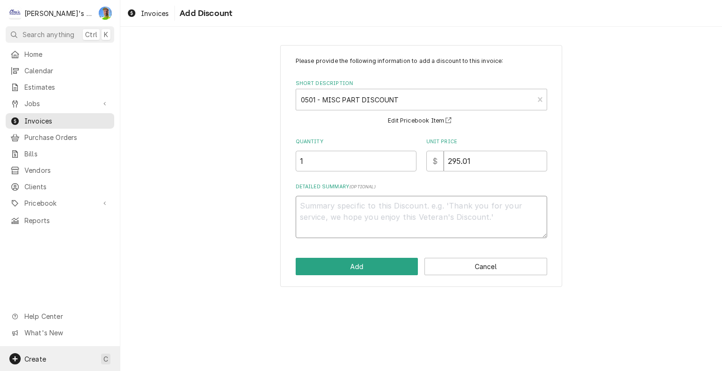
type textarea "1"
type textarea "x"
type textarea "10"
type textarea "x"
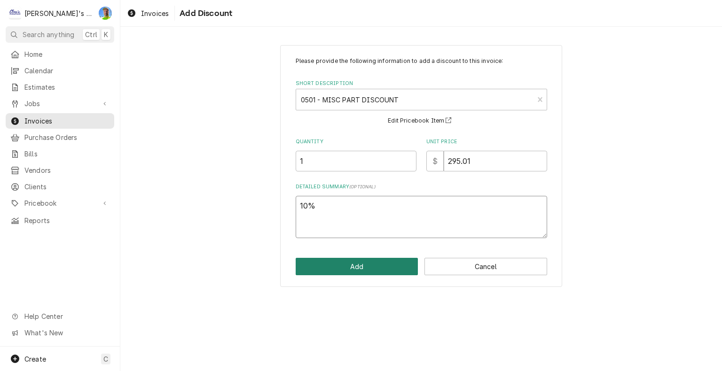
type textarea "10%"
click at [382, 264] on button "Add" at bounding box center [357, 266] width 123 height 17
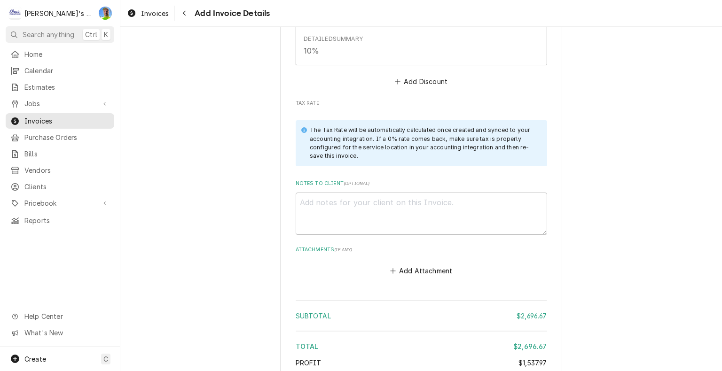
scroll to position [1799, 0]
click at [525, 196] on textarea "Notes to Client ( optional )" at bounding box center [421, 212] width 251 height 42
type textarea "x"
type textarea "1"
type textarea "x"
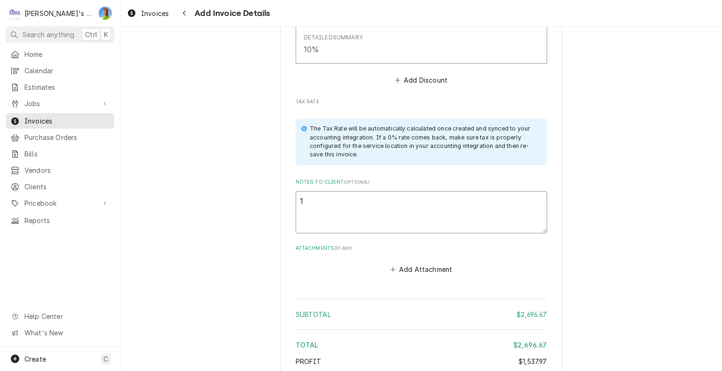
type textarea "10"
type textarea "x"
type textarea "10/"
type textarea "x"
type textarea "10/1"
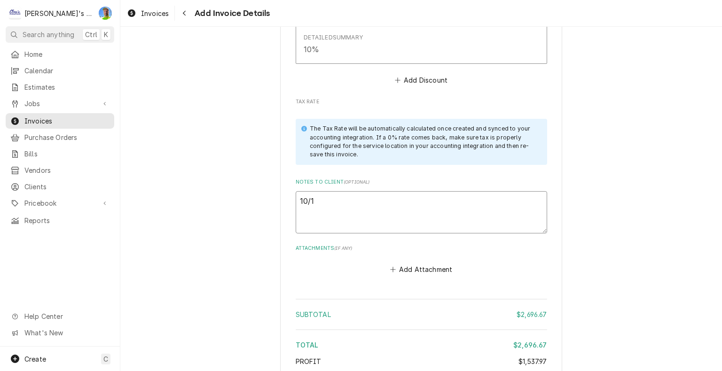
type textarea "x"
type textarea "10/11"
type textarea "x"
type textarea "10/11"
type textarea "x"
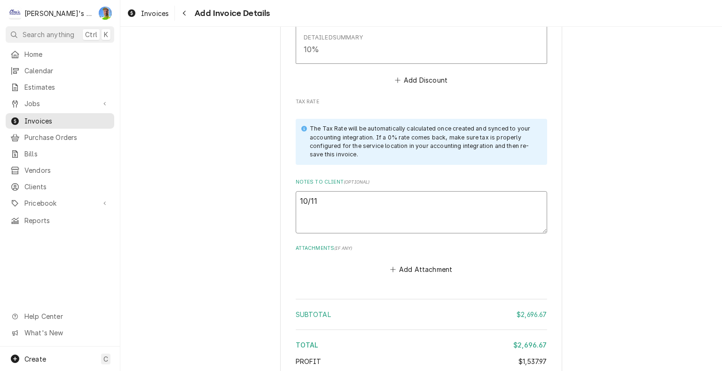
type textarea "10/11 g"
type textarea "x"
type textarea "10/11"
type textarea "x"
type textarea "10/11 G"
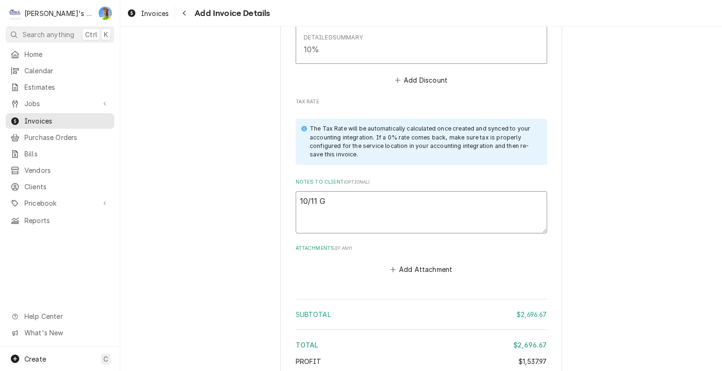
type textarea "x"
type textarea "10/11 GA"
type textarea "x"
type textarea "10/11 GA"
type textarea "x"
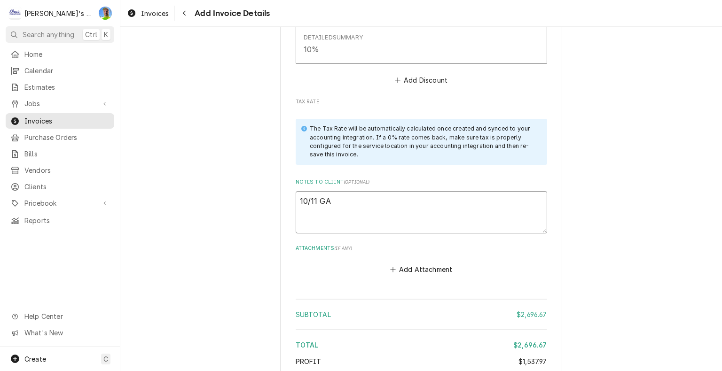
type textarea "10/11 GA l"
type textarea "x"
type textarea "10/11 GA lo"
type textarea "x"
type textarea "10/11 GA loo"
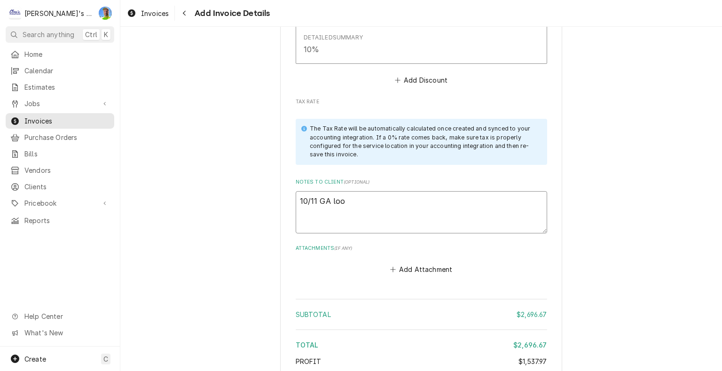
type textarea "x"
type textarea "10/11 GA look"
type textarea "x"
type textarea "10/11 GA look"
type textarea "x"
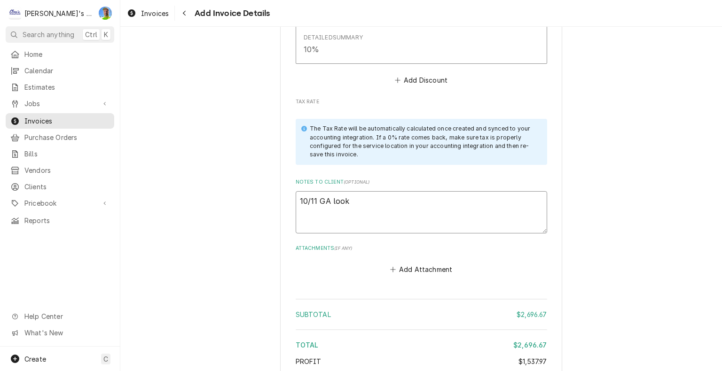
type textarea "10/11 GA look o"
type textarea "x"
type textarea "10/11 GA look ok"
type textarea "x"
type textarea "10/11 GA look ok?"
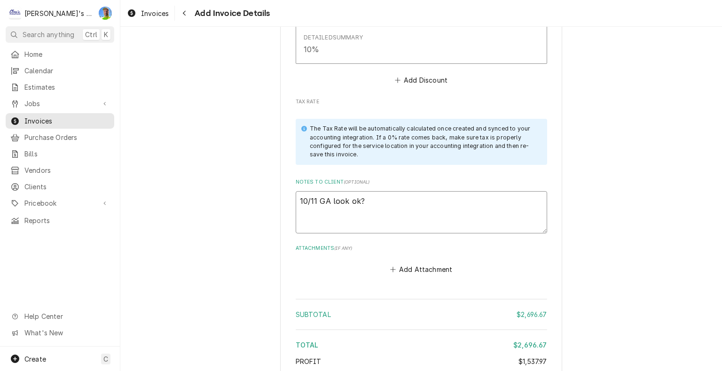
type textarea "x"
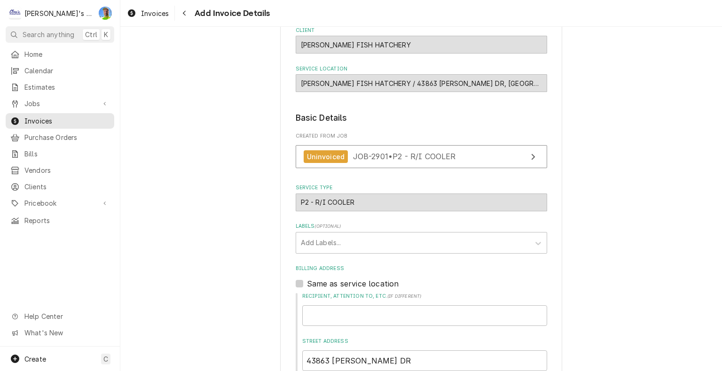
scroll to position [60, 0]
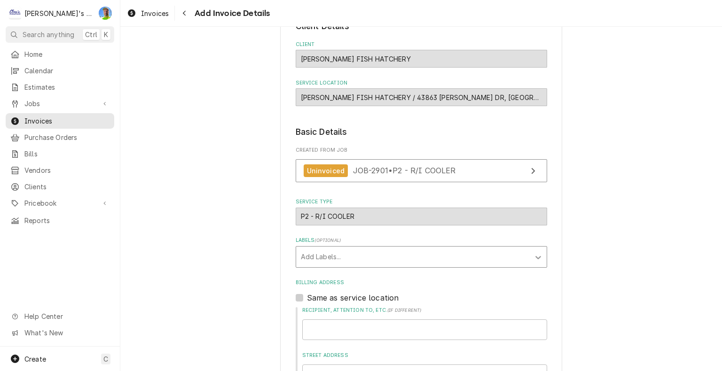
type textarea "10/11 GA look ok?"
click at [533, 258] on icon "Labels" at bounding box center [537, 257] width 9 height 9
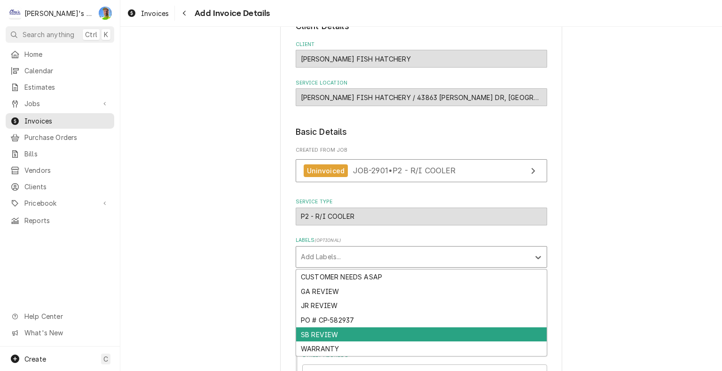
click at [504, 331] on div "SB REVIEW" at bounding box center [421, 335] width 251 height 15
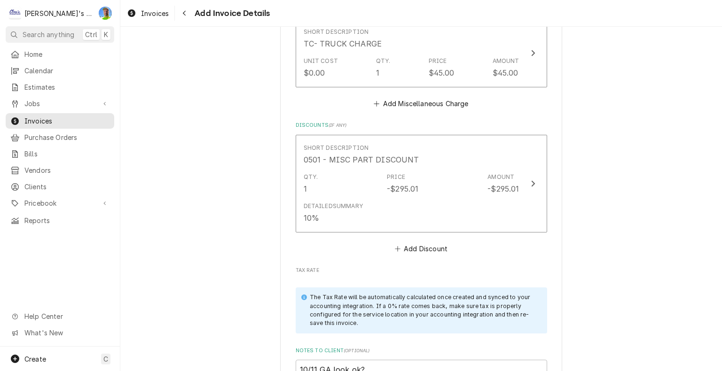
scroll to position [1658, 0]
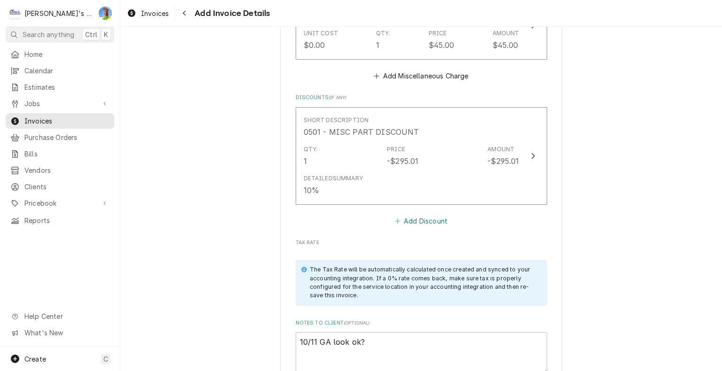
click at [419, 215] on button "Add Discount" at bounding box center [421, 221] width 56 height 13
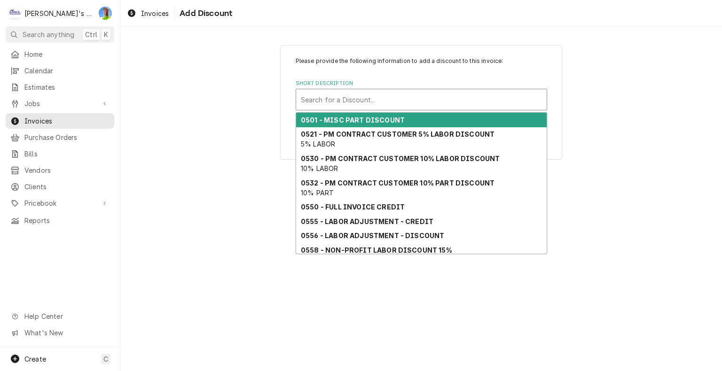
click at [414, 99] on div "Short Description" at bounding box center [421, 99] width 241 height 17
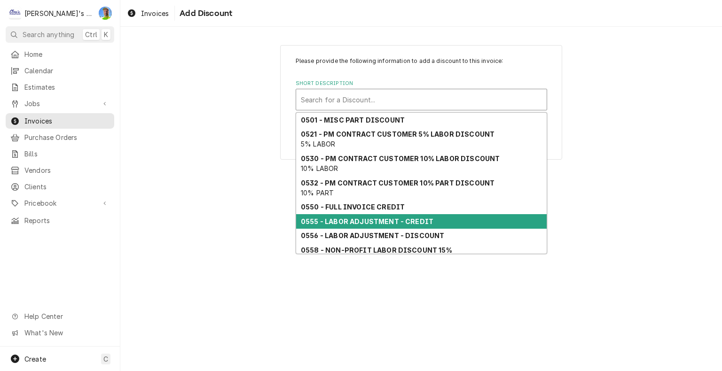
click at [414, 223] on strong "0555 - LABOR ADJUSTMENT - CREDIT" at bounding box center [367, 222] width 133 height 8
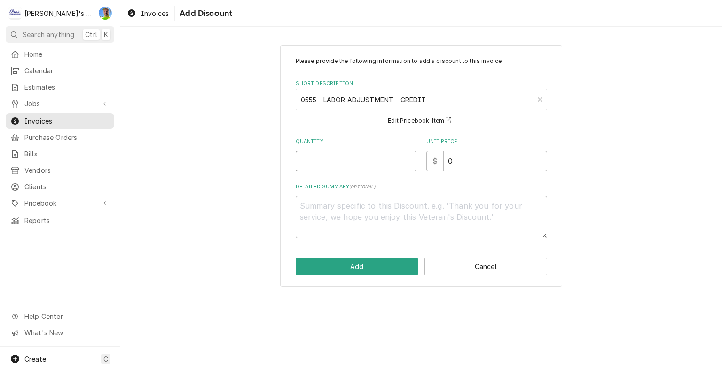
click at [342, 160] on input "Quantity" at bounding box center [356, 161] width 121 height 21
type textarea "x"
type input "1"
click at [466, 164] on input "0" at bounding box center [495, 161] width 103 height 21
type textarea "x"
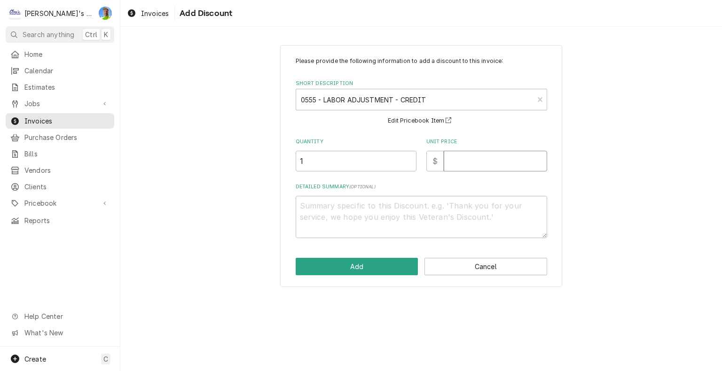
type textarea "x"
type input "1"
type textarea "x"
type input "12"
type textarea "x"
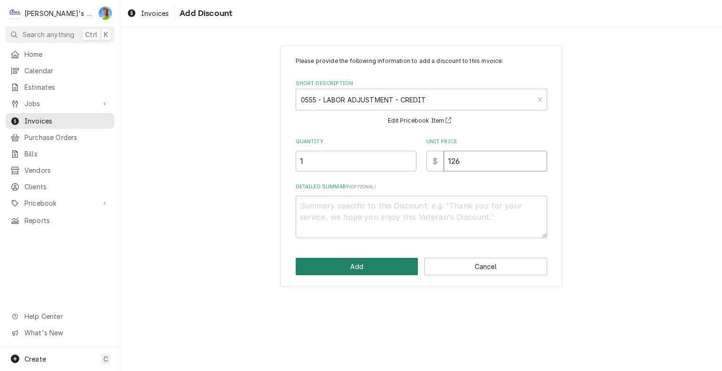
type input "126"
click at [390, 263] on button "Add" at bounding box center [357, 266] width 123 height 17
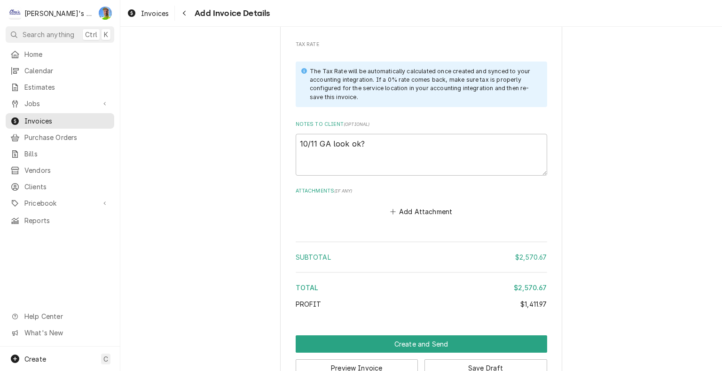
scroll to position [1940, 0]
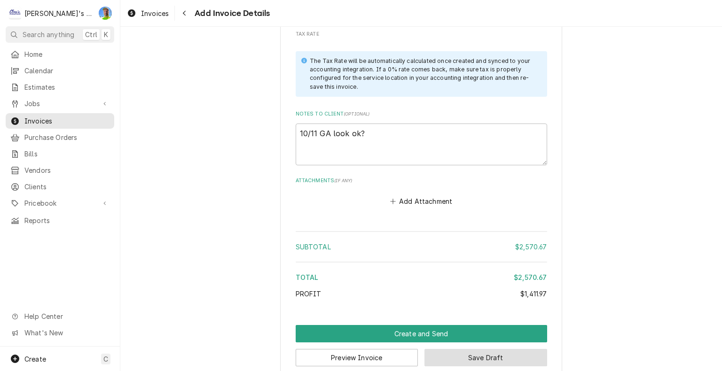
click at [524, 349] on button "Save Draft" at bounding box center [485, 357] width 123 height 17
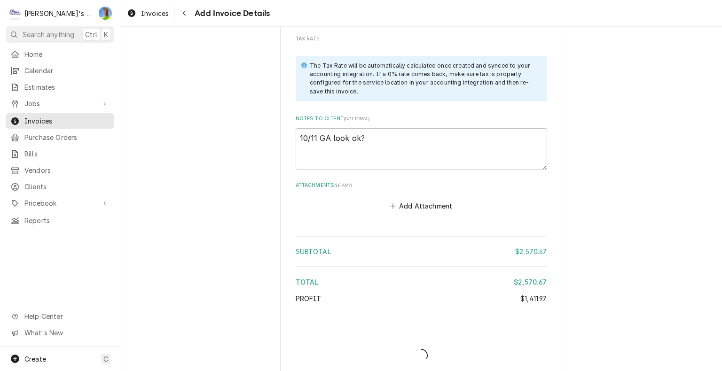
type textarea "x"
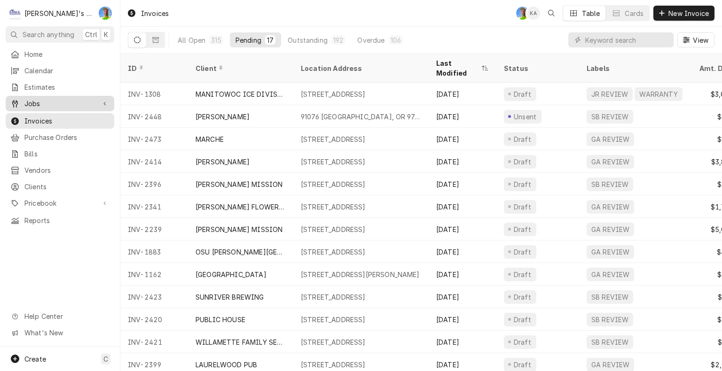
click at [38, 103] on span "Jobs" at bounding box center [59, 104] width 71 height 10
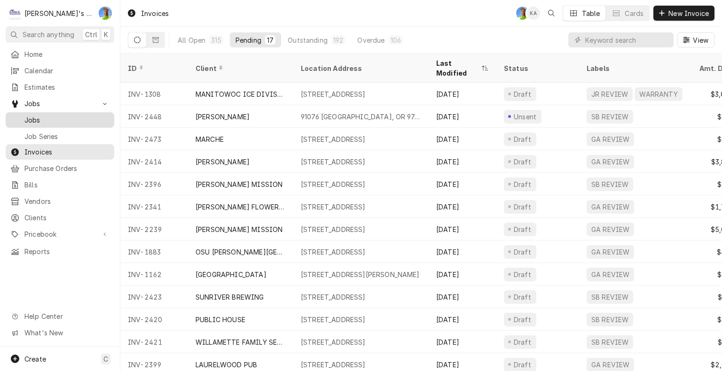
click at [38, 116] on span "Jobs" at bounding box center [66, 120] width 85 height 10
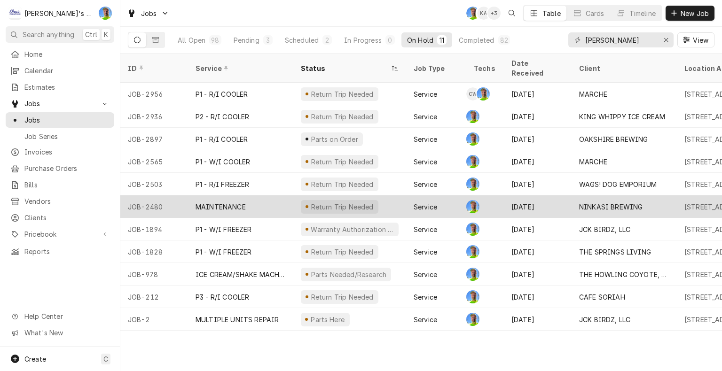
click at [538, 196] on div "[DATE]" at bounding box center [538, 207] width 68 height 23
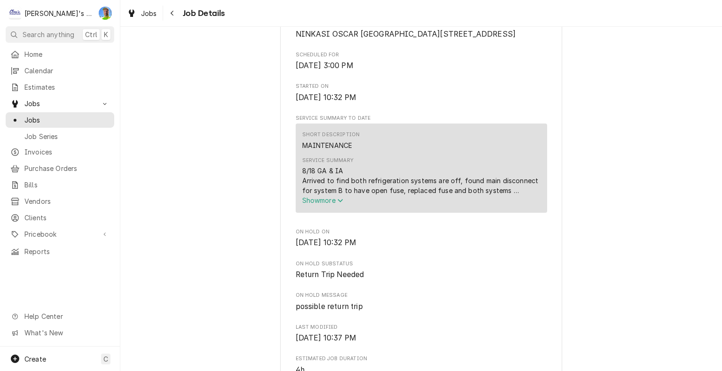
scroll to position [235, 0]
click at [338, 202] on icon "Service Summary" at bounding box center [339, 199] width 5 height 3
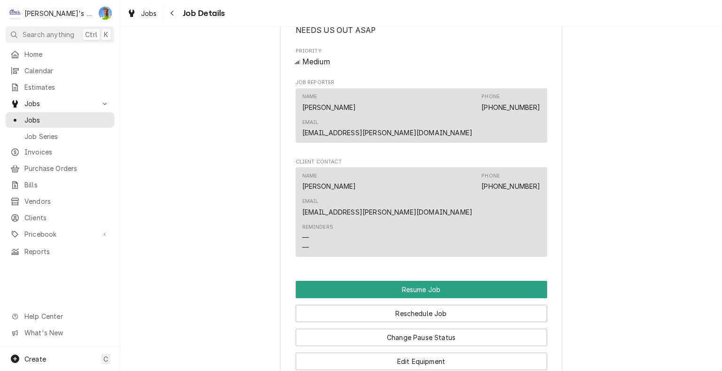
scroll to position [846, 0]
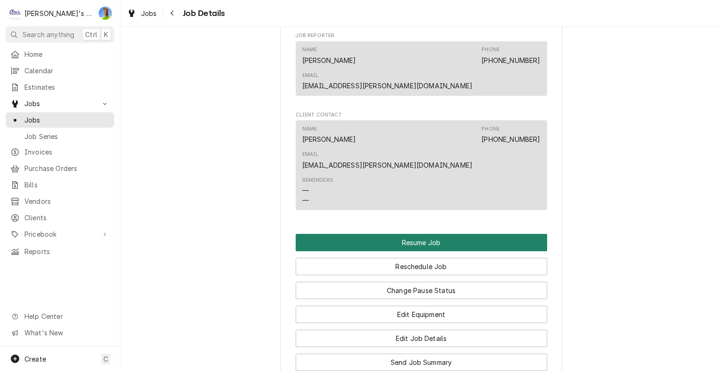
click at [506, 234] on button "Resume Job" at bounding box center [421, 242] width 251 height 17
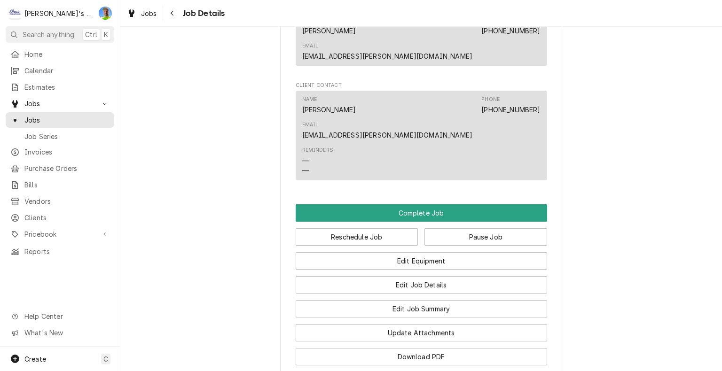
scroll to position [799, 0]
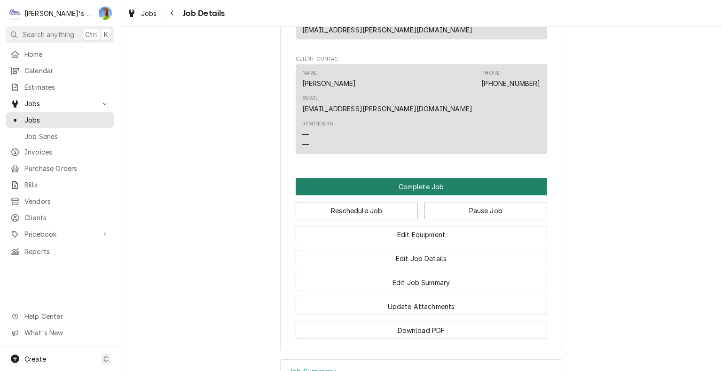
click at [506, 178] on button "Complete Job" at bounding box center [421, 186] width 251 height 17
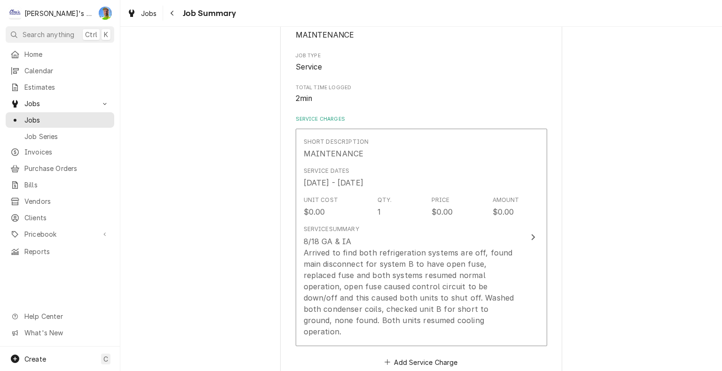
scroll to position [141, 0]
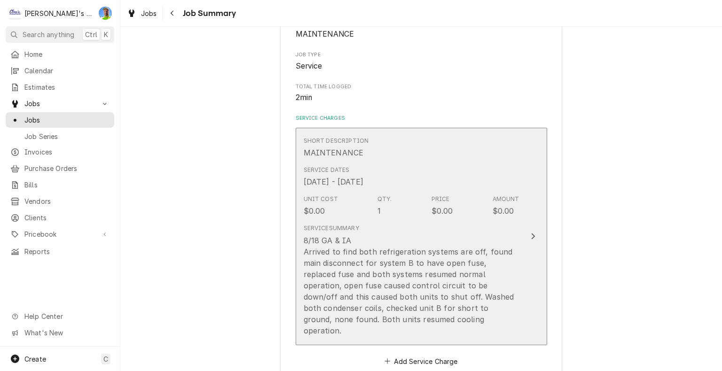
click at [538, 251] on button "Short Description MAINTENANCE Service Dates Aug 18, 2025 - Aug 20, 2025 Unit Co…" at bounding box center [421, 237] width 251 height 218
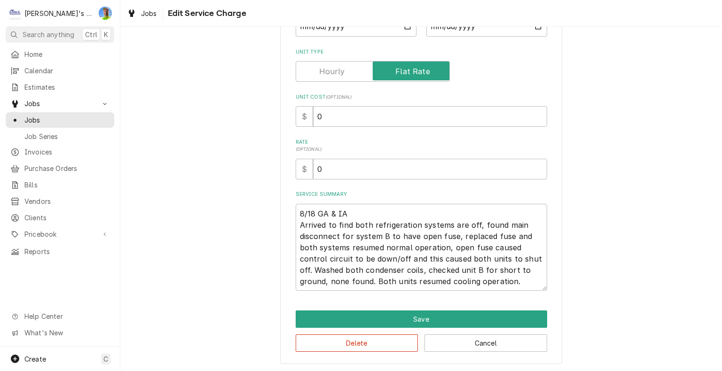
type textarea "x"
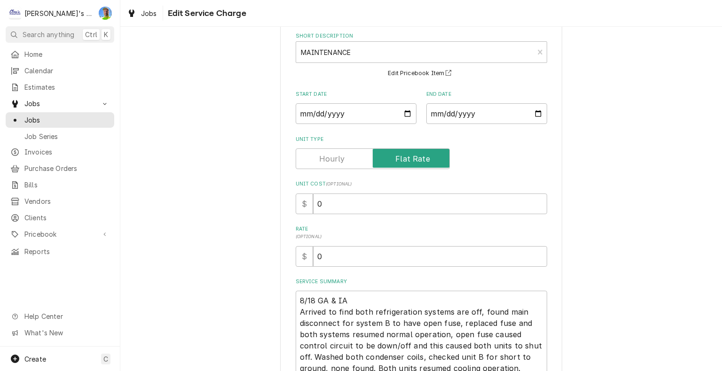
scroll to position [94, 0]
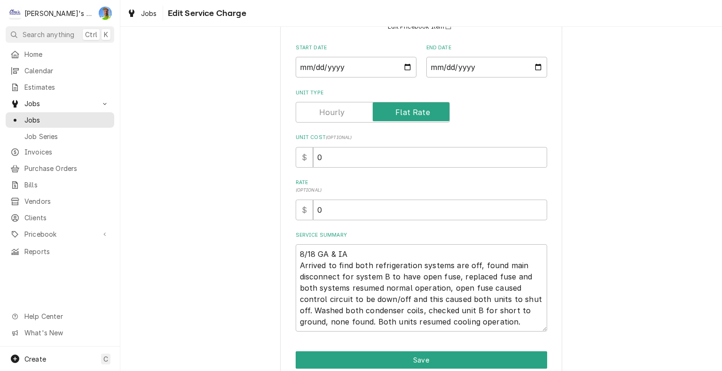
click at [320, 112] on label "Unit Type" at bounding box center [373, 112] width 154 height 21
click at [320, 112] on input "Unit Type" at bounding box center [373, 112] width 146 height 21
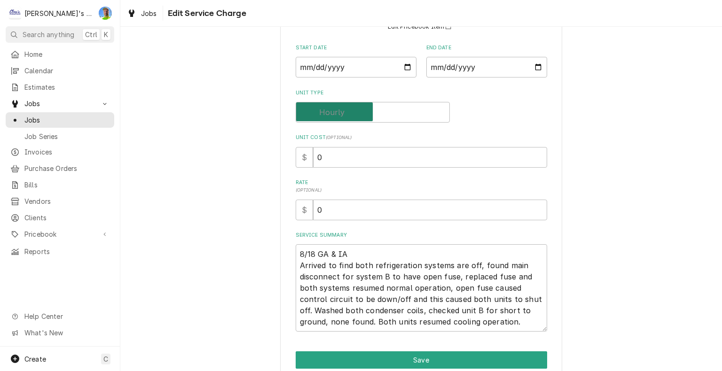
checkbox input "false"
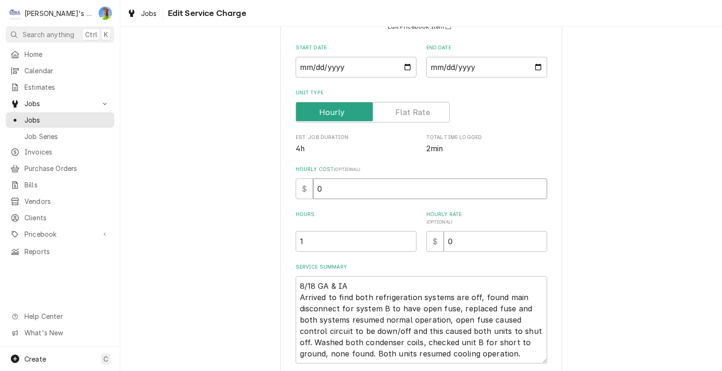
click at [342, 181] on input "0" at bounding box center [430, 189] width 234 height 21
click at [376, 239] on input "1" at bounding box center [356, 241] width 121 height 21
type textarea "x"
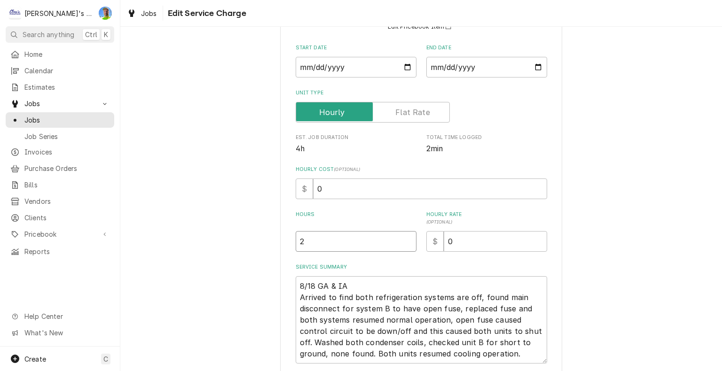
type input "2"
type textarea "x"
type input "1"
type textarea "x"
type input "12"
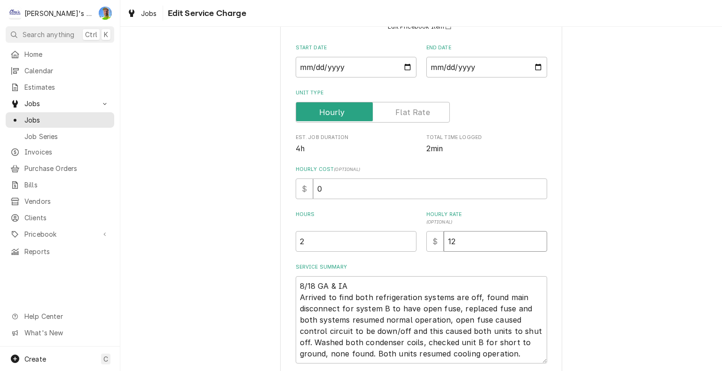
type textarea "x"
type input "126"
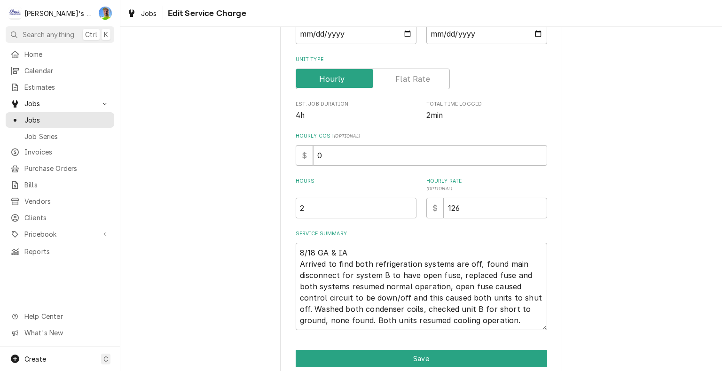
scroll to position [166, 0]
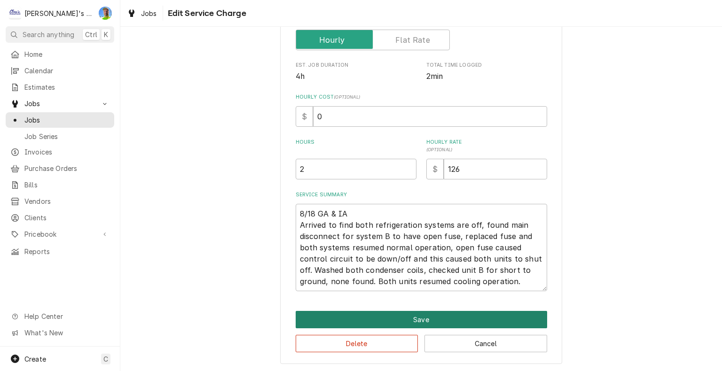
click at [462, 313] on button "Save" at bounding box center [421, 319] width 251 height 17
type textarea "x"
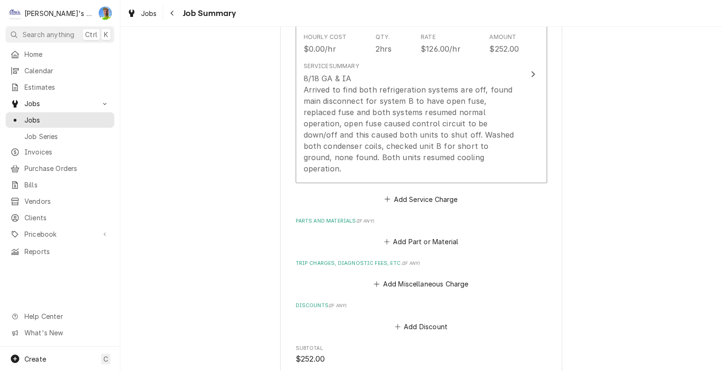
scroll to position [329, 0]
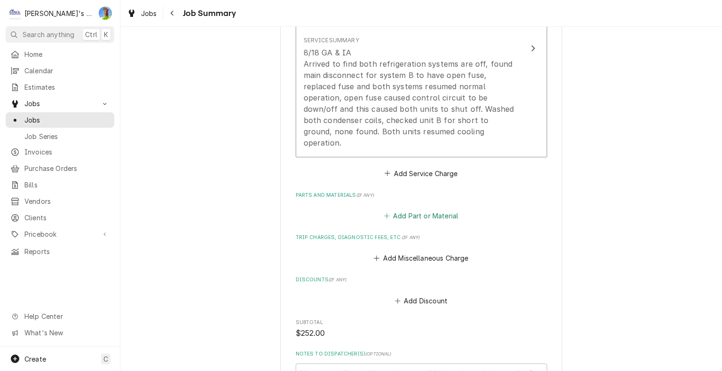
click at [434, 210] on button "Add Part or Material" at bounding box center [421, 216] width 78 height 13
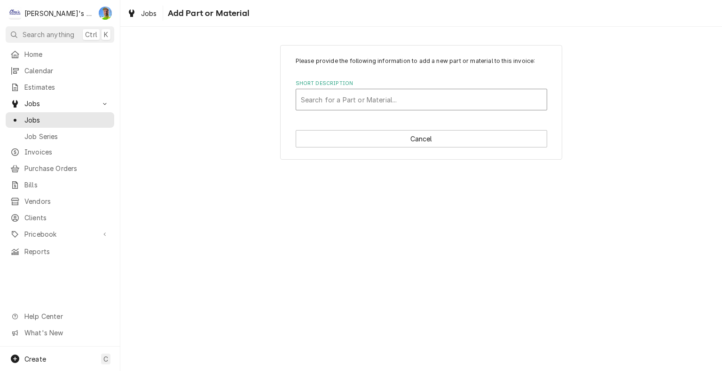
click at [367, 100] on div "Short Description" at bounding box center [421, 99] width 241 height 17
type input "fuse"
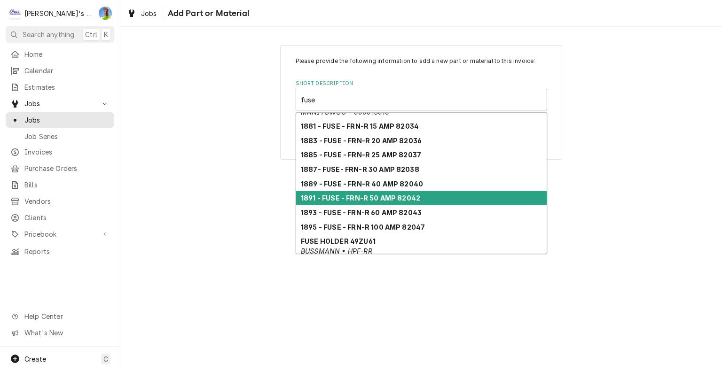
scroll to position [103, 0]
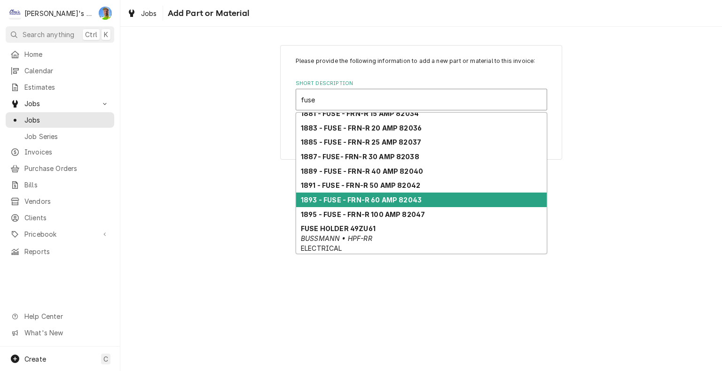
click at [422, 199] on div "1893 - FUSE - FRN-R 60 AMP 82043" at bounding box center [421, 200] width 251 height 15
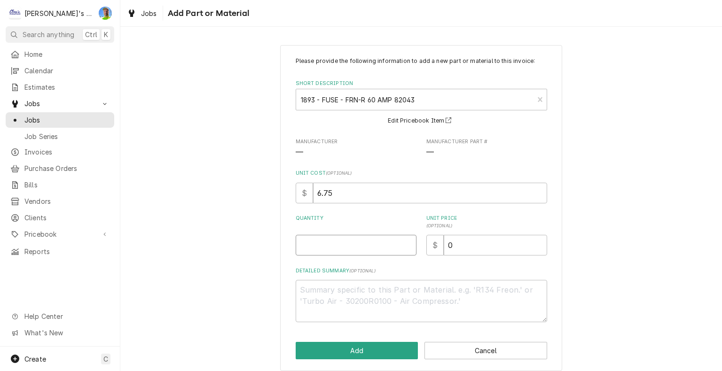
click at [337, 241] on input "Quantity" at bounding box center [356, 245] width 121 height 21
type textarea "x"
type input "1"
click at [454, 243] on input "0" at bounding box center [495, 245] width 103 height 21
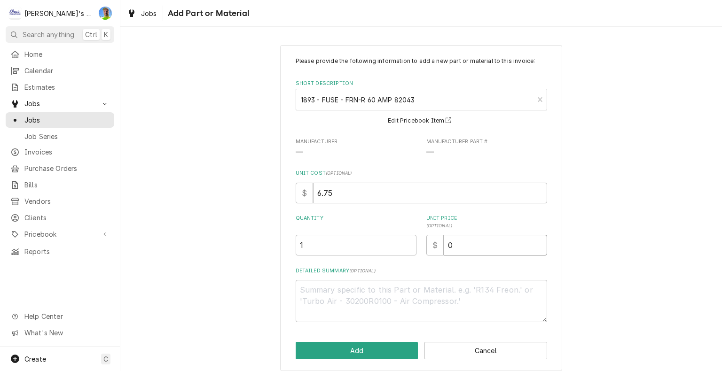
click at [454, 243] on input "0" at bounding box center [495, 245] width 103 height 21
click at [468, 251] on input "0" at bounding box center [495, 245] width 103 height 21
type textarea "x"
type input "2"
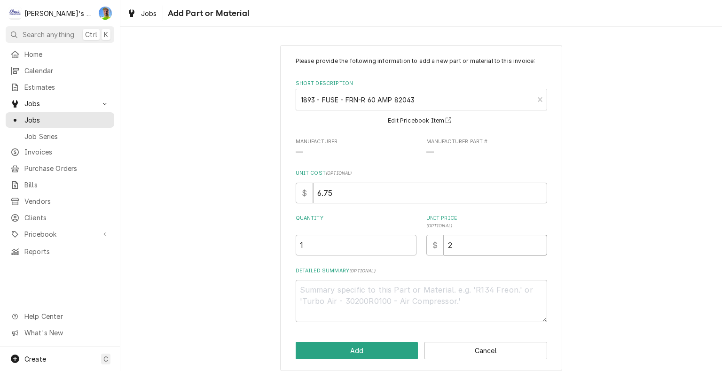
type textarea "x"
type input "24"
type textarea "x"
type input "24.5"
click at [333, 196] on input "6.75" at bounding box center [430, 193] width 234 height 21
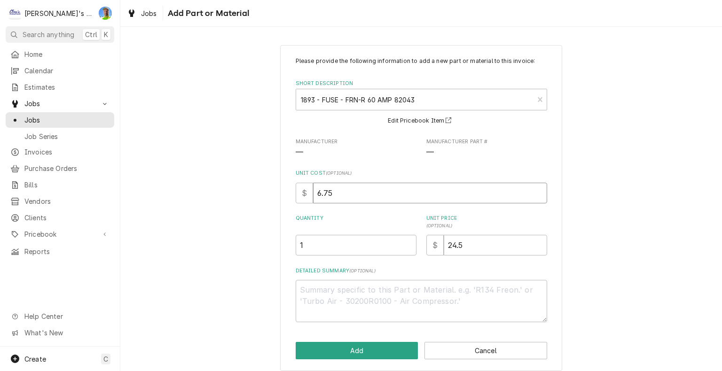
click at [333, 196] on input "6.75" at bounding box center [430, 193] width 234 height 21
type textarea "x"
type input "9"
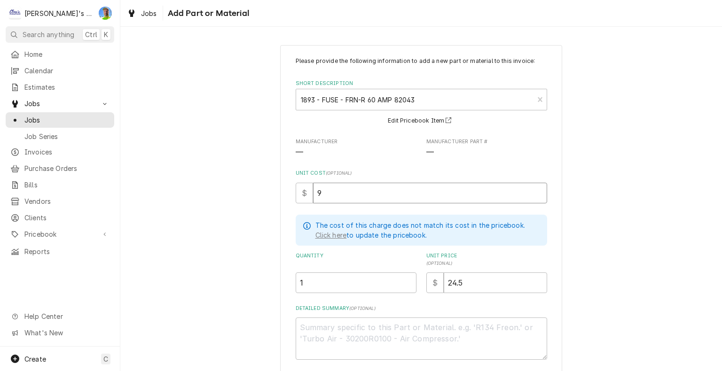
type textarea "x"
type input "98"
type textarea "x"
type input "9"
type textarea "x"
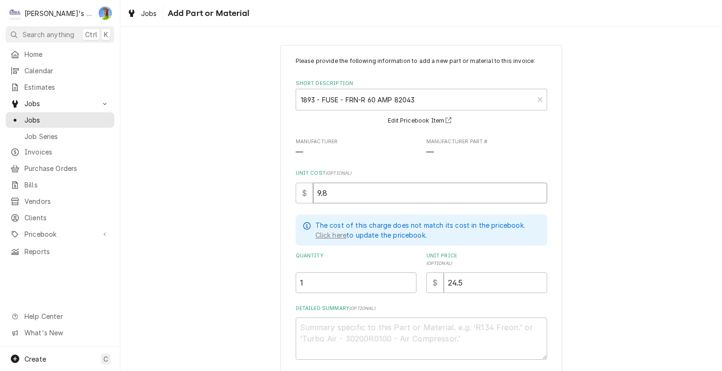
type input "9.8"
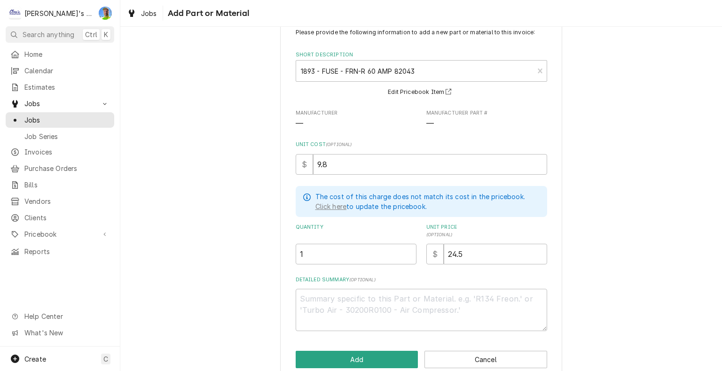
scroll to position [44, 0]
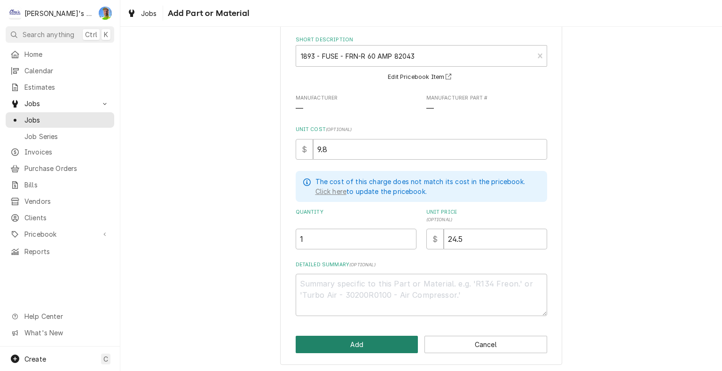
click at [372, 339] on button "Add" at bounding box center [357, 344] width 123 height 17
type textarea "x"
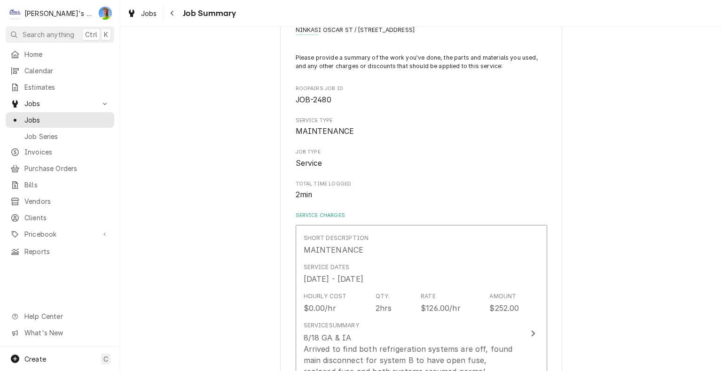
scroll to position [329, 0]
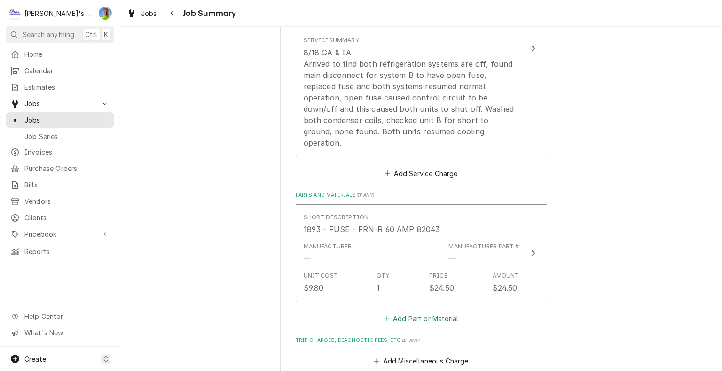
click at [407, 312] on button "Add Part or Material" at bounding box center [421, 318] width 78 height 13
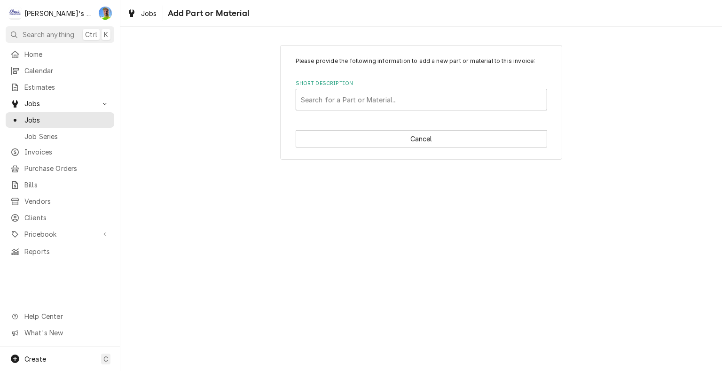
click at [353, 102] on div "Short Description" at bounding box center [421, 99] width 241 height 17
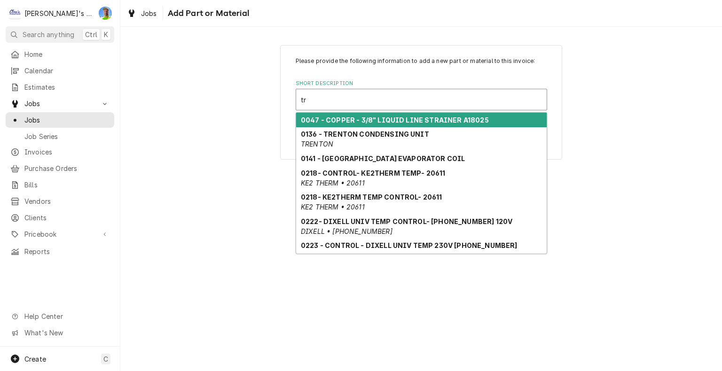
type input "tri"
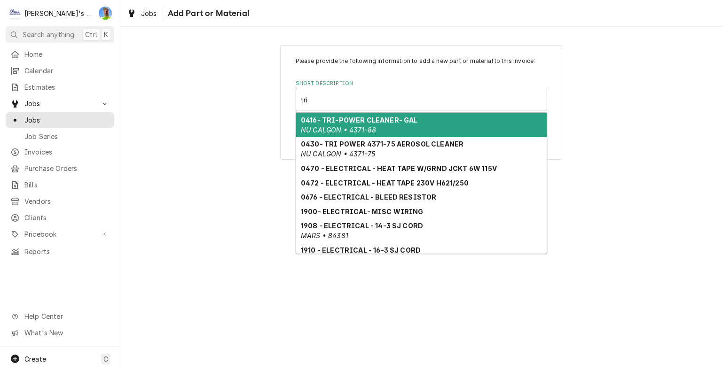
click at [375, 127] on div "0416- TRI-POWER CLEANER- GAL NU CALGON • 4371-88" at bounding box center [421, 125] width 251 height 24
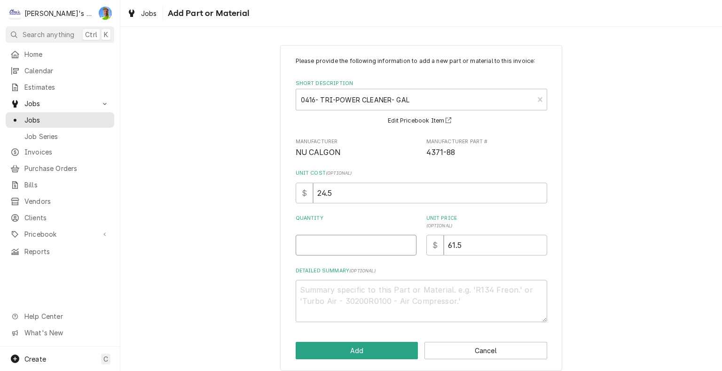
click at [320, 249] on input "Quantity" at bounding box center [356, 245] width 121 height 21
type textarea "x"
type input ".5"
click at [353, 349] on button "Add" at bounding box center [357, 350] width 123 height 17
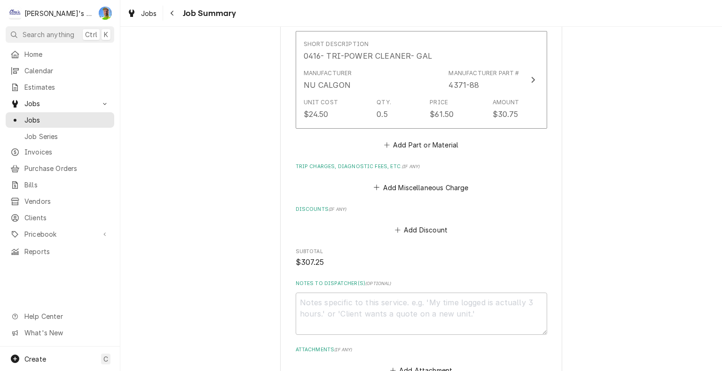
scroll to position [611, 0]
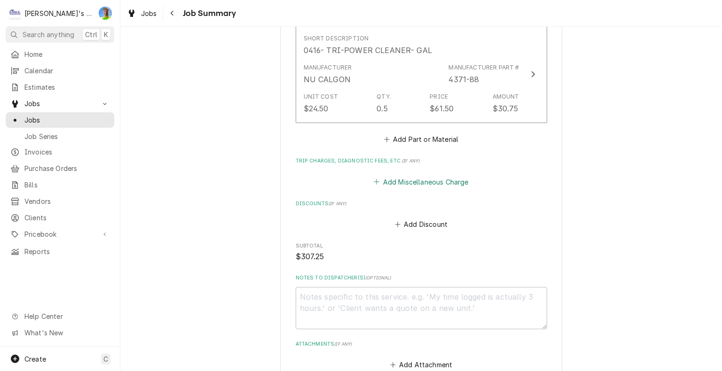
click at [417, 175] on button "Add Miscellaneous Charge" at bounding box center [421, 181] width 98 height 13
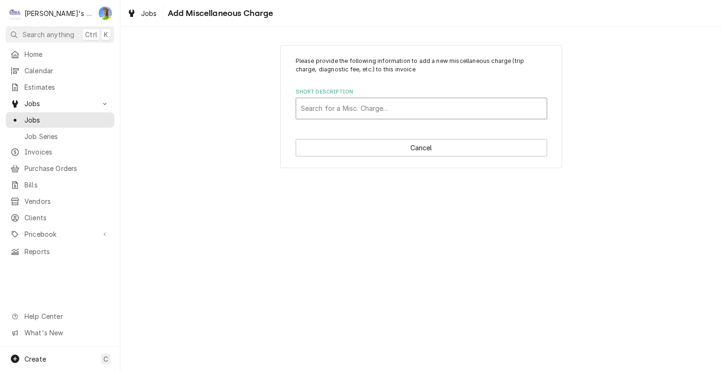
click at [387, 112] on div "Short Description" at bounding box center [421, 108] width 241 height 17
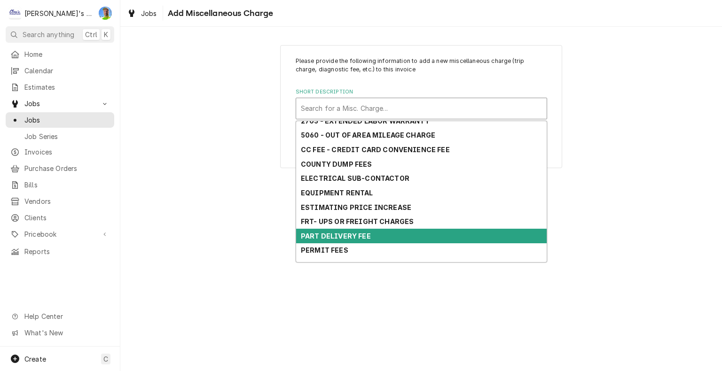
scroll to position [141, 0]
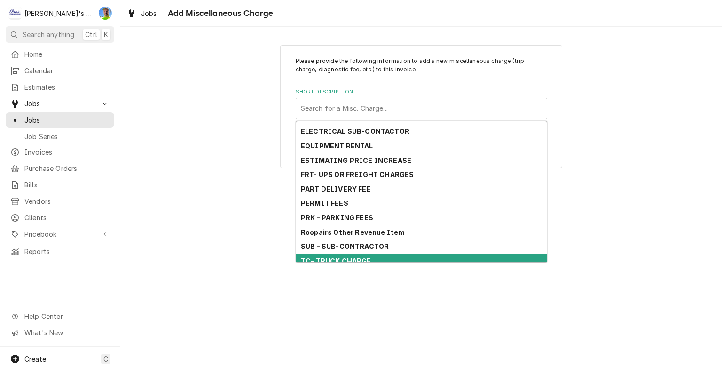
click at [372, 257] on div "TC- TRUCK CHARGE" at bounding box center [421, 261] width 251 height 15
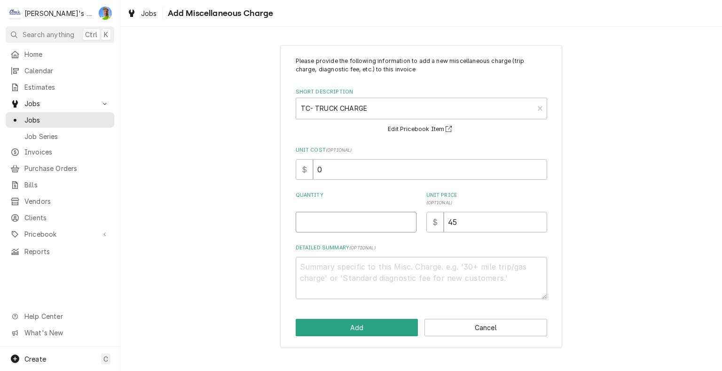
click at [331, 221] on input "Quantity" at bounding box center [356, 222] width 121 height 21
type textarea "x"
type input "1"
click at [350, 322] on button "Add" at bounding box center [357, 327] width 123 height 17
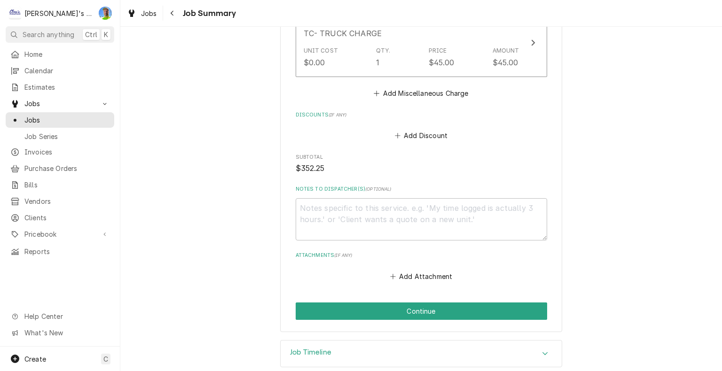
scroll to position [774, 0]
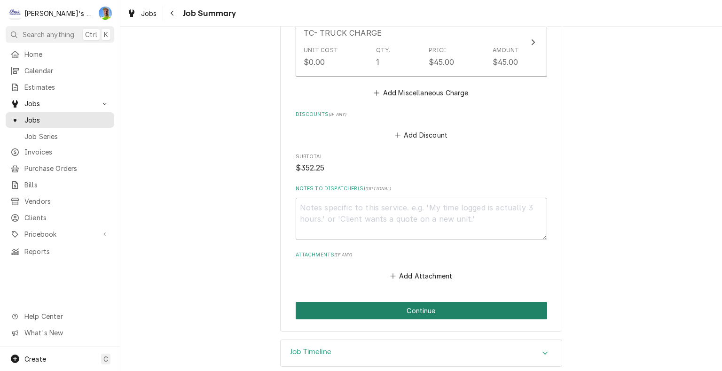
click at [467, 302] on button "Continue" at bounding box center [421, 310] width 251 height 17
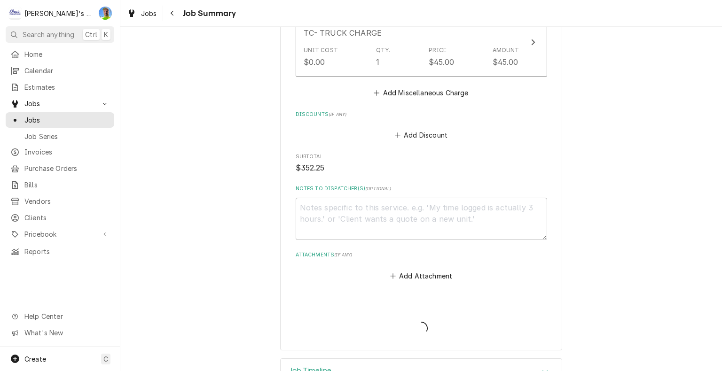
type textarea "x"
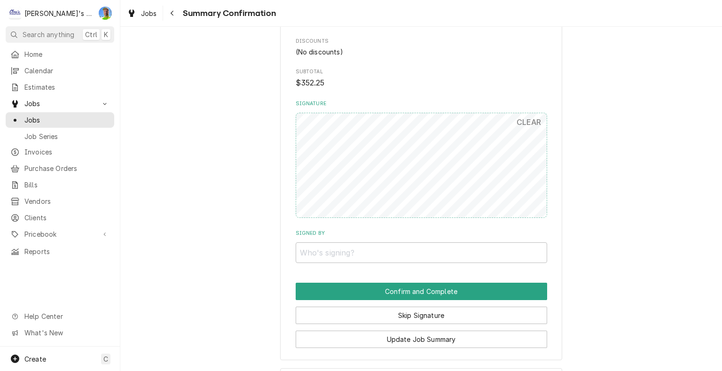
scroll to position [726, 0]
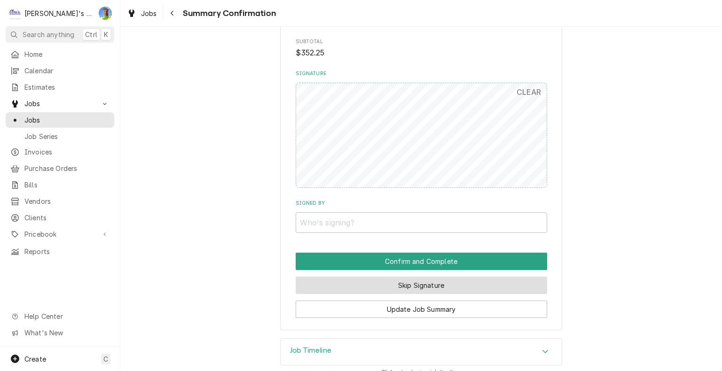
click at [518, 281] on button "Skip Signature" at bounding box center [421, 285] width 251 height 17
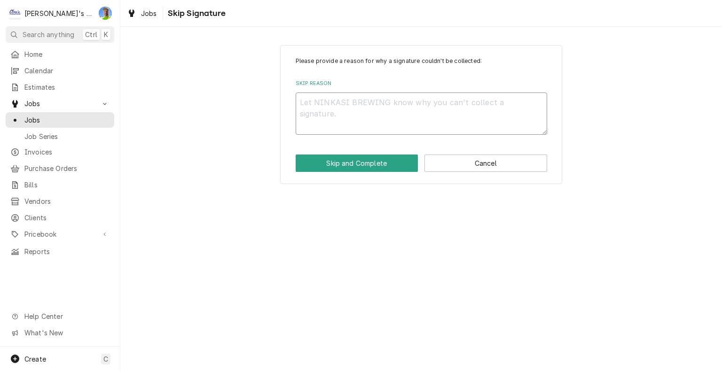
click at [348, 99] on textarea "Skip Reason" at bounding box center [421, 114] width 251 height 42
type textarea "x"
type textarea "n"
type textarea "x"
type textarea "n/"
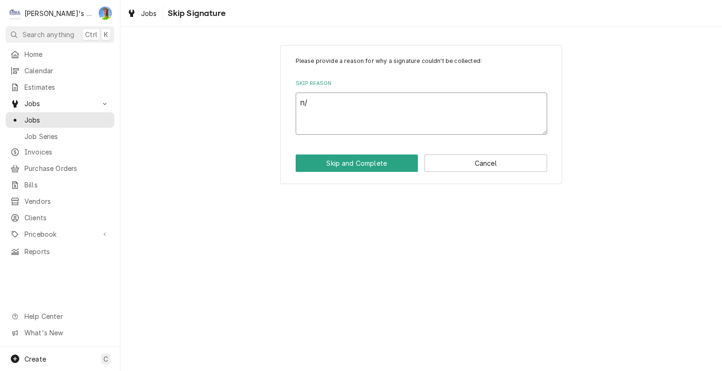
type textarea "x"
type textarea "n/a"
click at [376, 160] on button "Skip and Complete" at bounding box center [357, 163] width 123 height 17
type textarea "x"
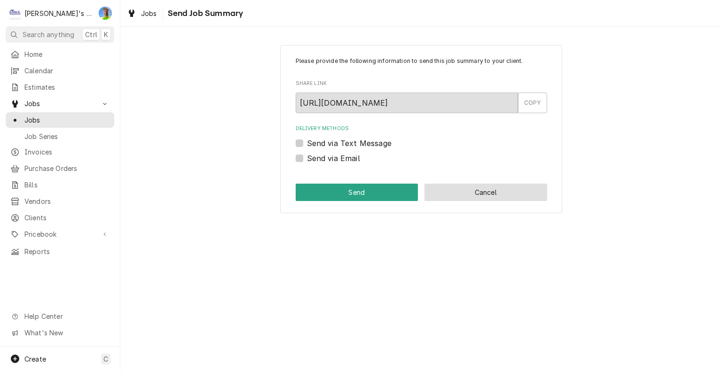
click at [500, 195] on button "Cancel" at bounding box center [485, 192] width 123 height 17
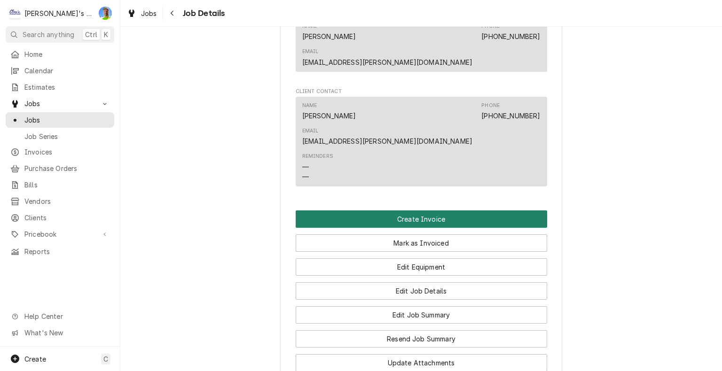
scroll to position [658, 0]
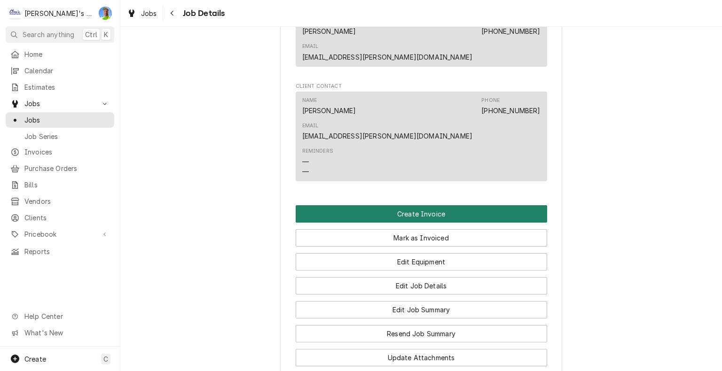
click at [503, 205] on button "Create Invoice" at bounding box center [421, 213] width 251 height 17
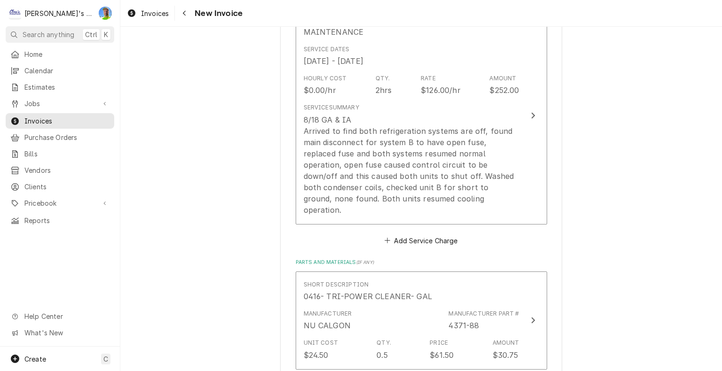
scroll to position [799, 0]
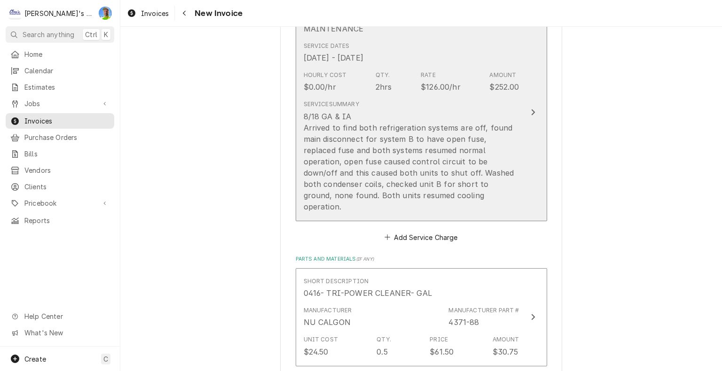
click at [531, 109] on icon "Update Line Item" at bounding box center [533, 113] width 5 height 8
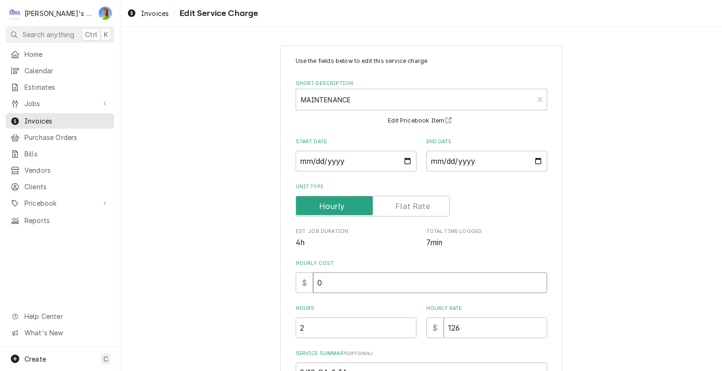
click at [335, 284] on input "0" at bounding box center [430, 283] width 234 height 21
type textarea "x"
type input "6"
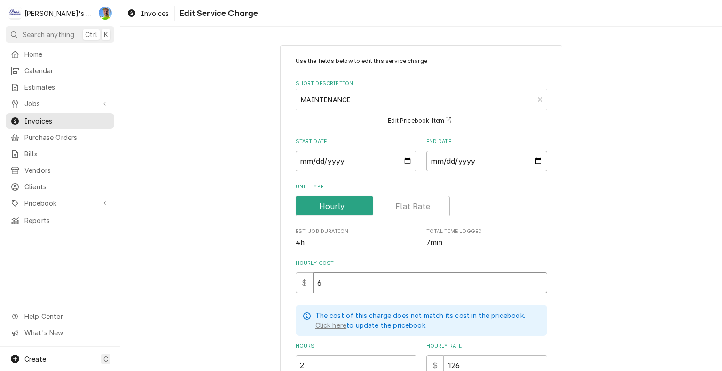
type textarea "x"
type input "60"
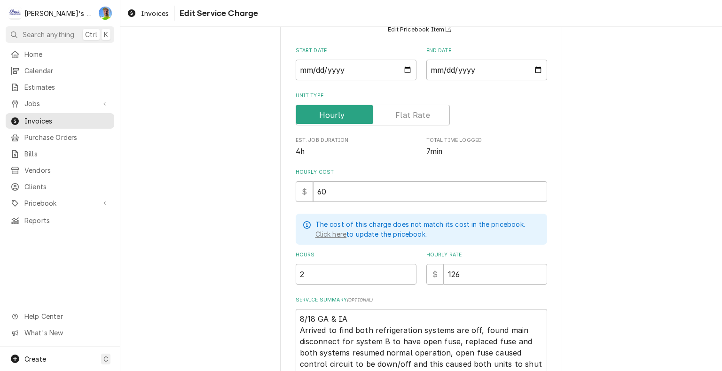
scroll to position [188, 0]
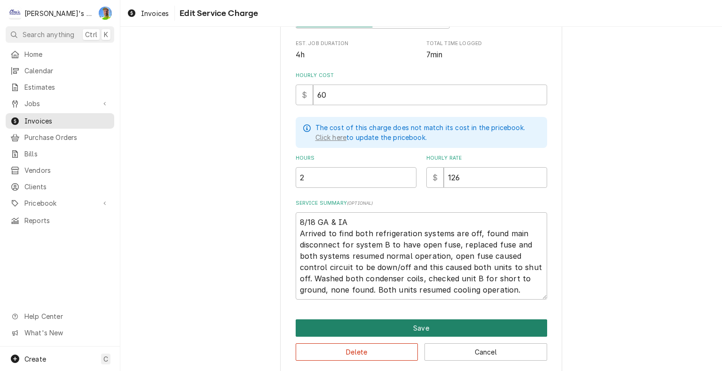
click at [430, 327] on button "Save" at bounding box center [421, 328] width 251 height 17
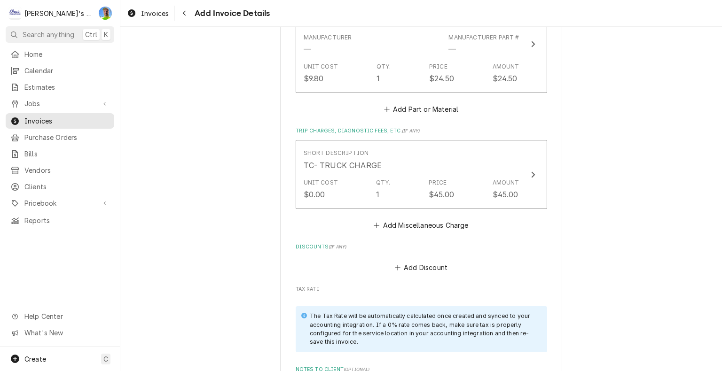
scroll to position [1210, 0]
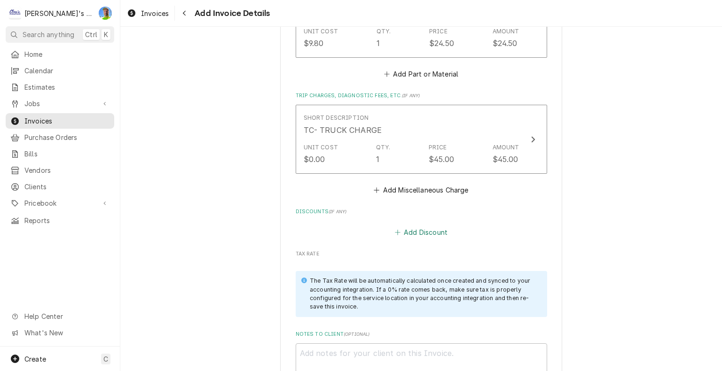
click at [422, 226] on button "Add Discount" at bounding box center [421, 232] width 56 height 13
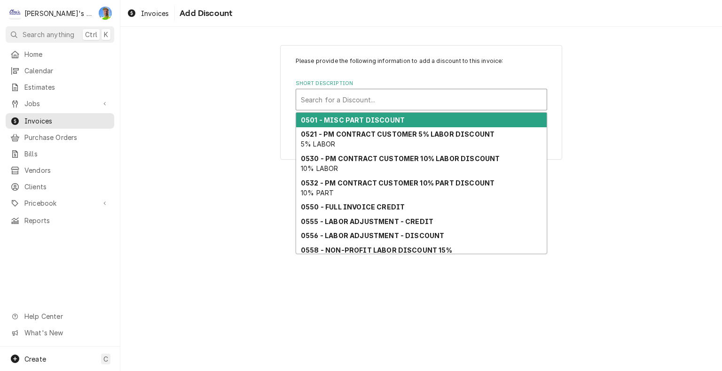
click at [340, 97] on div "Short Description" at bounding box center [421, 99] width 241 height 17
click at [339, 116] on strong "0501 - MISC PART DISCOUNT" at bounding box center [353, 120] width 104 height 8
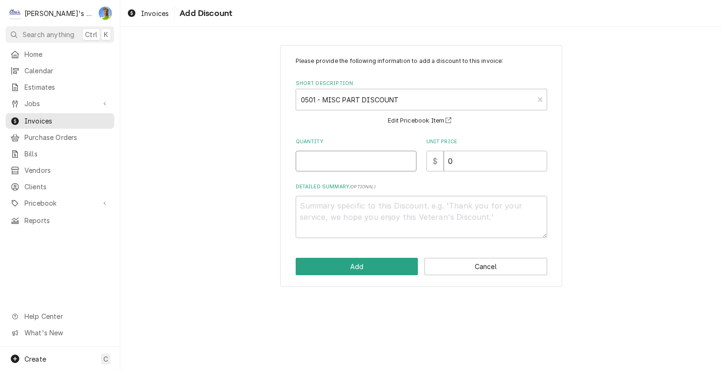
click at [344, 166] on input "Quantity" at bounding box center [356, 161] width 121 height 21
type textarea "x"
type input "1"
click at [367, 272] on button "Add" at bounding box center [357, 266] width 123 height 17
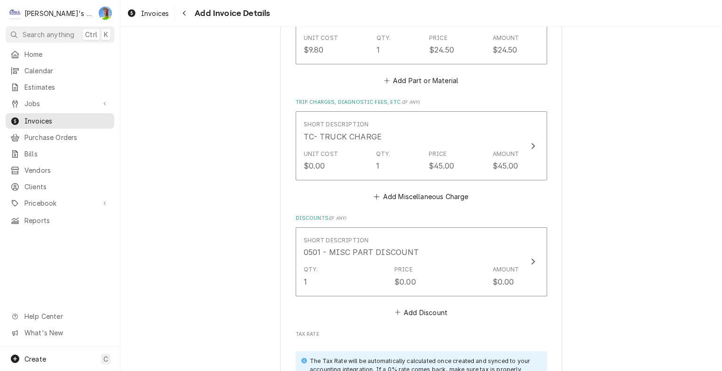
scroll to position [1246, 0]
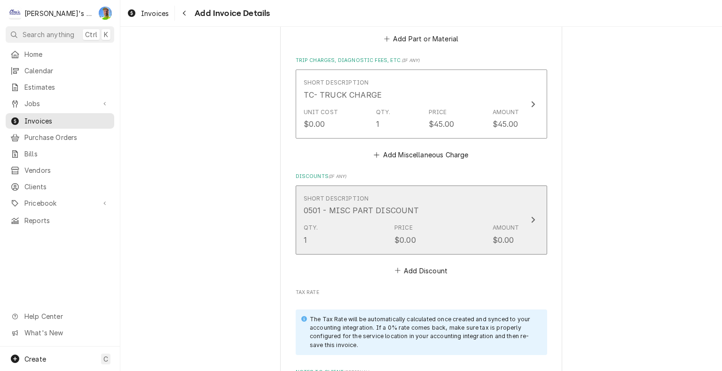
click at [511, 198] on div "Short Description 0501 - MISC PART DISCOUNT" at bounding box center [412, 205] width 216 height 29
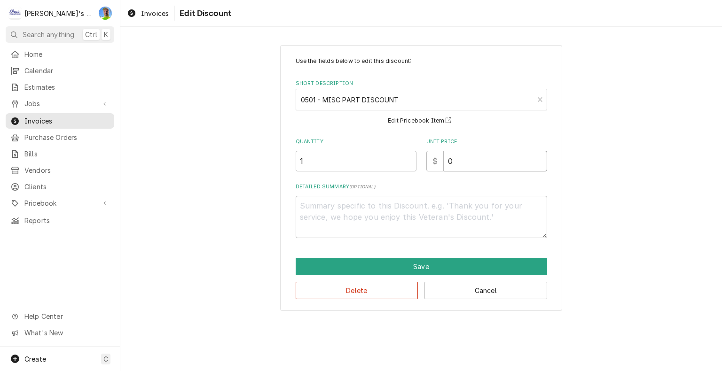
click at [458, 162] on input "0" at bounding box center [495, 161] width 103 height 21
type textarea "x"
type input "5"
type textarea "x"
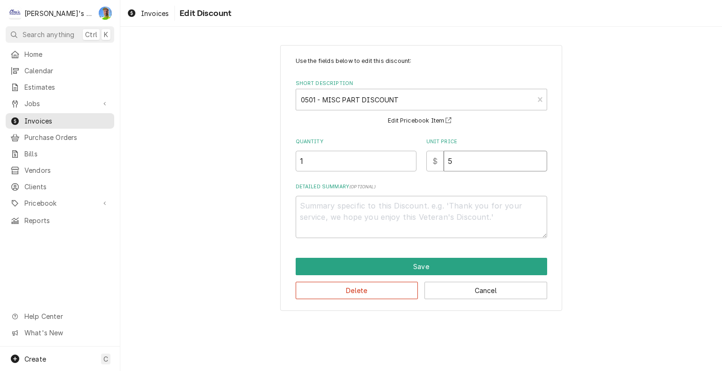
type input "5.5"
type textarea "x"
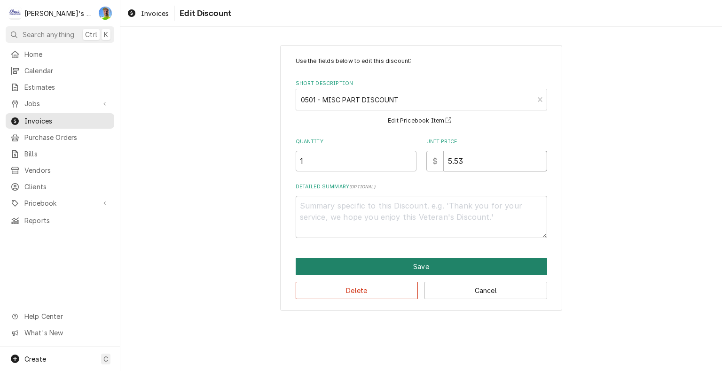
type input "5.53"
click at [451, 262] on button "Save" at bounding box center [421, 266] width 251 height 17
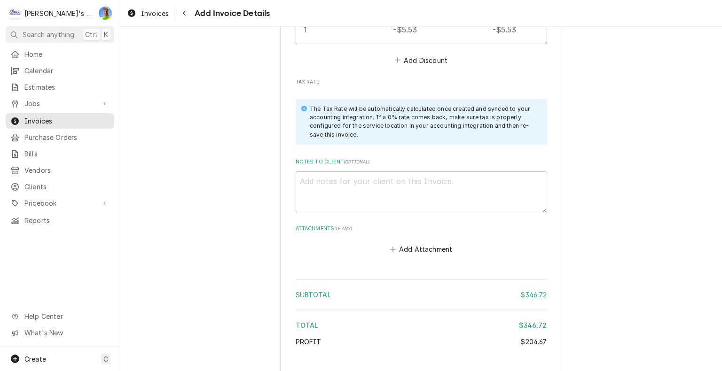
scroll to position [1469, 0]
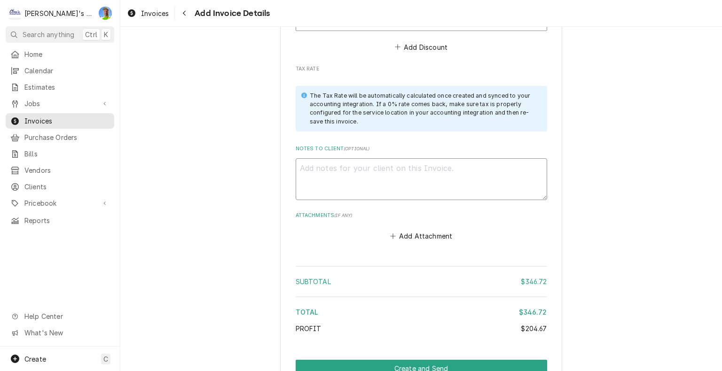
click at [519, 170] on textarea "Notes to Client ( optional )" at bounding box center [421, 179] width 251 height 42
type textarea "x"
type textarea "1"
type textarea "x"
type textarea "10"
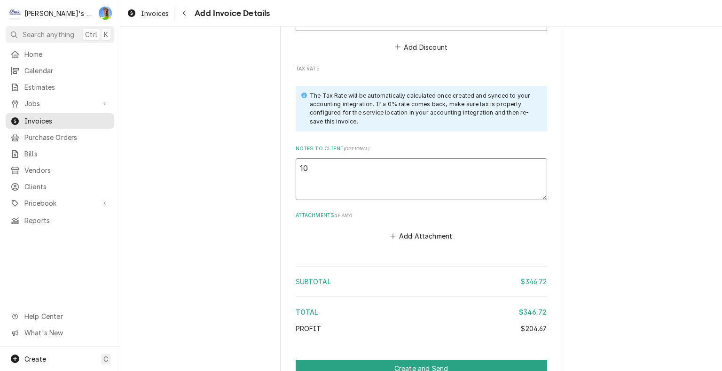
type textarea "x"
type textarea "10/"
type textarea "x"
type textarea "10/1"
type textarea "x"
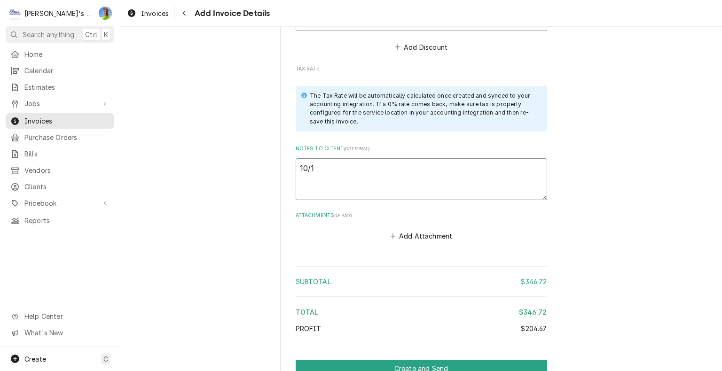
type textarea "10/11"
type textarea "x"
type textarea "10/11"
type textarea "x"
type textarea "10/11 G"
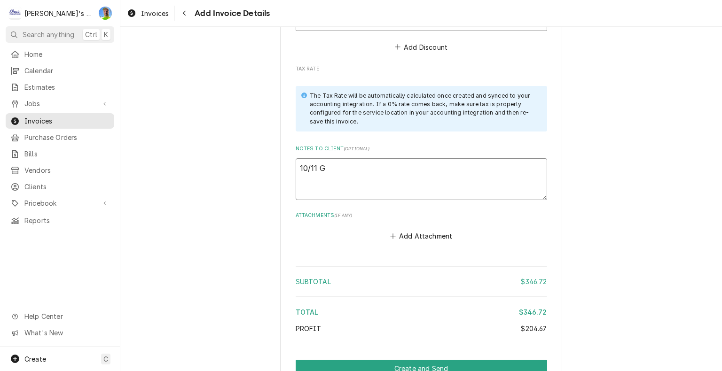
type textarea "x"
type textarea "10/11 GA"
type textarea "x"
type textarea "10/11 GA"
type textarea "x"
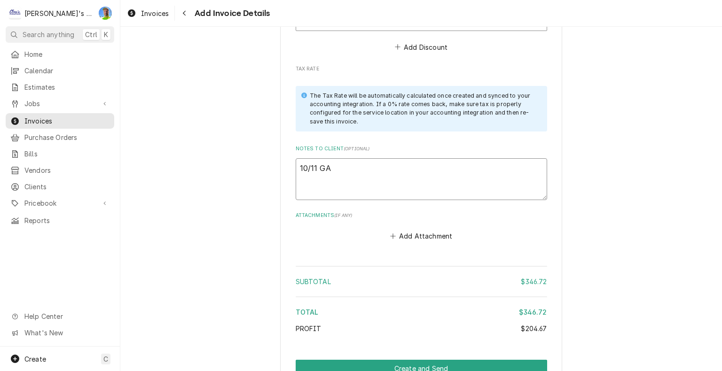
type textarea "10/11 GA l"
type textarea "x"
type textarea "10/11 GA lo"
type textarea "x"
type textarea "10/11 GA loo"
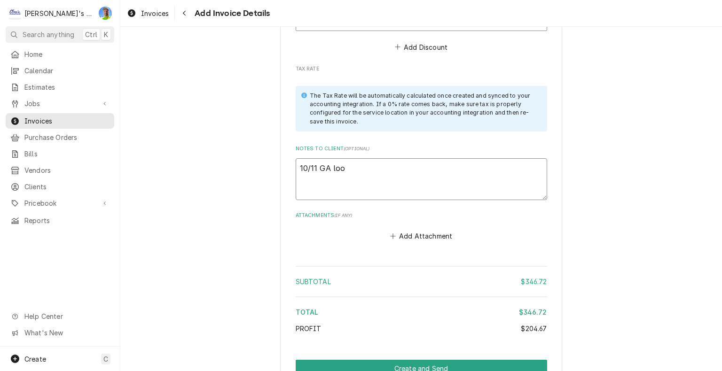
type textarea "x"
type textarea "10/11 GA look"
type textarea "x"
type textarea "10/11 GA look"
type textarea "x"
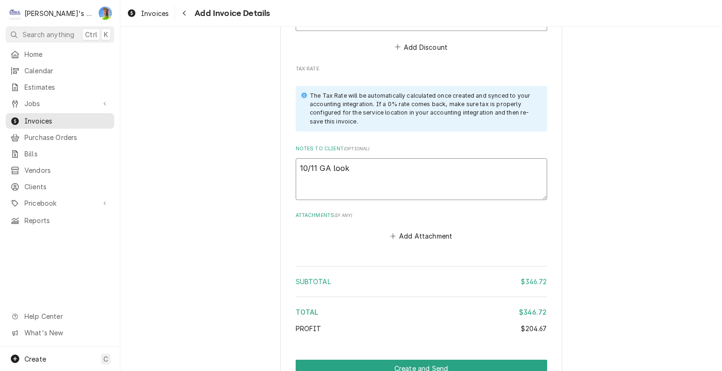
type textarea "10/11 GA look o"
type textarea "x"
type textarea "10/11 GA look ok"
type textarea "x"
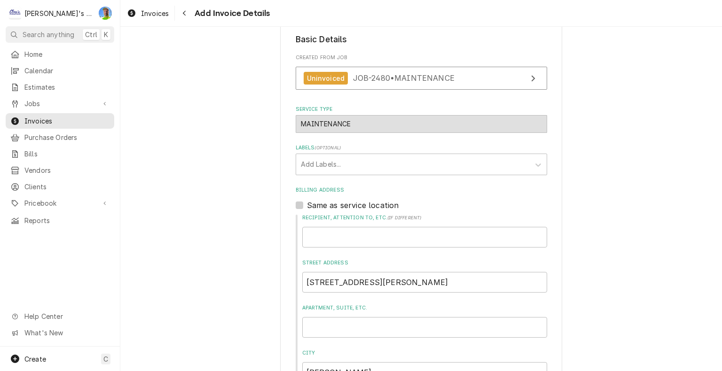
scroll to position [153, 0]
type textarea "10/11 GA look ok?"
click at [531, 167] on div "Labels" at bounding box center [538, 164] width 17 height 18
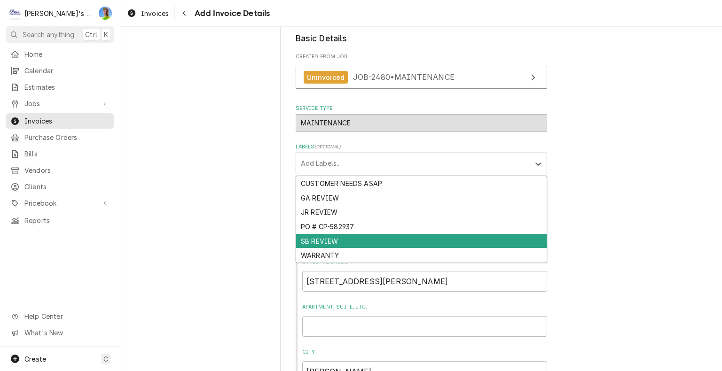
click at [513, 236] on div "SB REVIEW" at bounding box center [421, 241] width 251 height 15
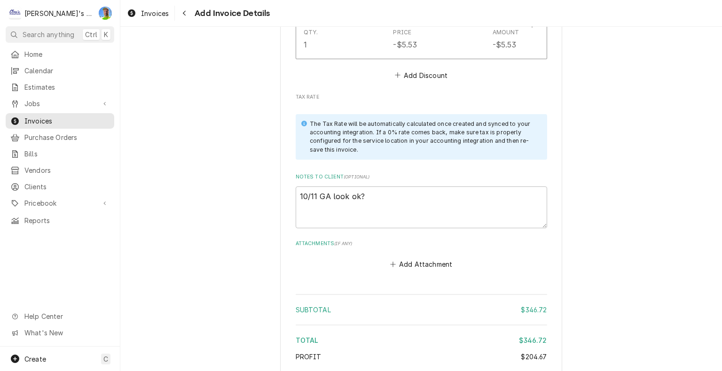
scroll to position [1504, 0]
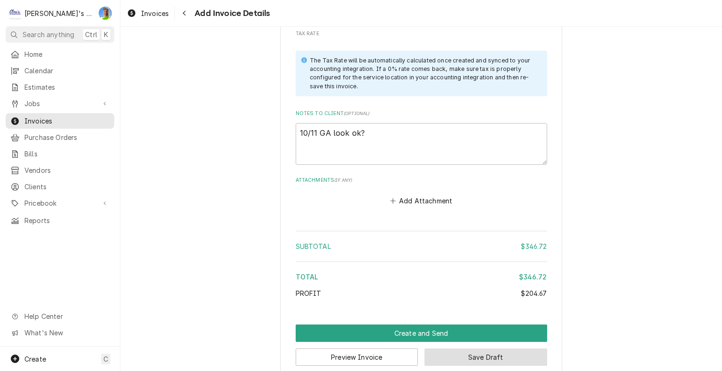
click at [488, 349] on button "Save Draft" at bounding box center [485, 357] width 123 height 17
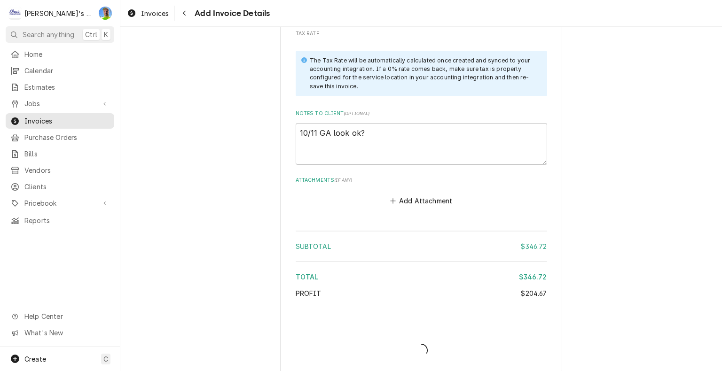
scroll to position [1500, 0]
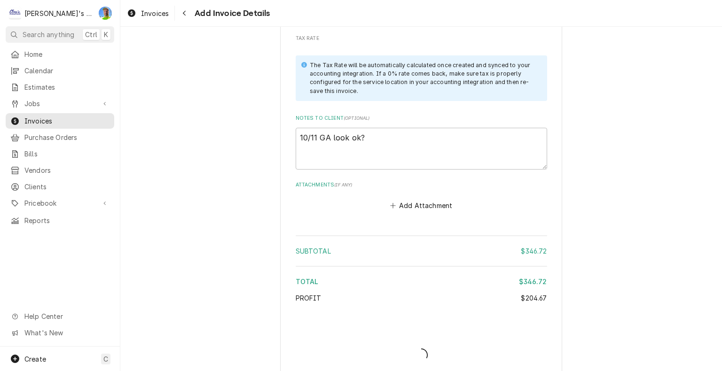
type textarea "x"
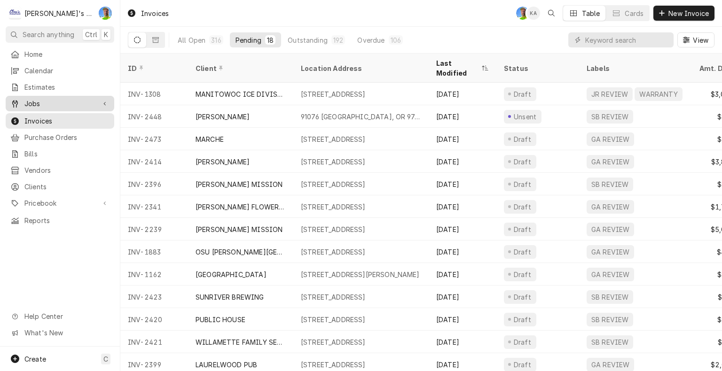
click at [34, 99] on span "Jobs" at bounding box center [59, 104] width 71 height 10
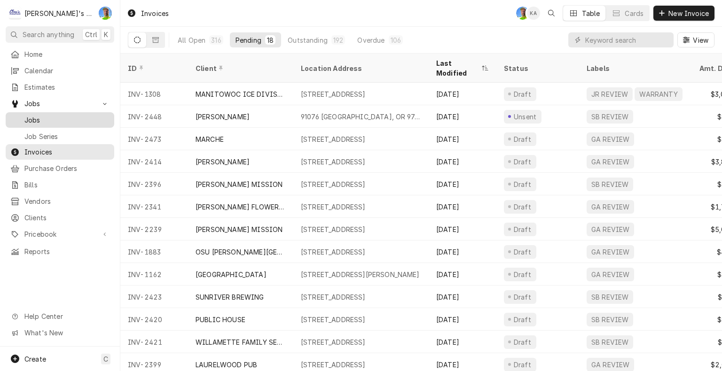
click at [32, 119] on span "Jobs" at bounding box center [66, 120] width 85 height 10
